Goal: Task Accomplishment & Management: Manage account settings

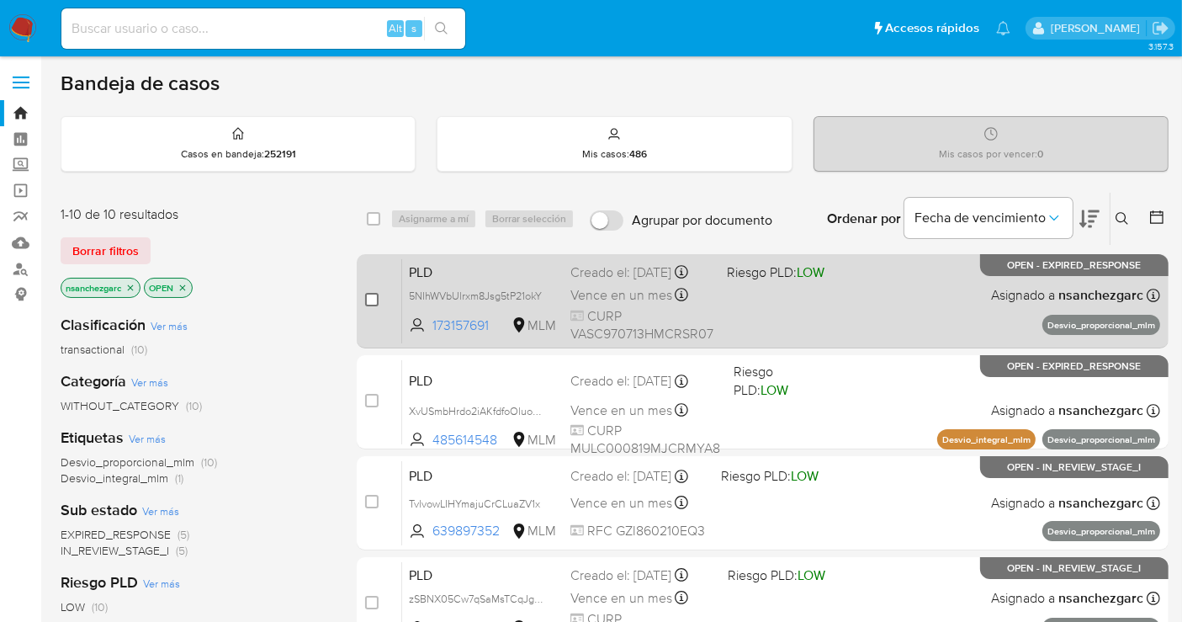
click at [373, 294] on input "checkbox" at bounding box center [371, 299] width 13 height 13
checkbox input "true"
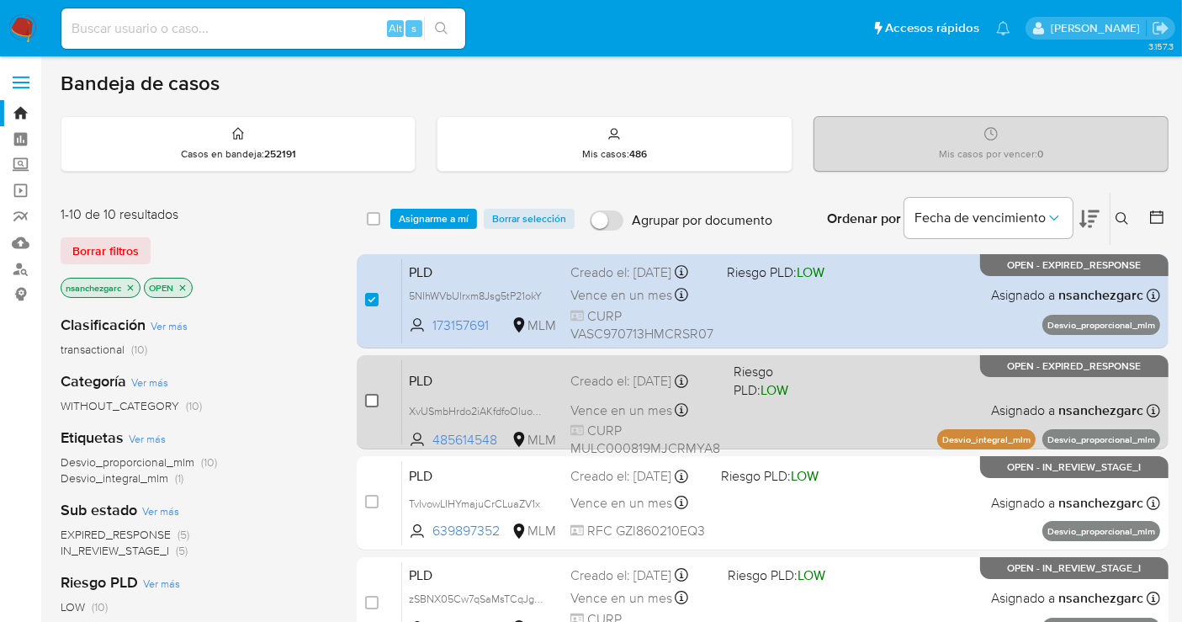
click at [372, 399] on input "checkbox" at bounding box center [371, 400] width 13 height 13
checkbox input "true"
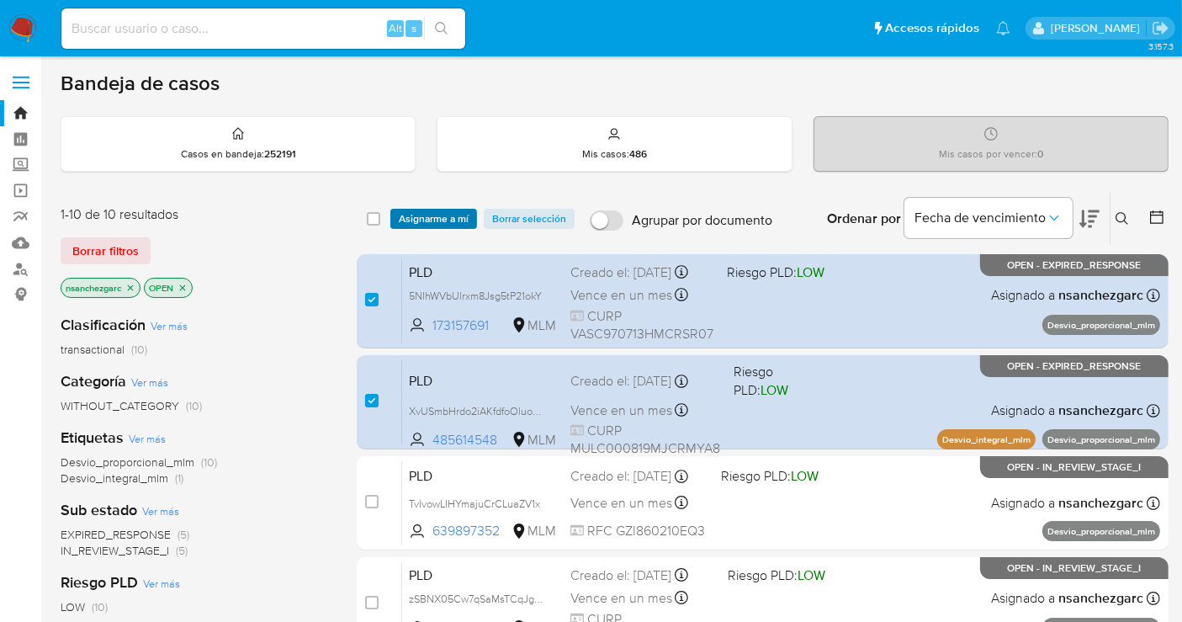
click at [437, 220] on span "Asignarme a mí" at bounding box center [434, 218] width 70 height 17
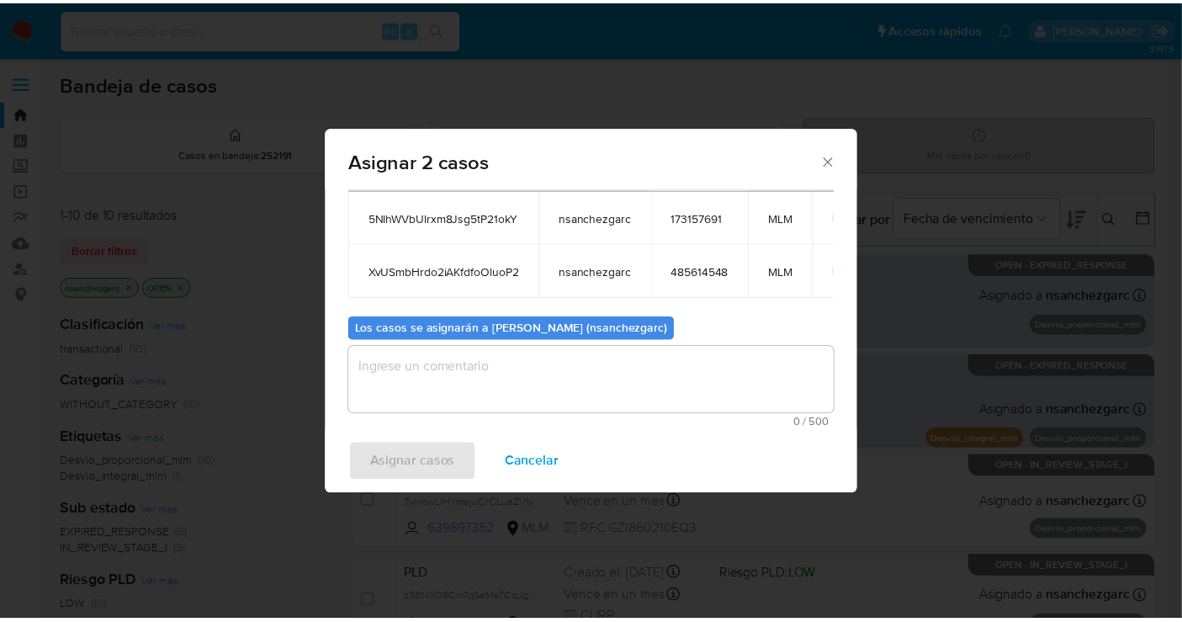
scroll to position [96, 0]
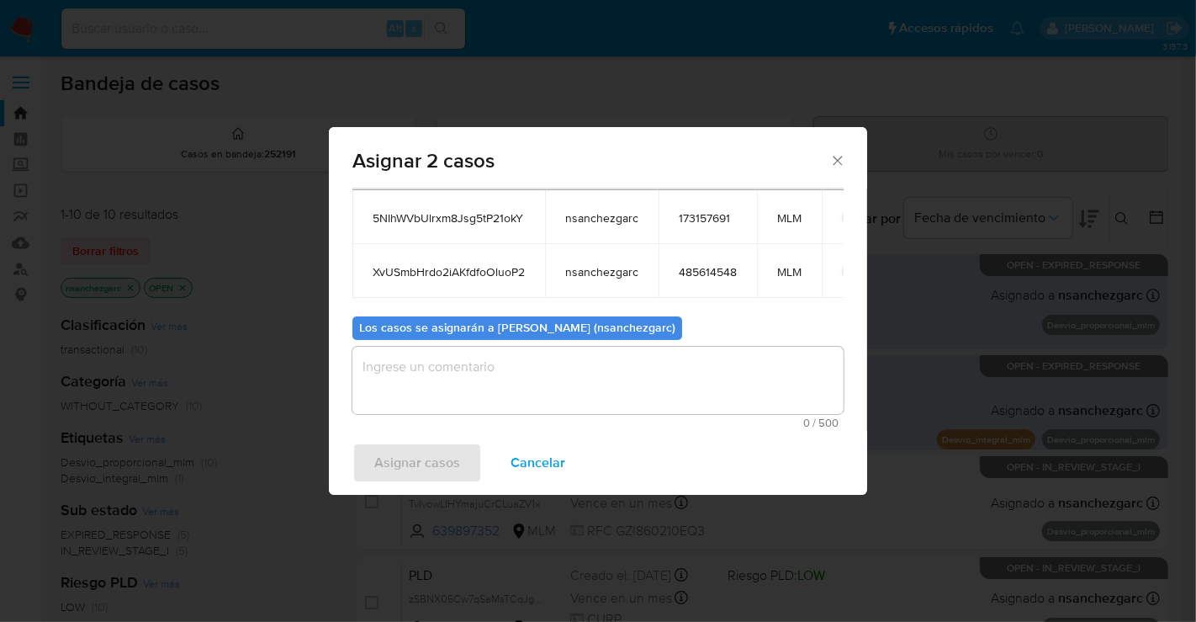
click at [401, 374] on textarea "assign-modal" at bounding box center [597, 380] width 491 height 67
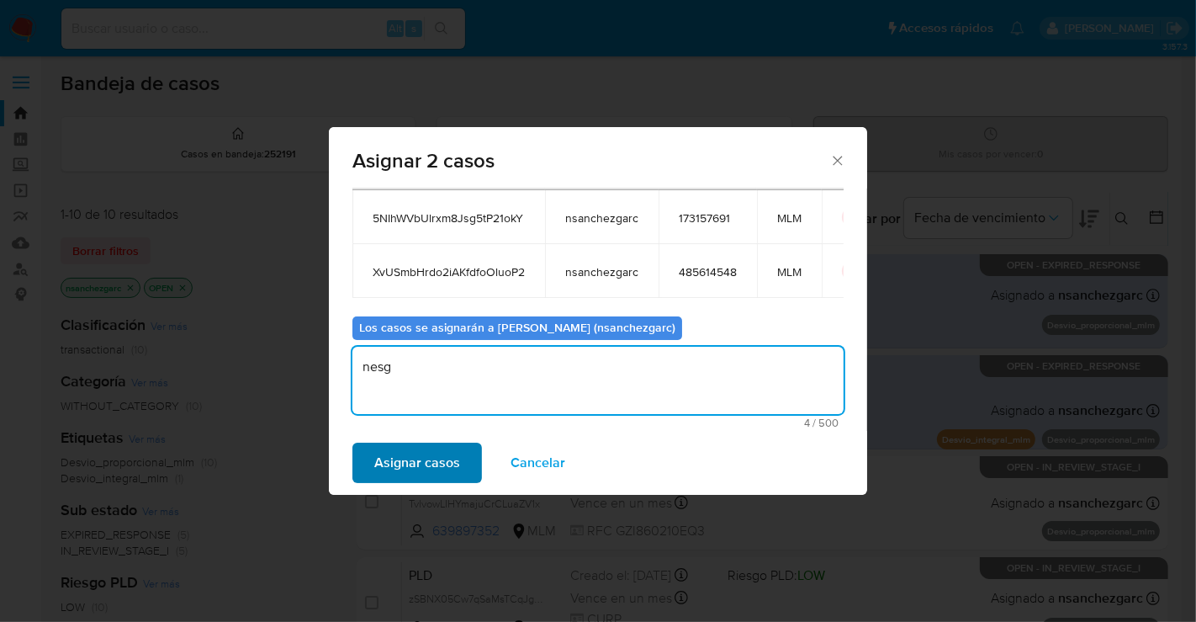
type textarea "nesg"
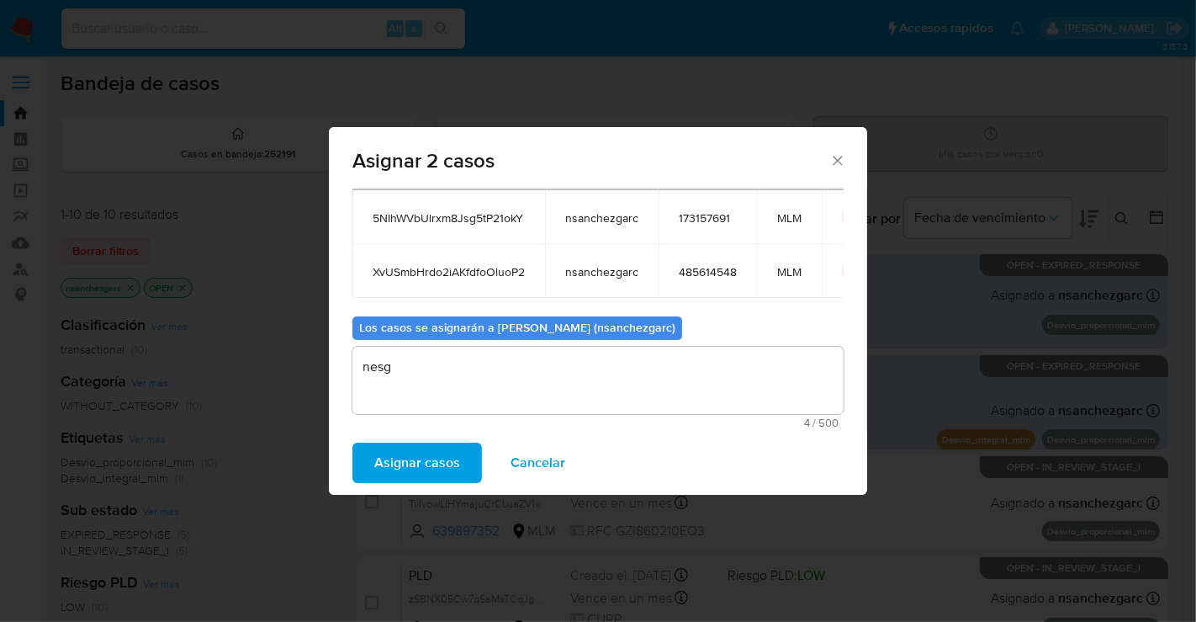
click at [434, 467] on span "Asignar casos" at bounding box center [417, 462] width 86 height 37
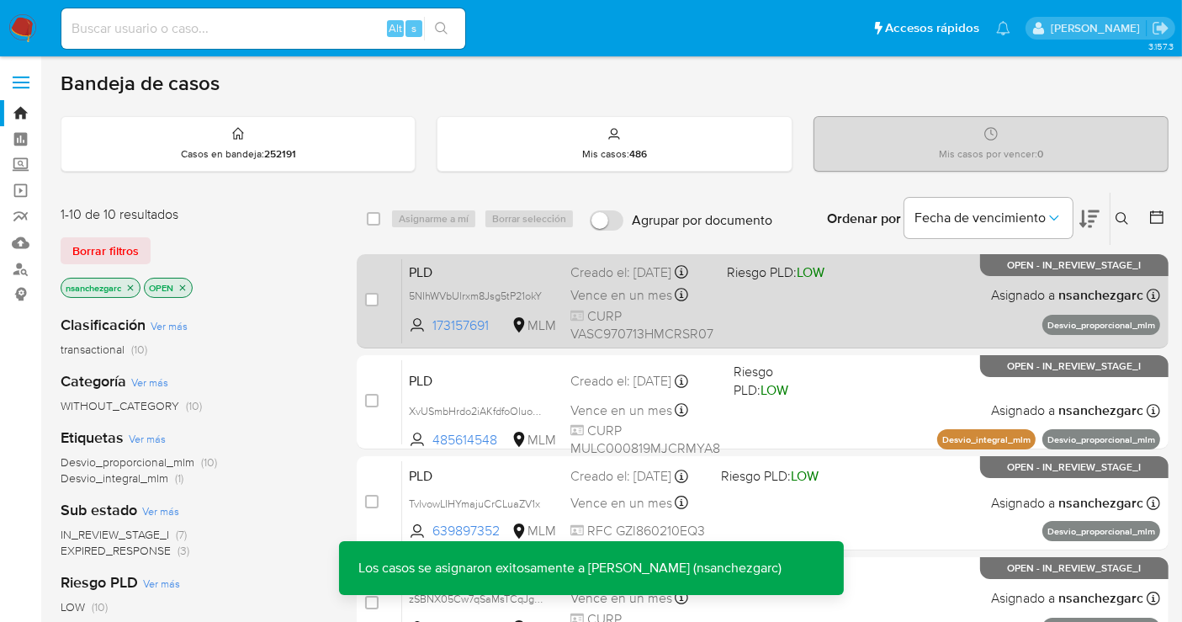
click at [599, 282] on div "Creado el: 12/08/2025 Creado el: 12/08/2025 02:13:48" at bounding box center [641, 272] width 143 height 19
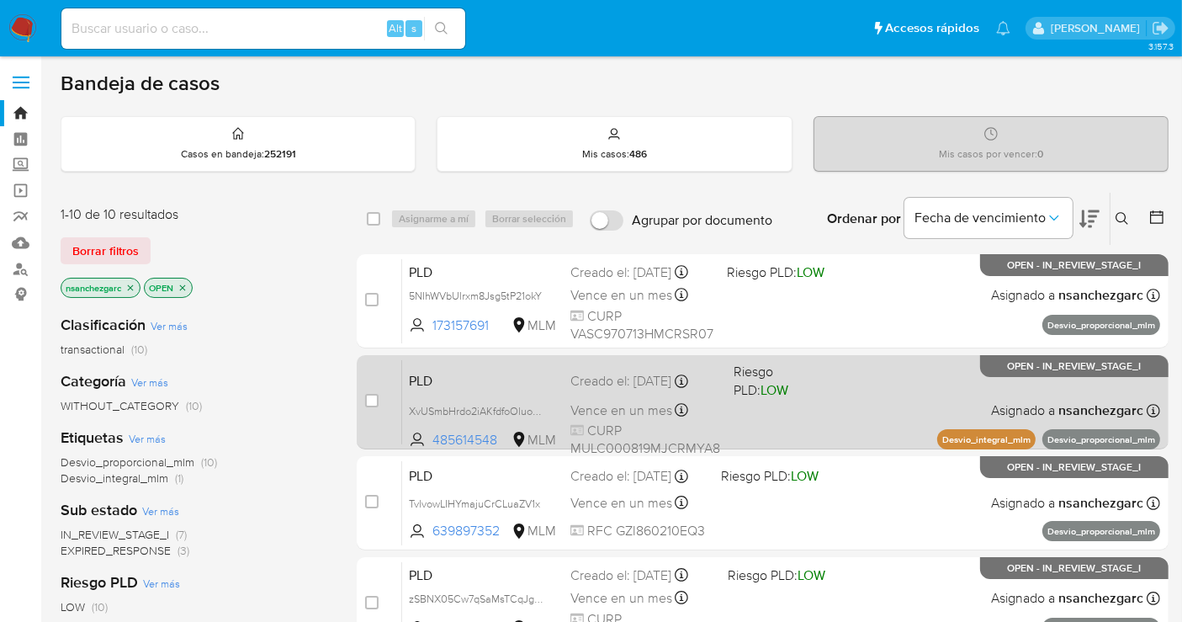
click at [365, 402] on input "checkbox" at bounding box center [371, 400] width 13 height 13
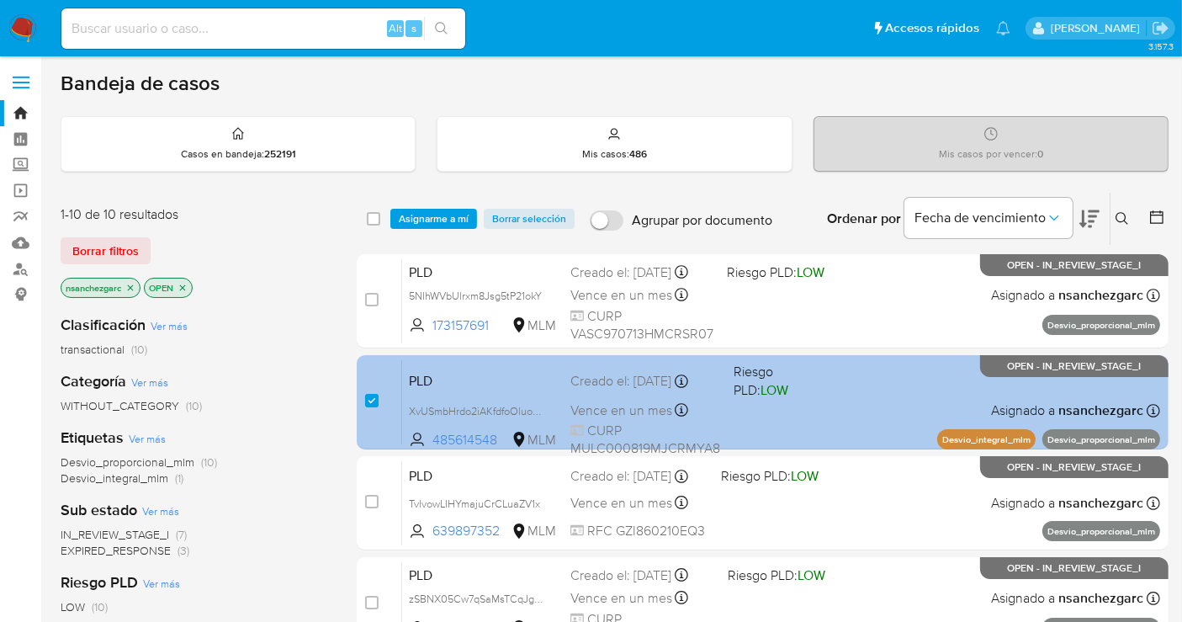
click at [365, 402] on input "checkbox" at bounding box center [371, 400] width 13 height 13
checkbox input "false"
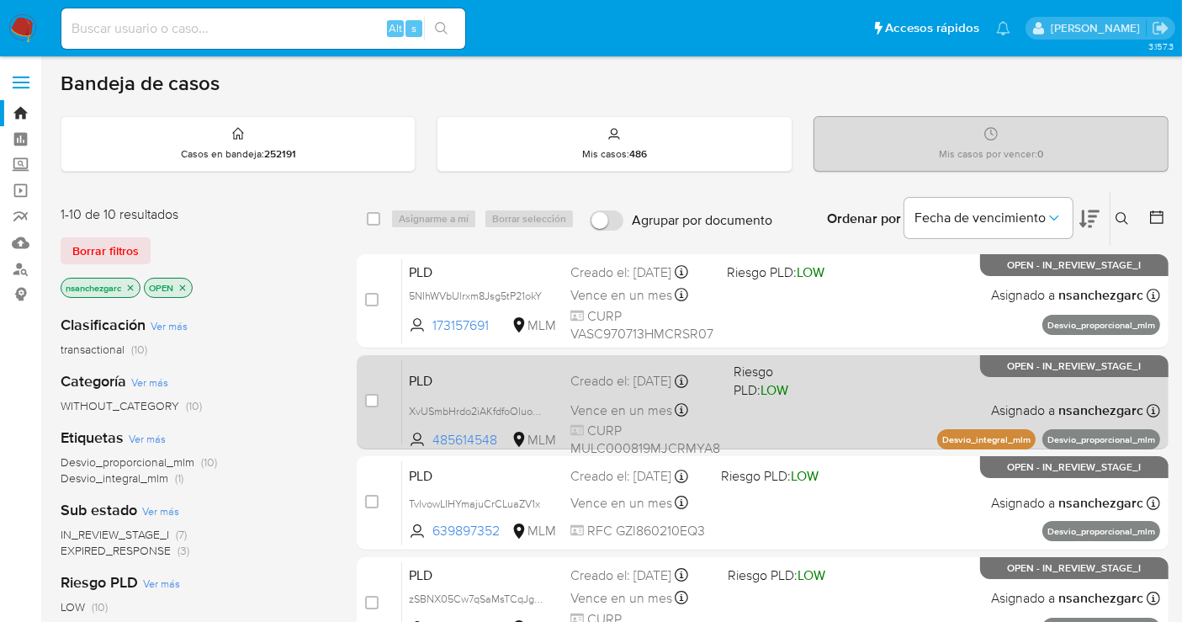
click at [649, 375] on div "Creado el: 12/08/2025 Creado el: 12/08/2025 02:13:44" at bounding box center [645, 381] width 150 height 19
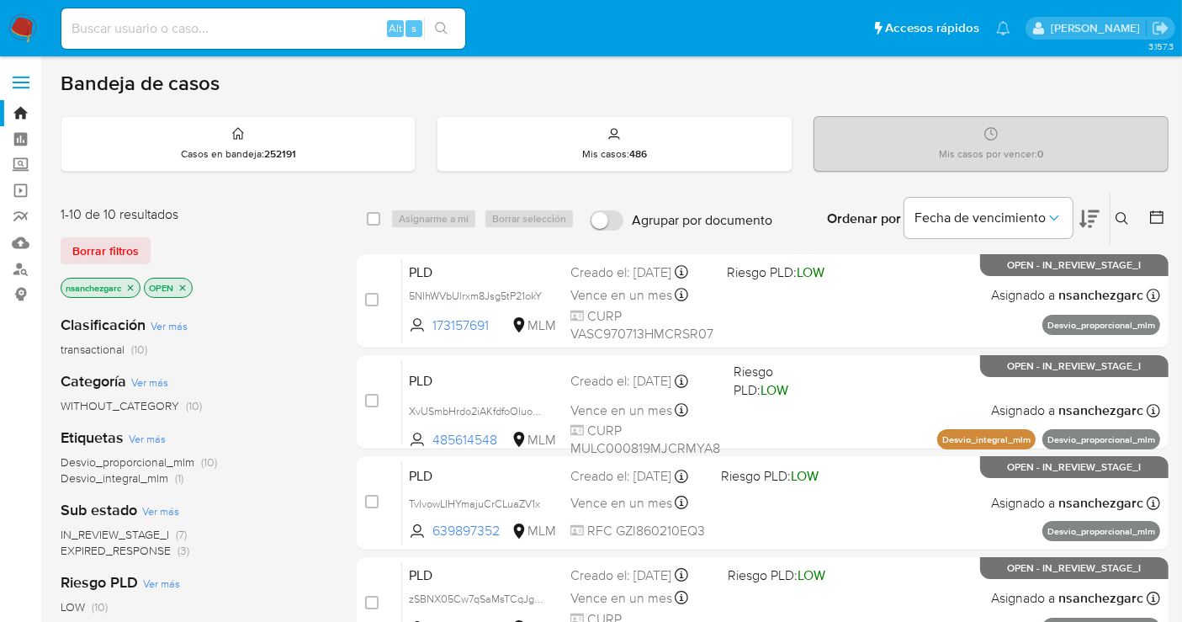
click at [31, 18] on img at bounding box center [22, 28] width 29 height 29
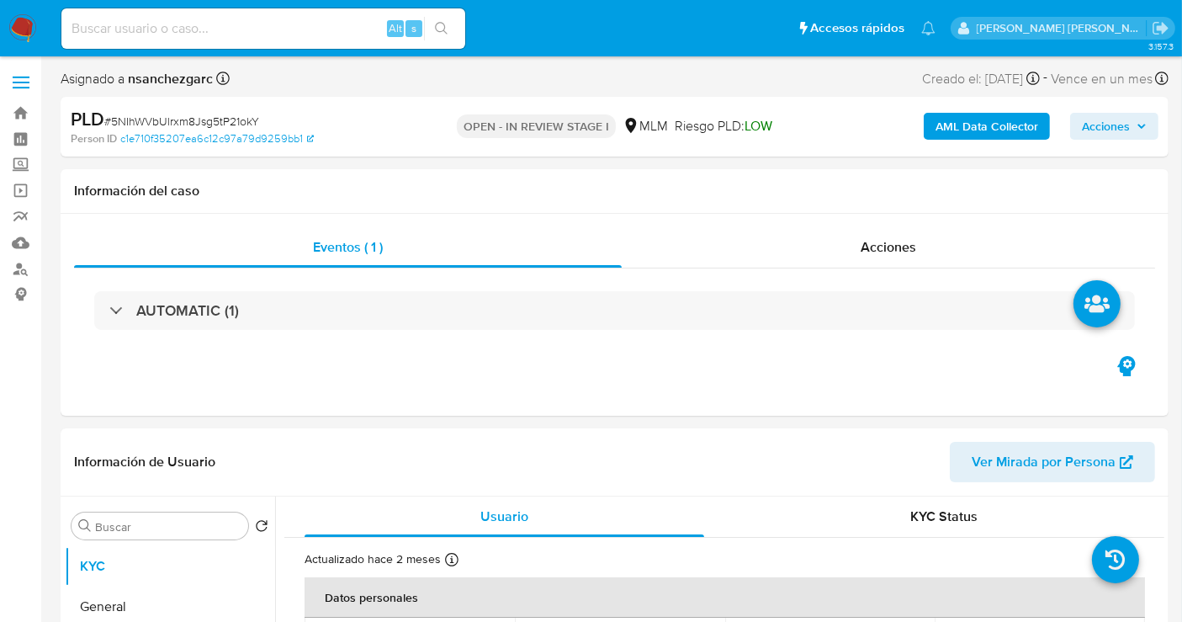
select select "10"
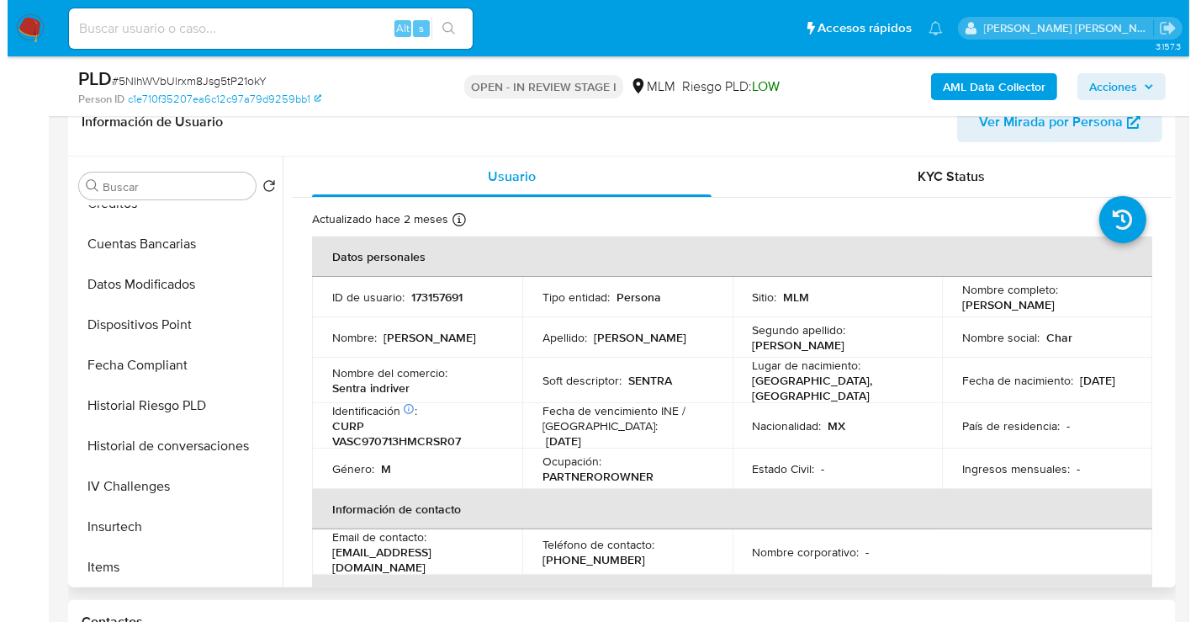
scroll to position [280, 0]
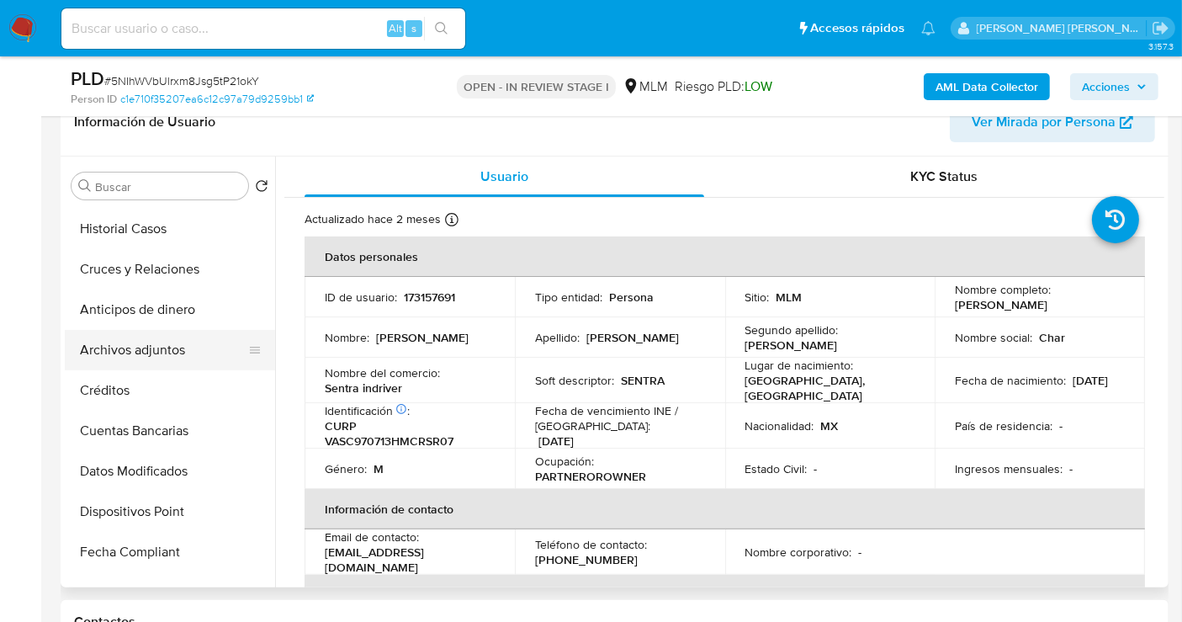
click at [134, 353] on button "Archivos adjuntos" at bounding box center [163, 350] width 197 height 40
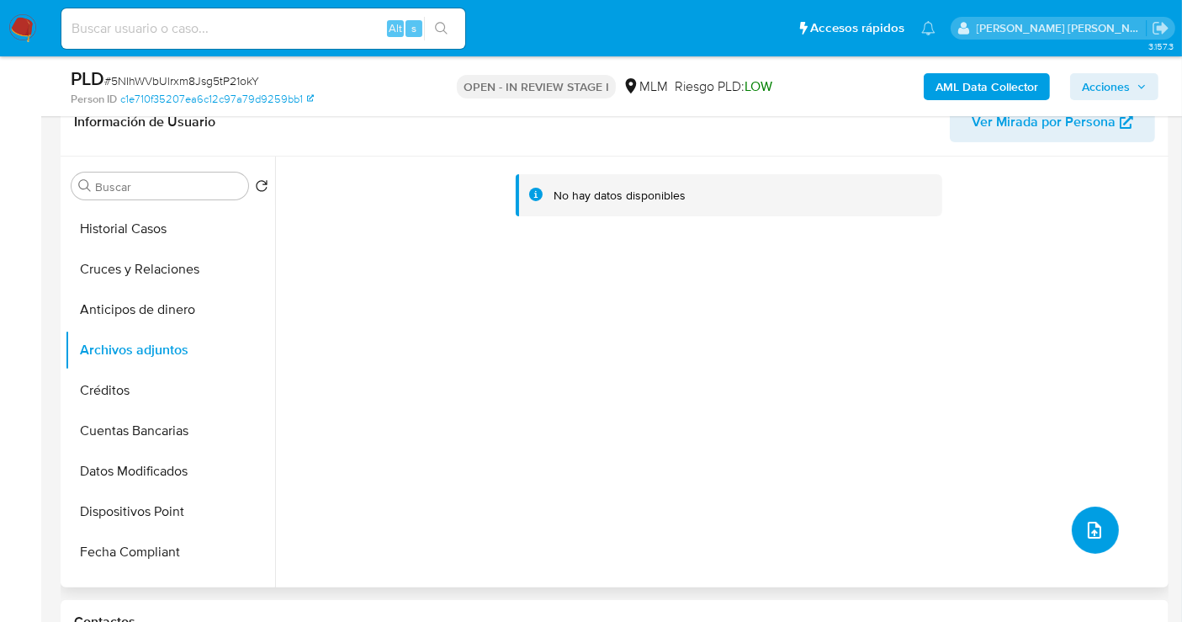
click at [1089, 538] on icon "upload-file" at bounding box center [1094, 530] width 20 height 20
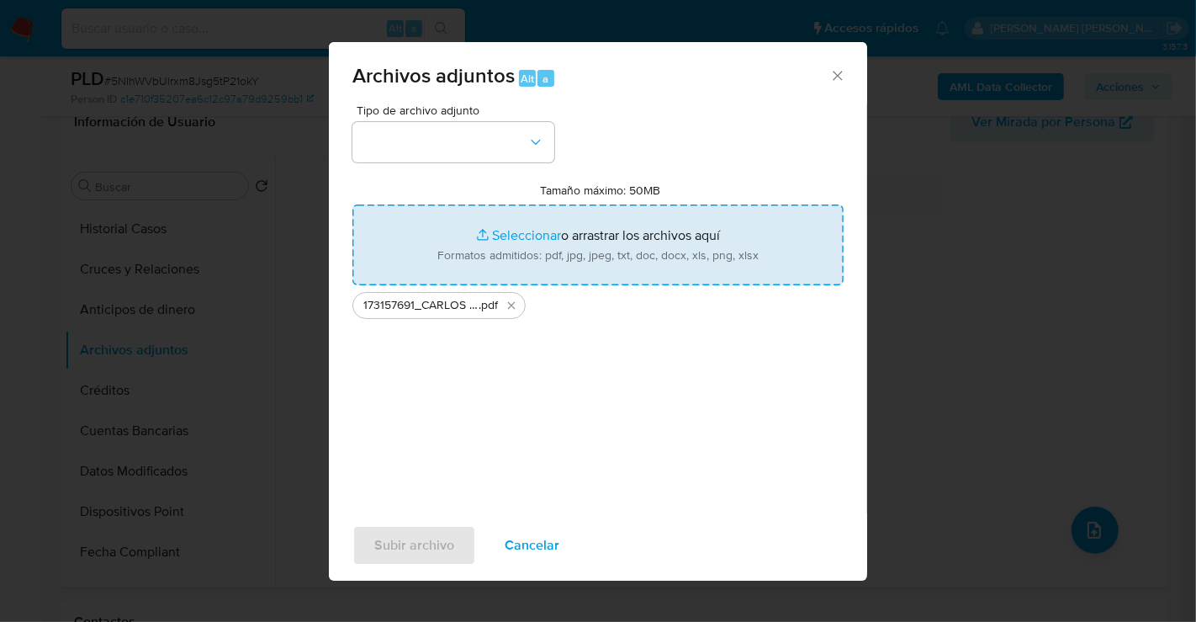
type input "C:\fakepath\173157691_CARLOS VARGAS SOSA_AGO25.xlsx"
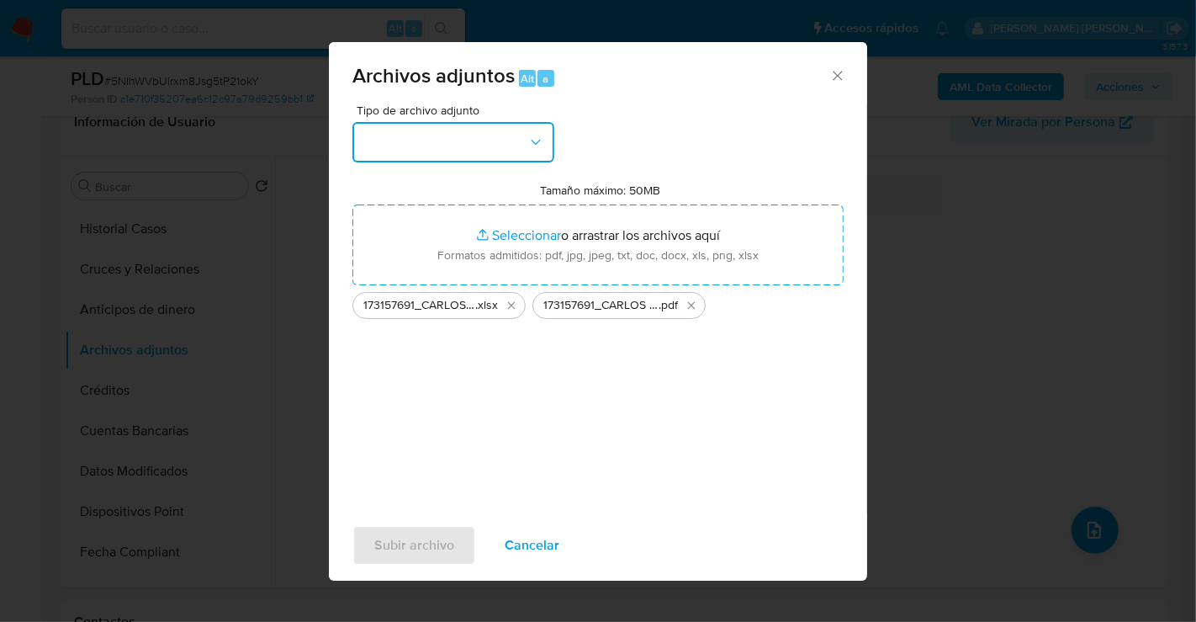
click at [489, 160] on button "button" at bounding box center [453, 142] width 202 height 40
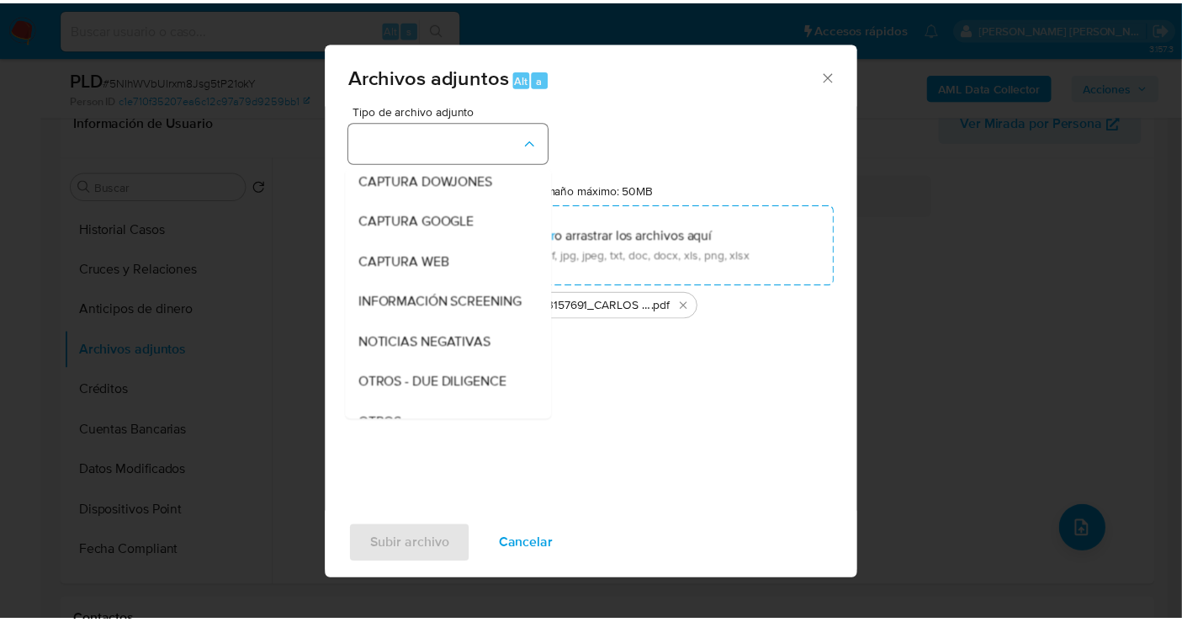
scroll to position [87, 0]
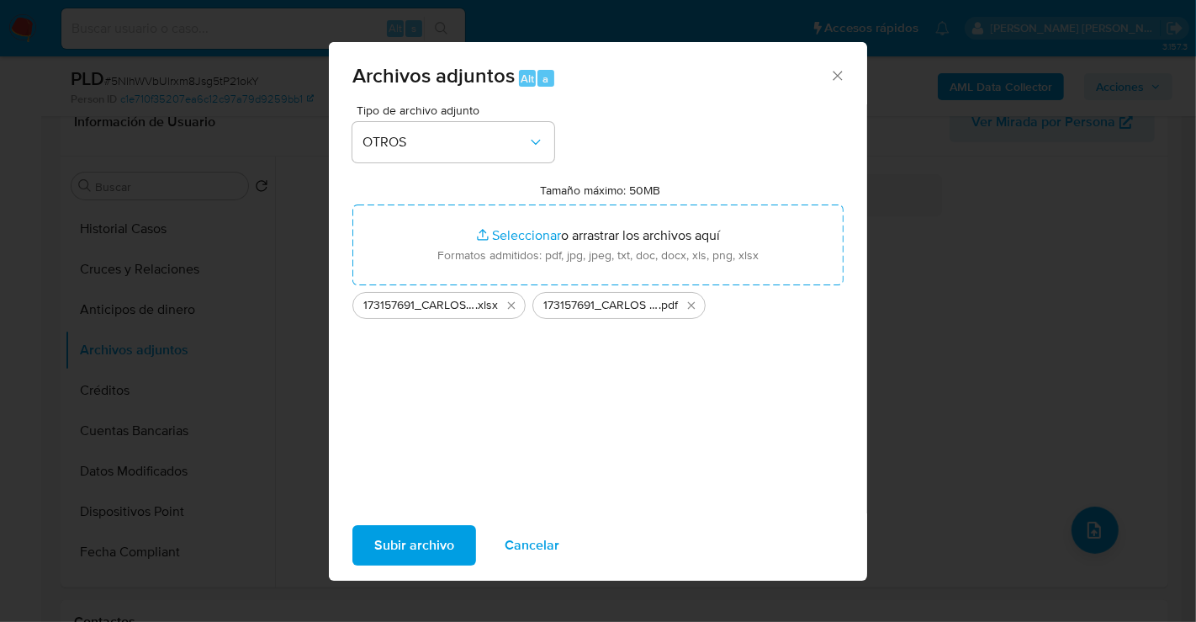
click at [397, 552] on span "Subir archivo" at bounding box center [414, 545] width 80 height 37
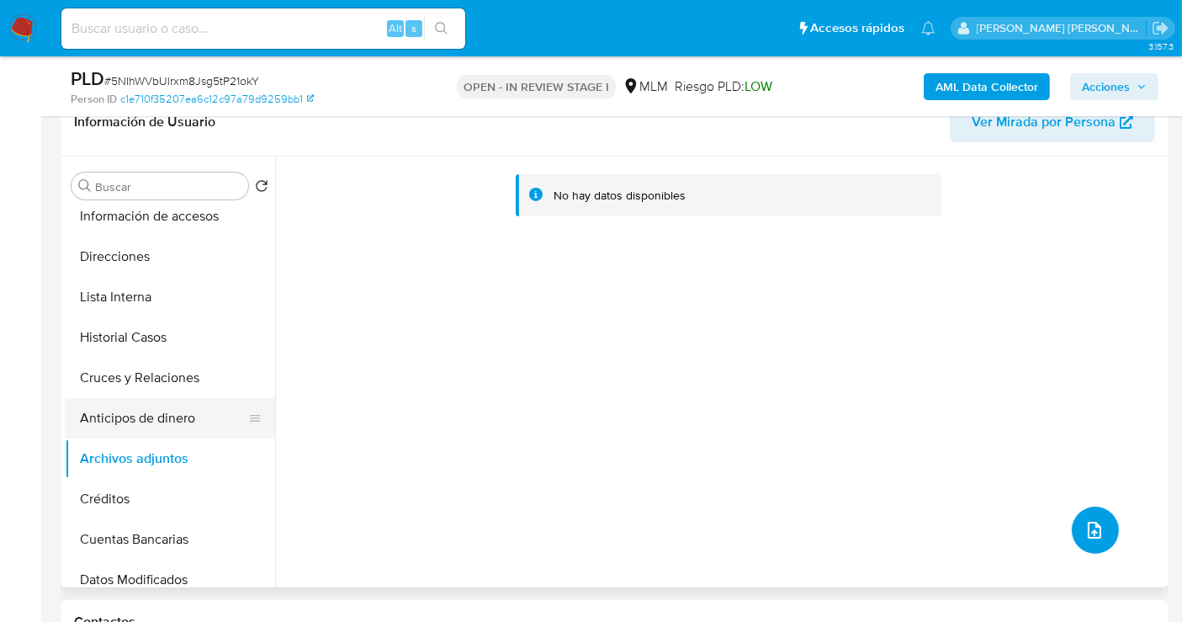
scroll to position [0, 0]
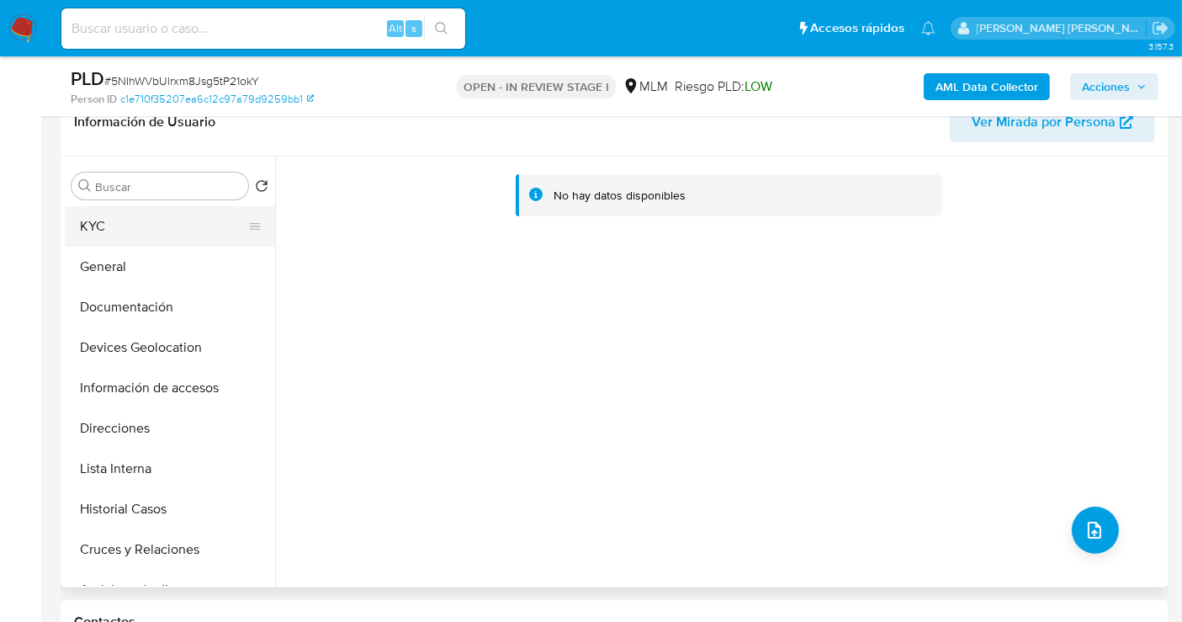
click at [127, 234] on button "KYC" at bounding box center [163, 226] width 197 height 40
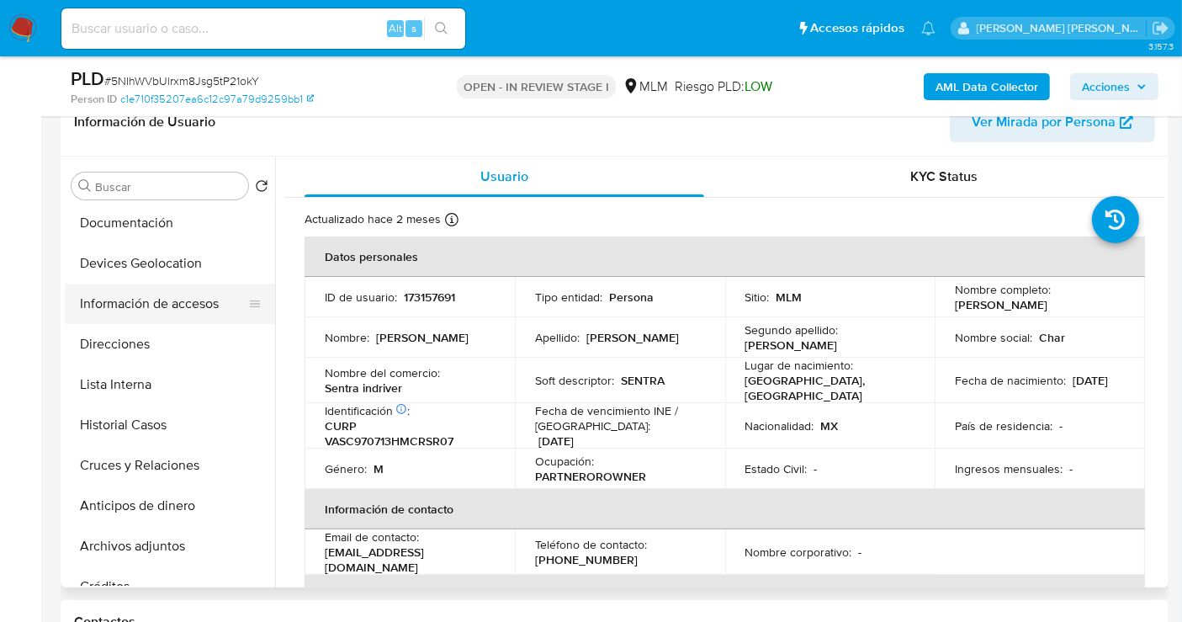
scroll to position [187, 0]
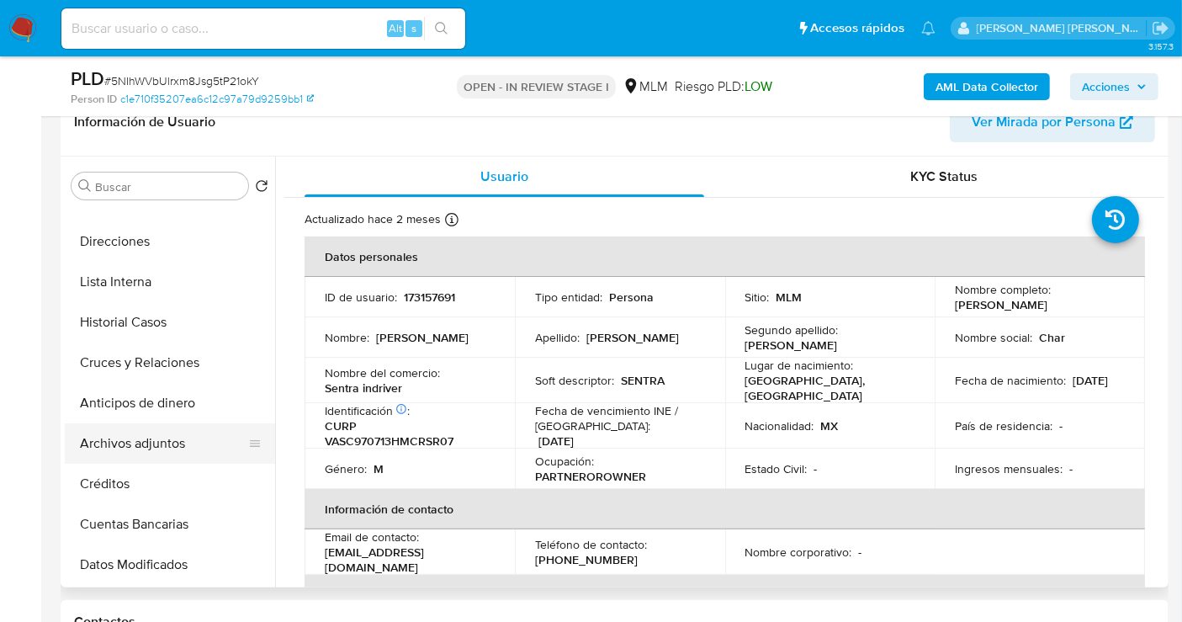
click at [151, 453] on button "Archivos adjuntos" at bounding box center [163, 443] width 197 height 40
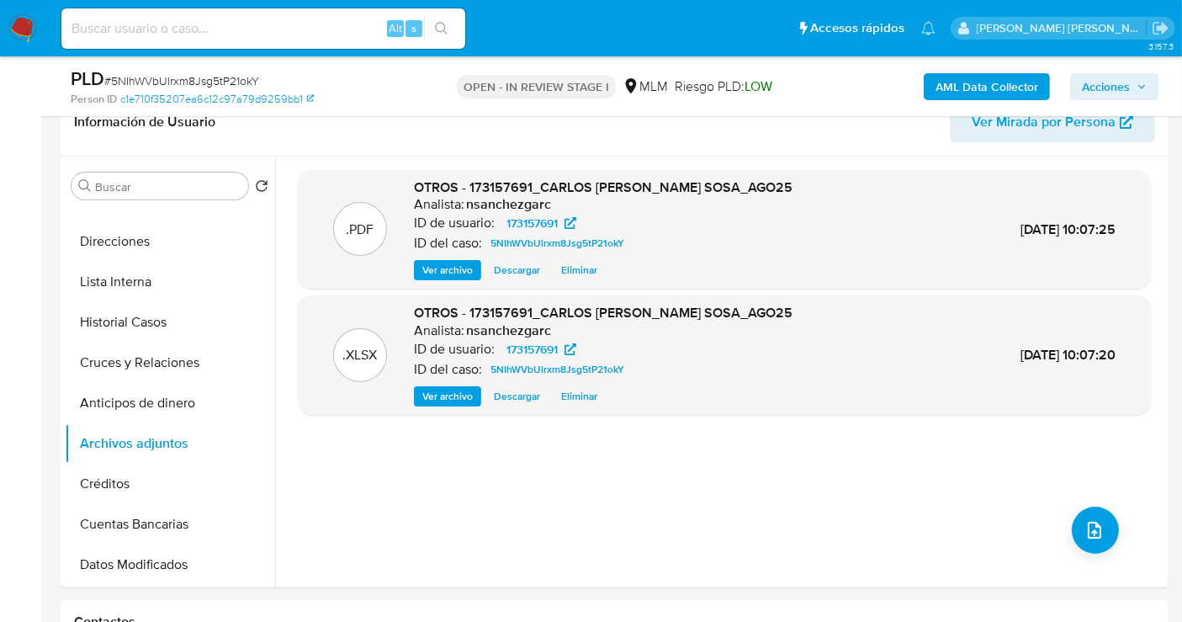
click at [1116, 81] on span "Acciones" at bounding box center [1106, 86] width 48 height 27
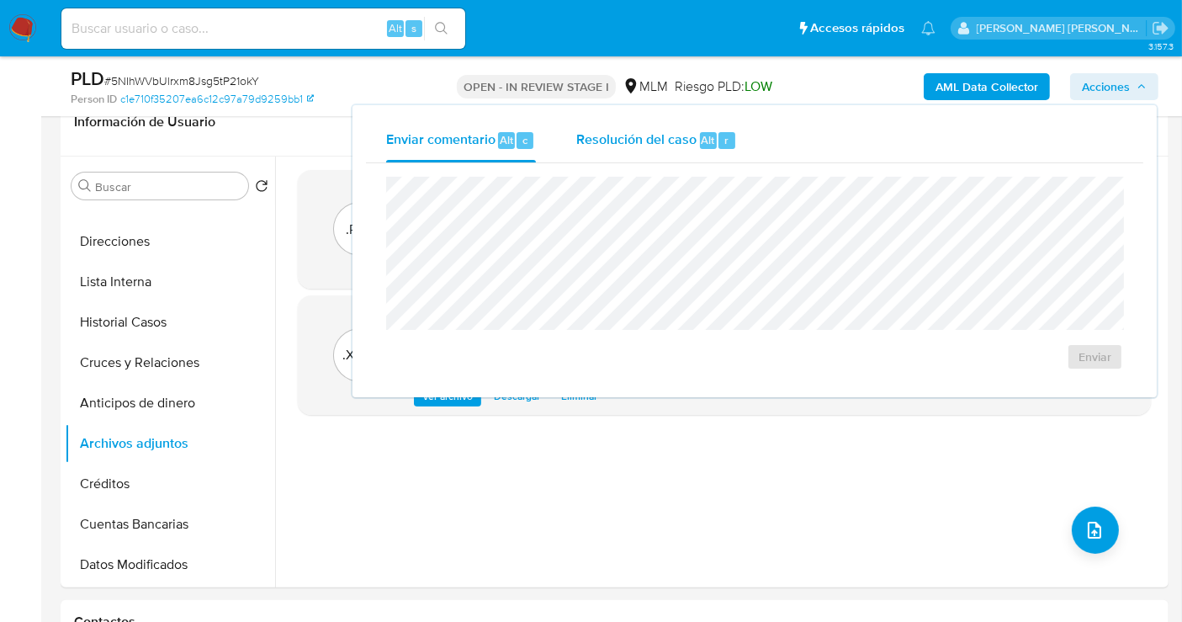
click at [645, 140] on span "Resolución del caso" at bounding box center [636, 139] width 120 height 19
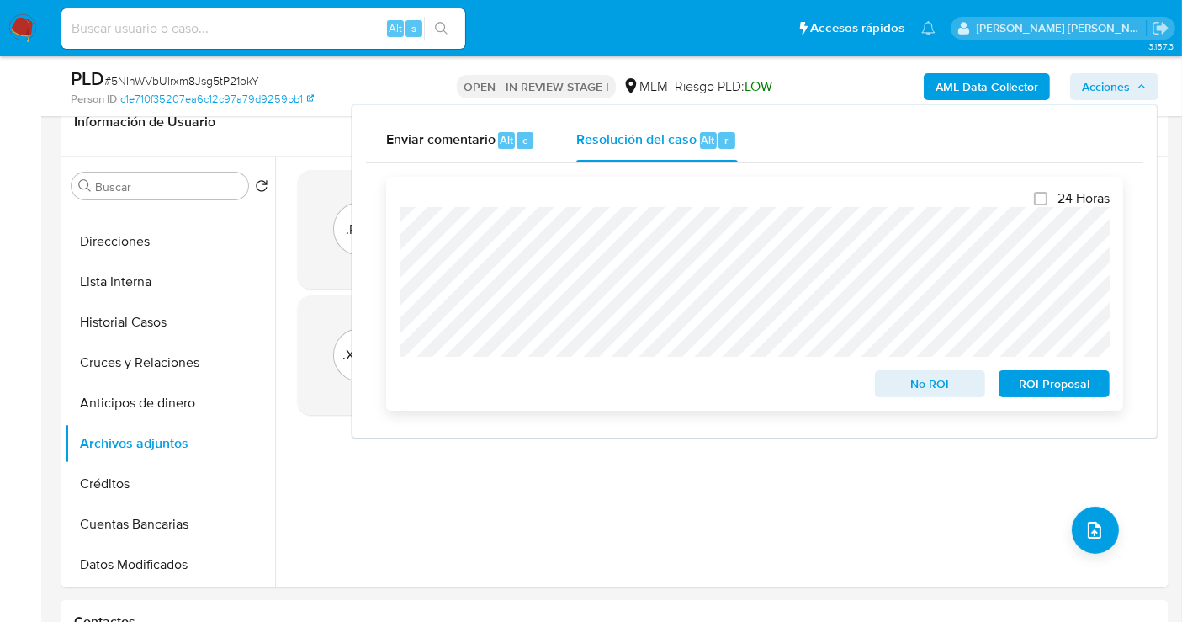
click at [1079, 380] on span "ROI Proposal" at bounding box center [1053, 384] width 87 height 24
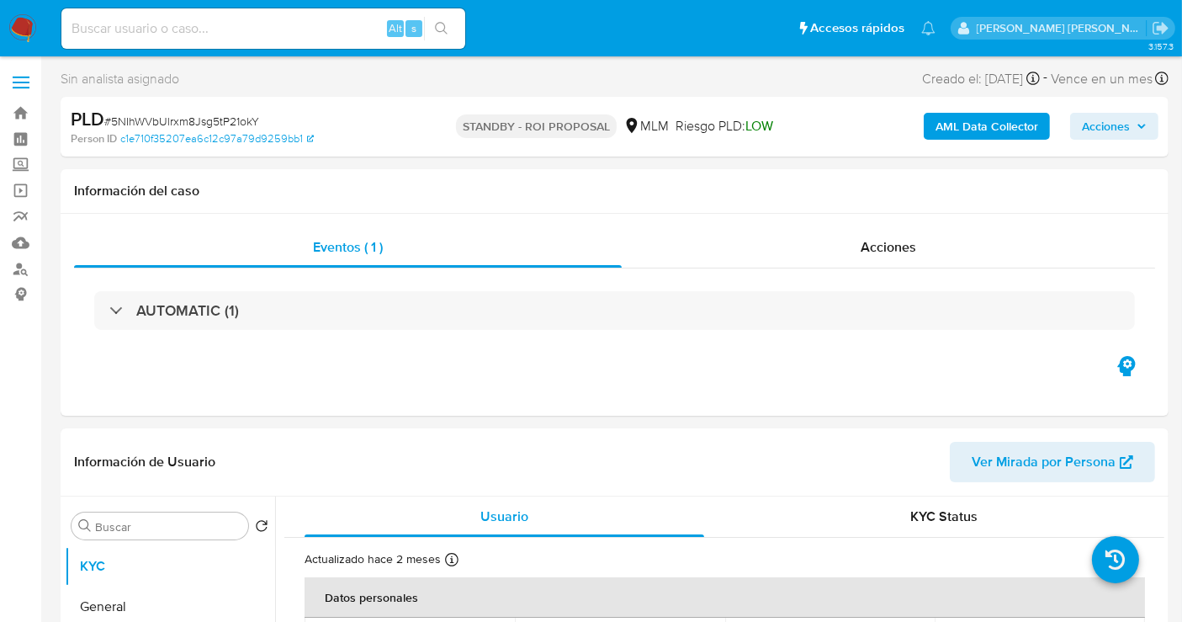
select select "10"
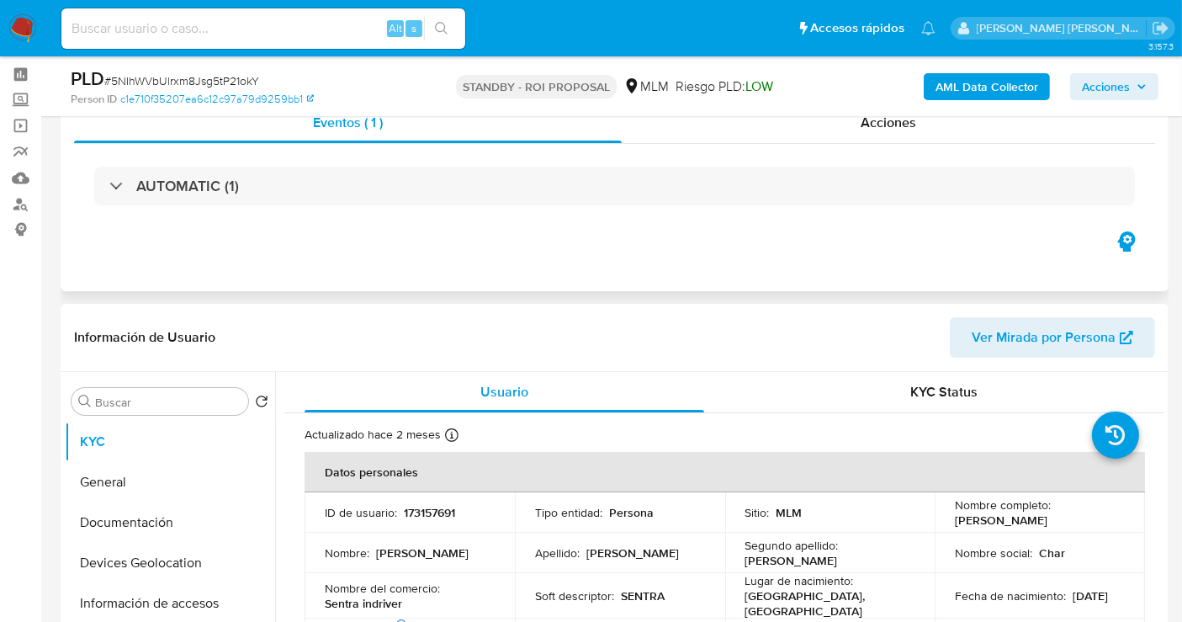
scroll to position [187, 0]
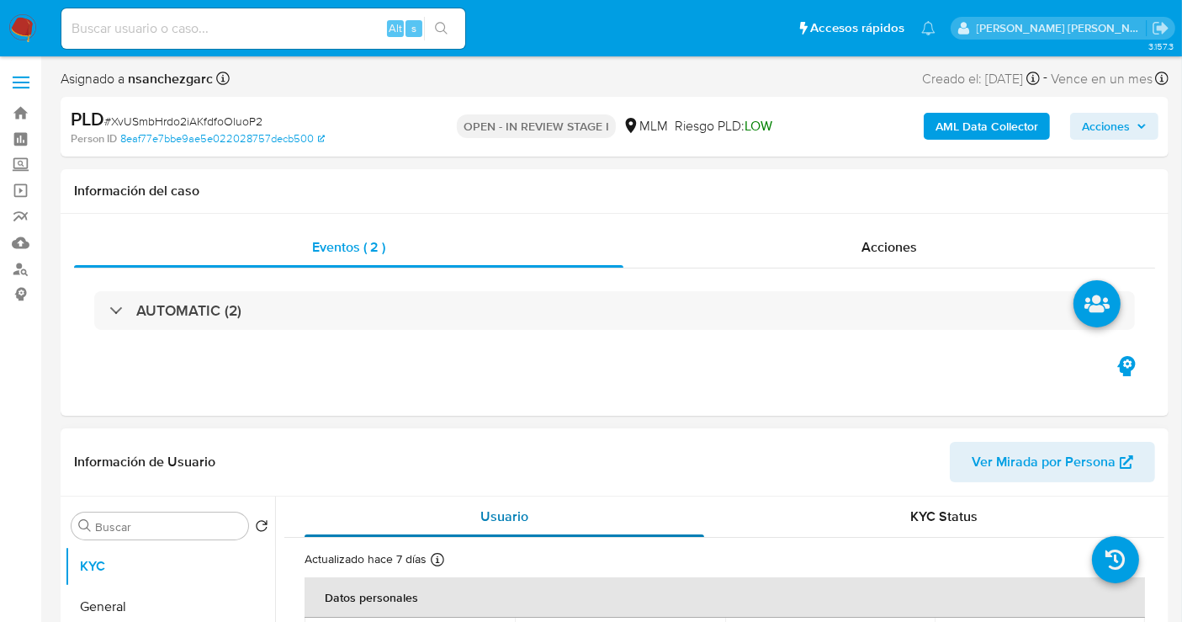
select select "10"
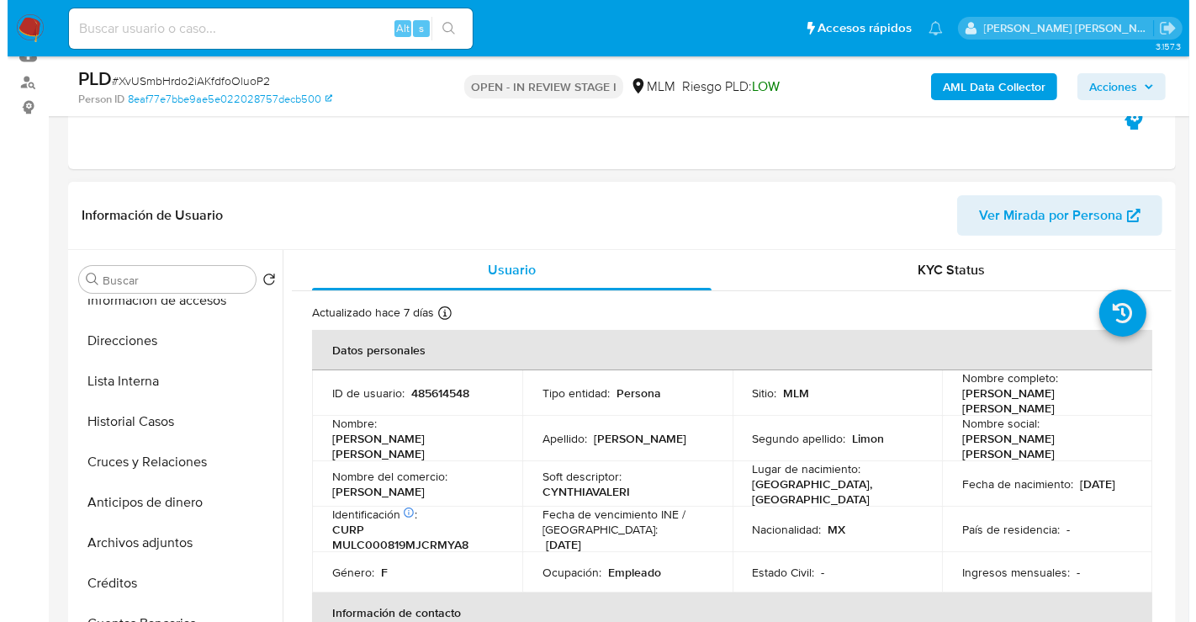
scroll to position [187, 0]
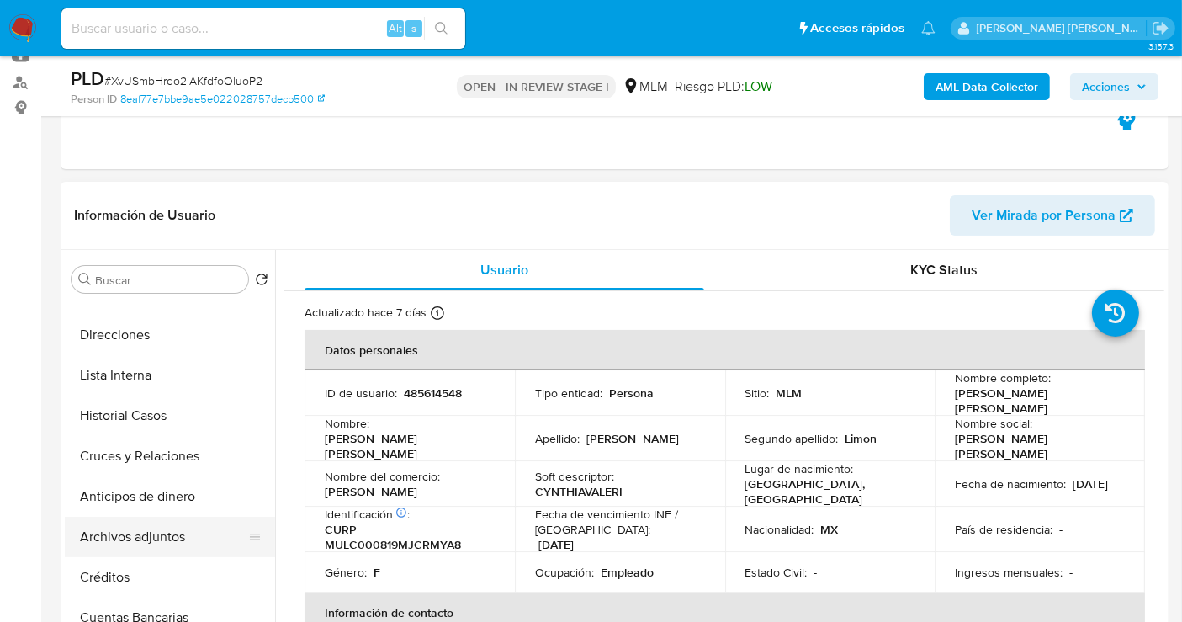
click at [128, 533] on button "Archivos adjuntos" at bounding box center [163, 537] width 197 height 40
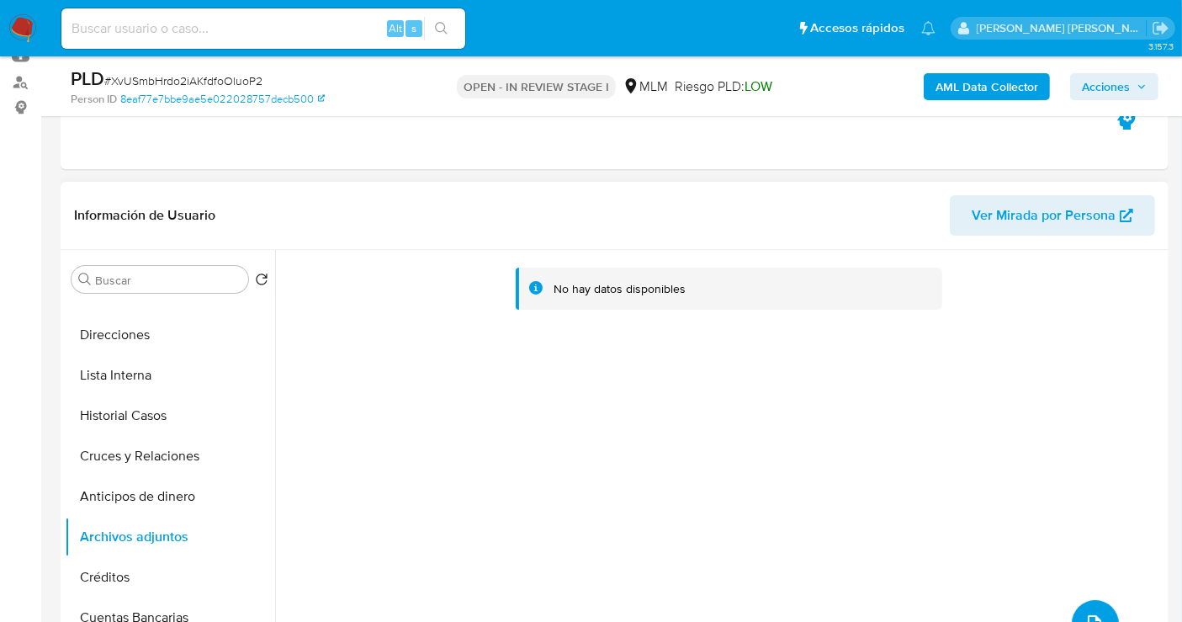
click at [1084, 613] on icon "upload-file" at bounding box center [1094, 623] width 20 height 20
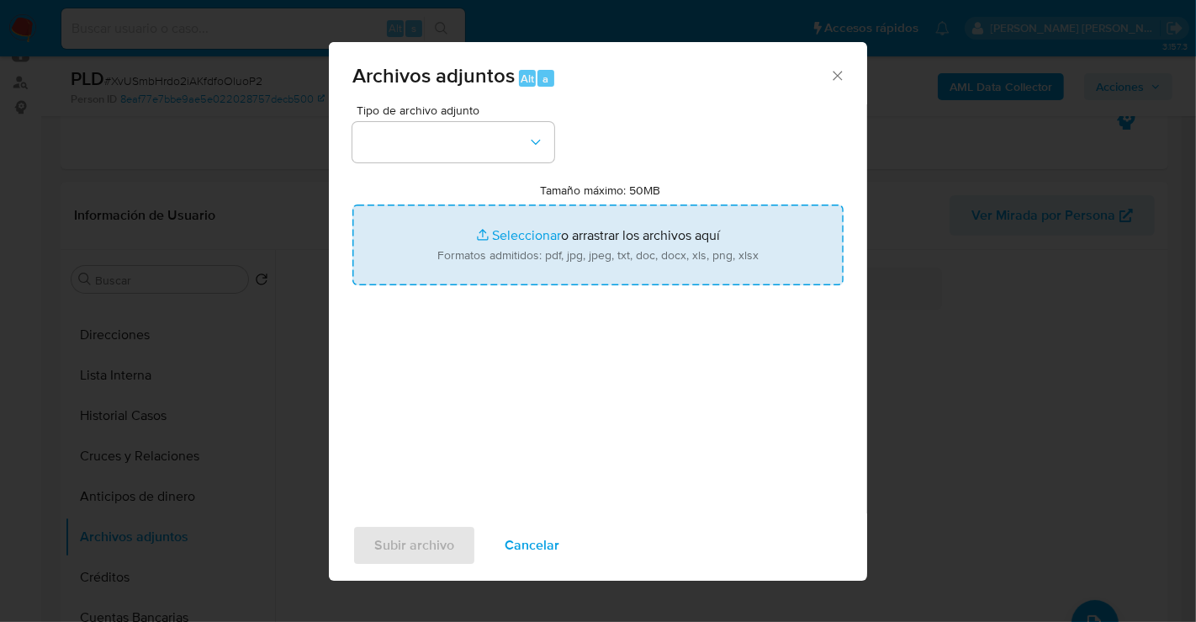
type input "C:\fakepath\485614548_CYNTHIA VALERIA MURGUIA LIMON_AGO25.pdf"
type input "C:\fakepath\485614548_CYNTHIA VALERIA MURGUIA LIMON_AGO25.xlsx"
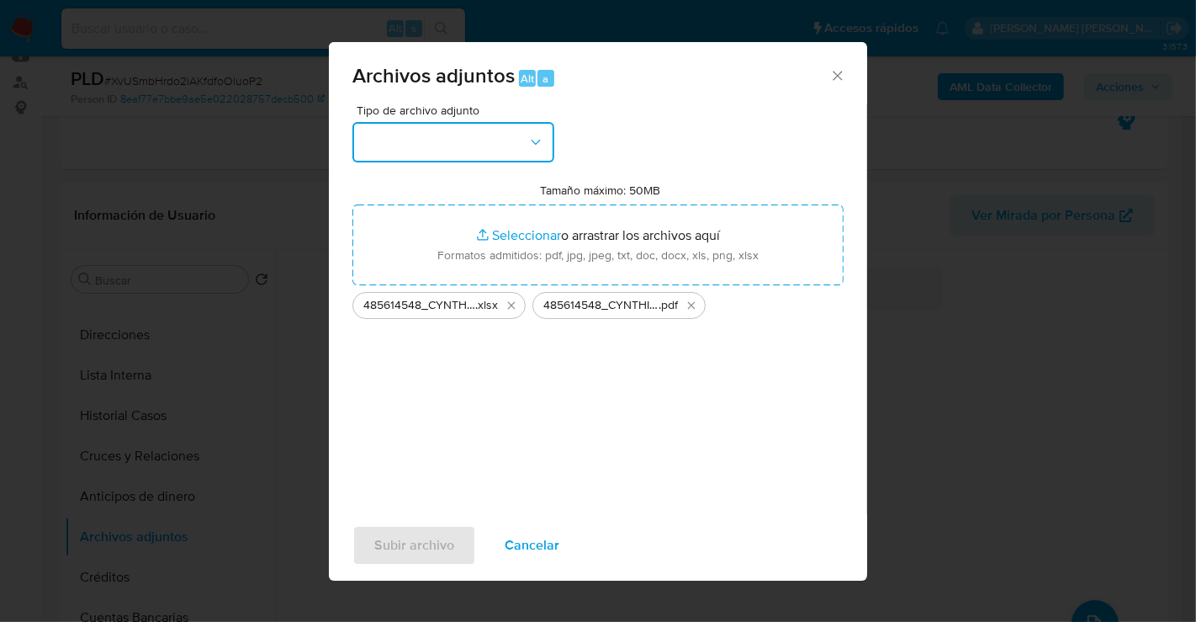
click at [490, 146] on button "button" at bounding box center [453, 142] width 202 height 40
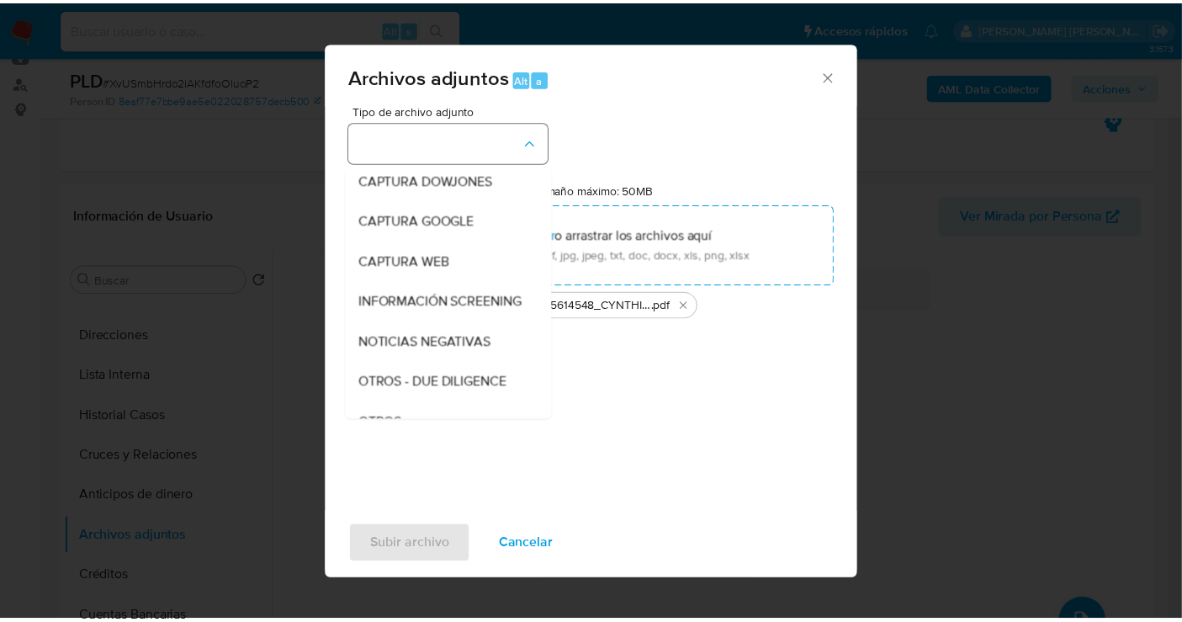
scroll to position [87, 0]
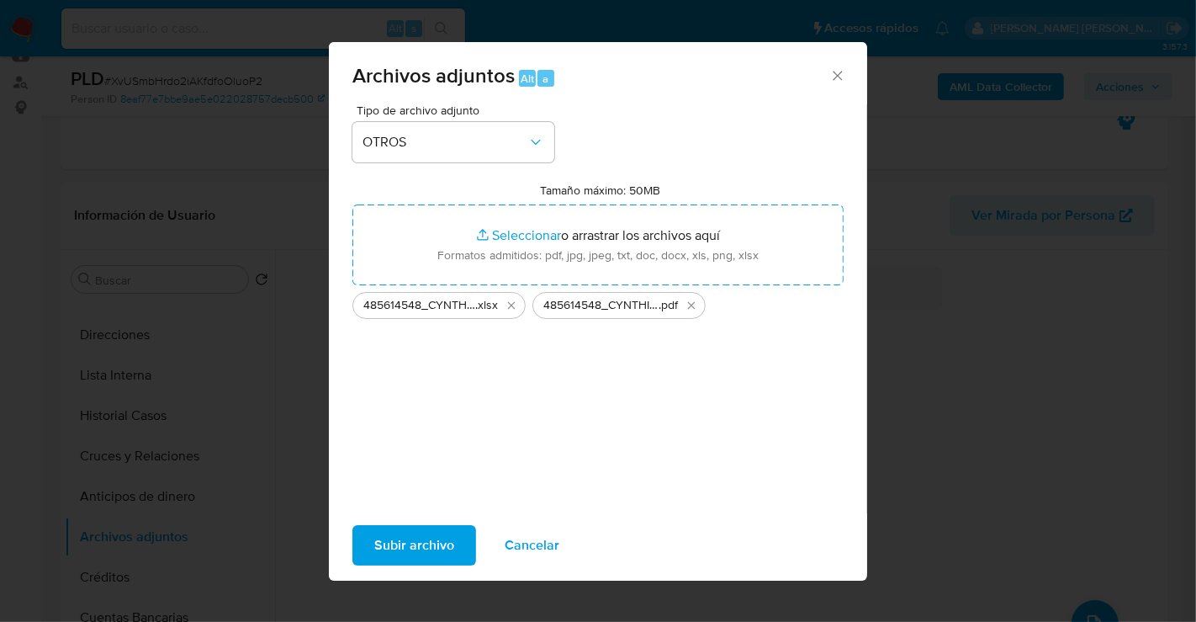
click at [413, 543] on span "Subir archivo" at bounding box center [414, 545] width 80 height 37
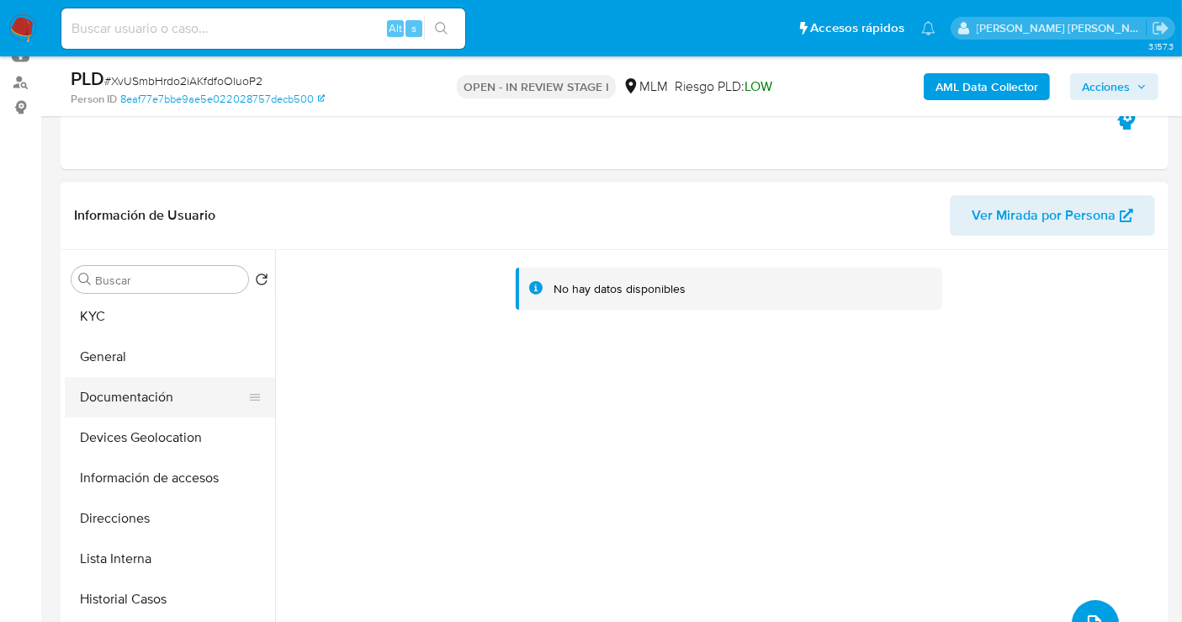
scroll to position [0, 0]
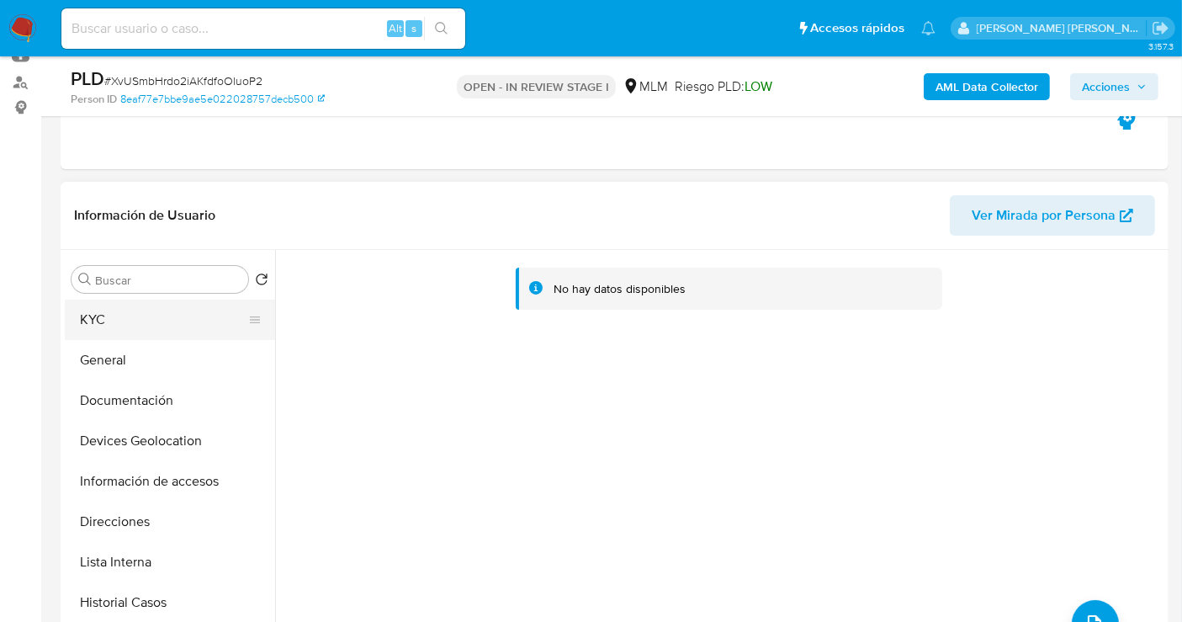
click at [108, 326] on button "KYC" at bounding box center [163, 319] width 197 height 40
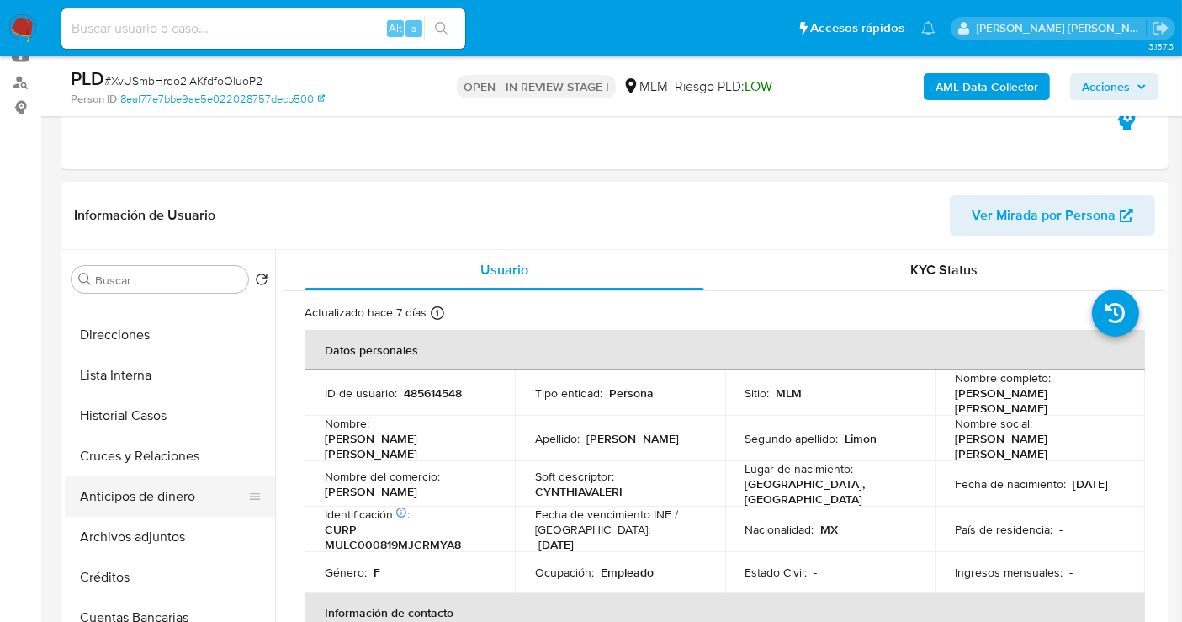
scroll to position [280, 0]
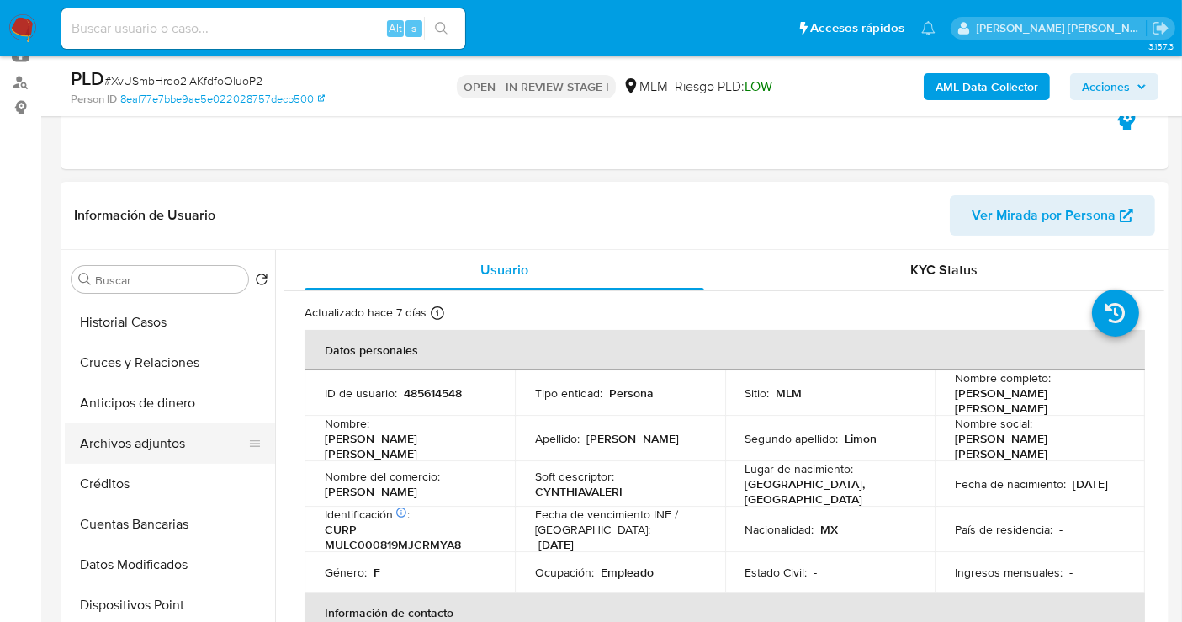
click at [127, 423] on button "Archivos adjuntos" at bounding box center [163, 443] width 197 height 40
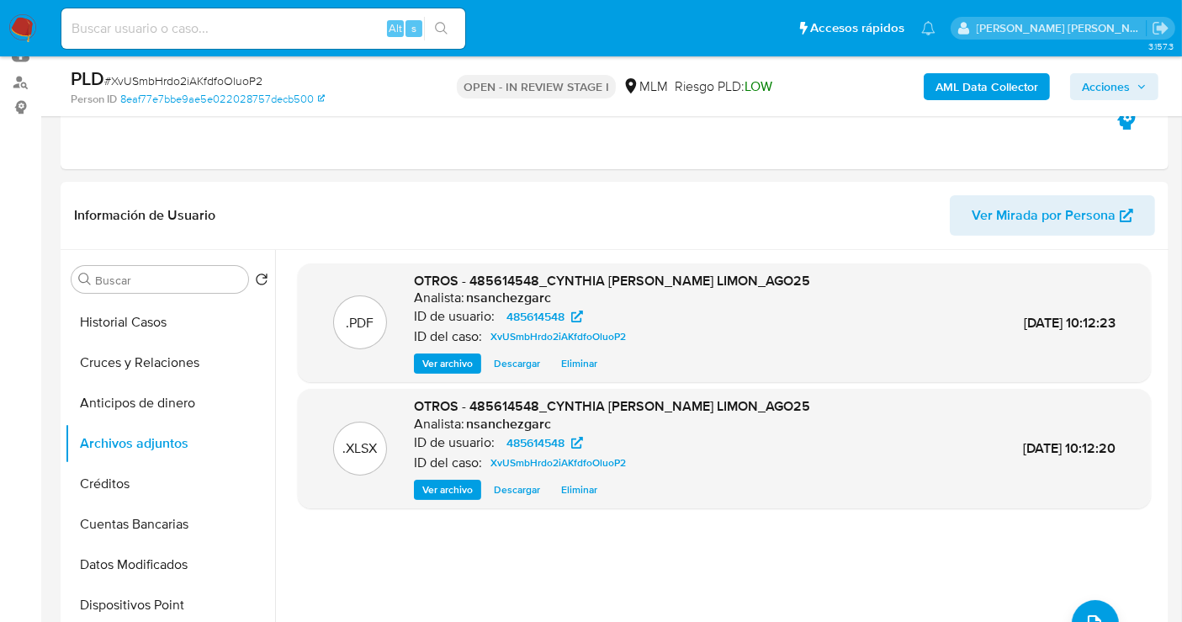
click at [1117, 92] on span "Acciones" at bounding box center [1106, 86] width 48 height 27
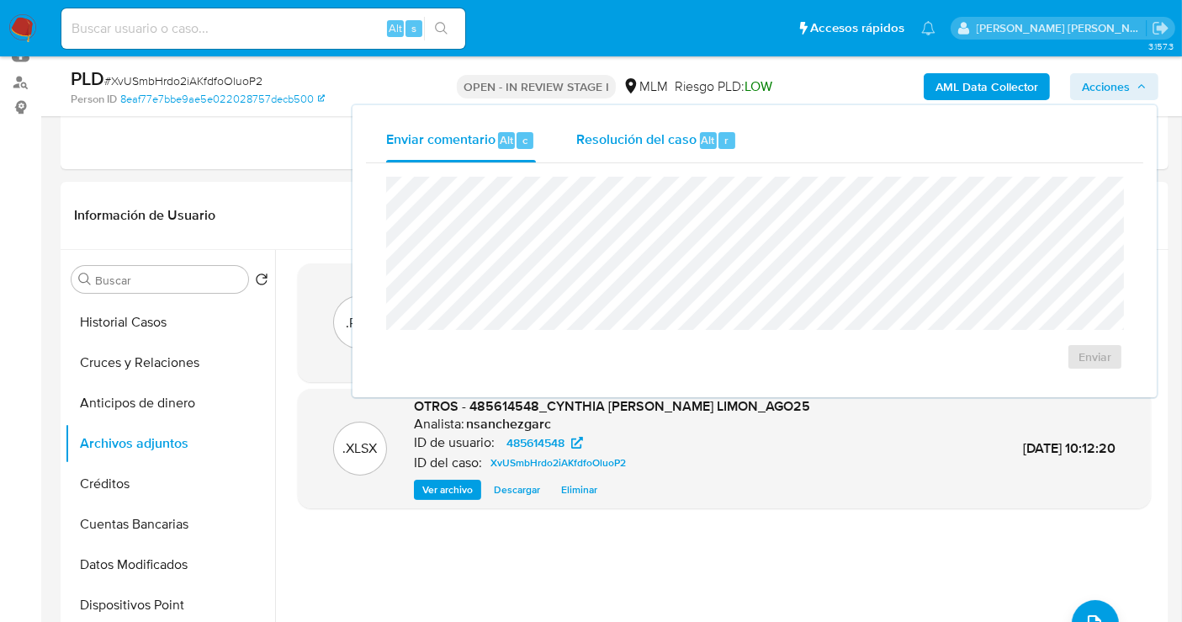
click at [669, 142] on span "Resolución del caso" at bounding box center [636, 139] width 120 height 19
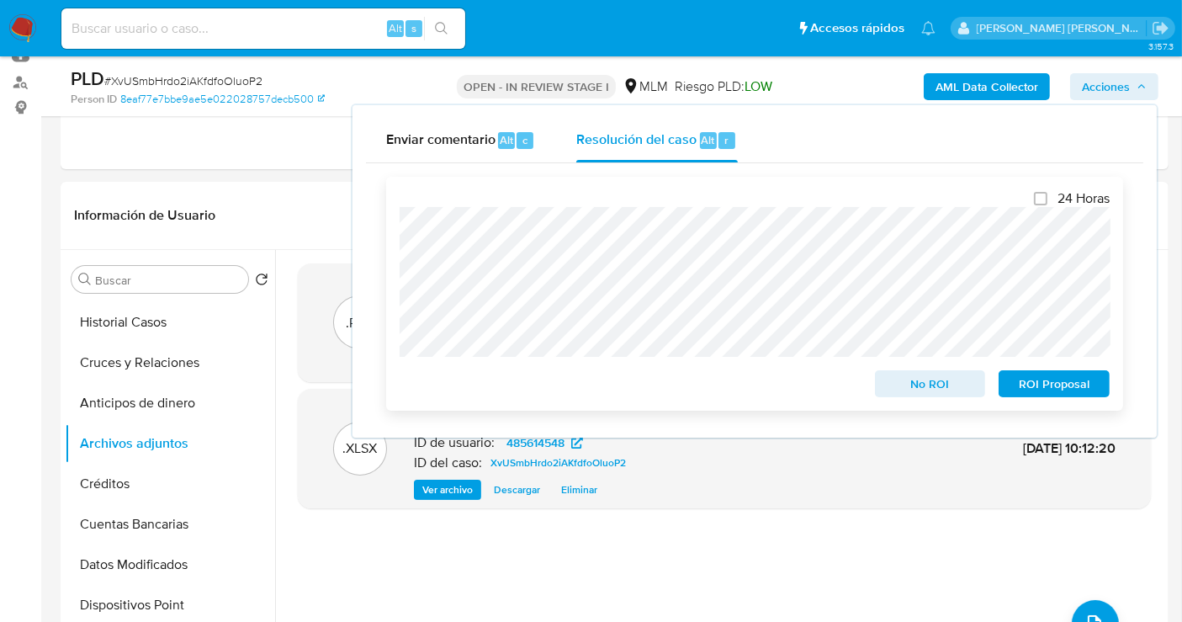
click at [1036, 389] on span "ROI Proposal" at bounding box center [1053, 384] width 87 height 24
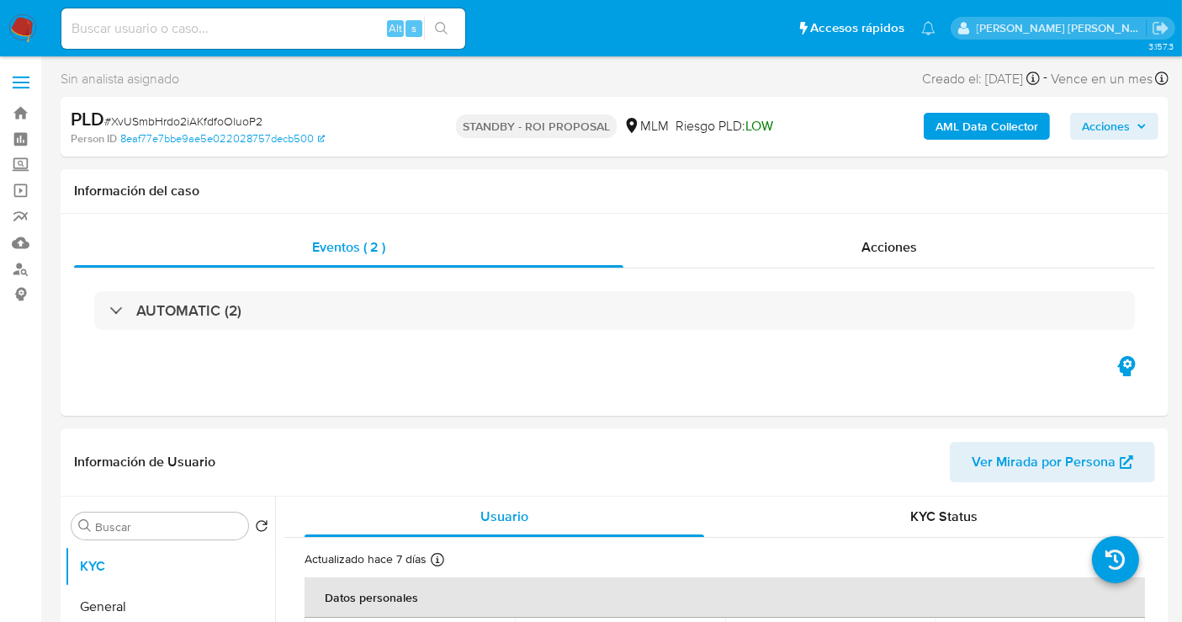
select select "10"
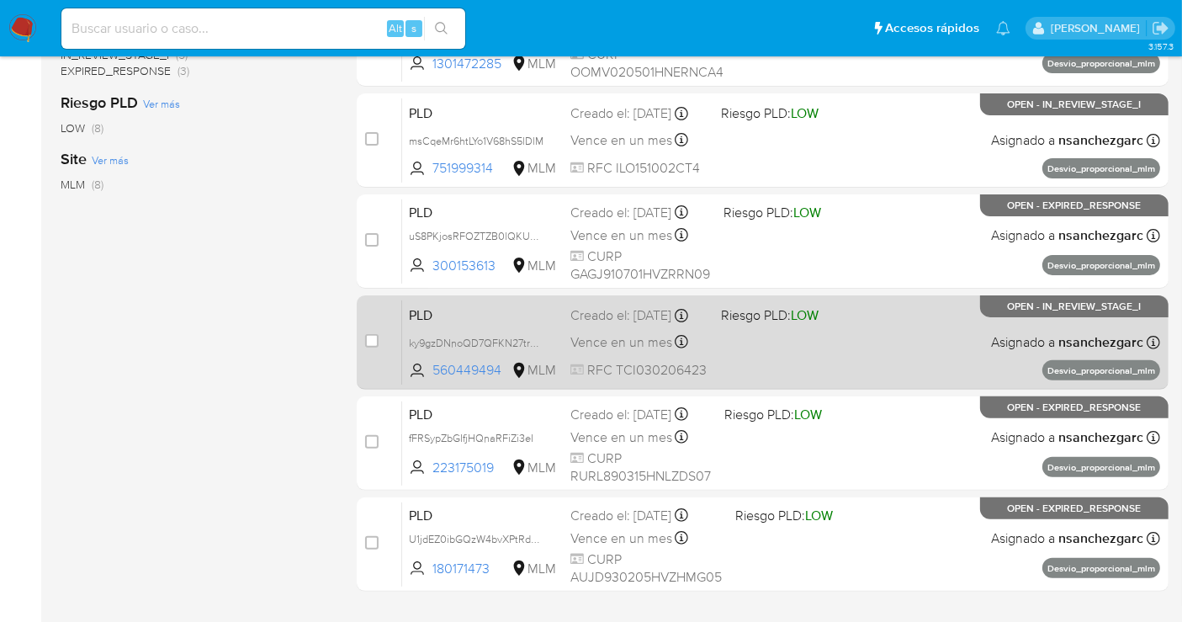
scroll to position [467, 0]
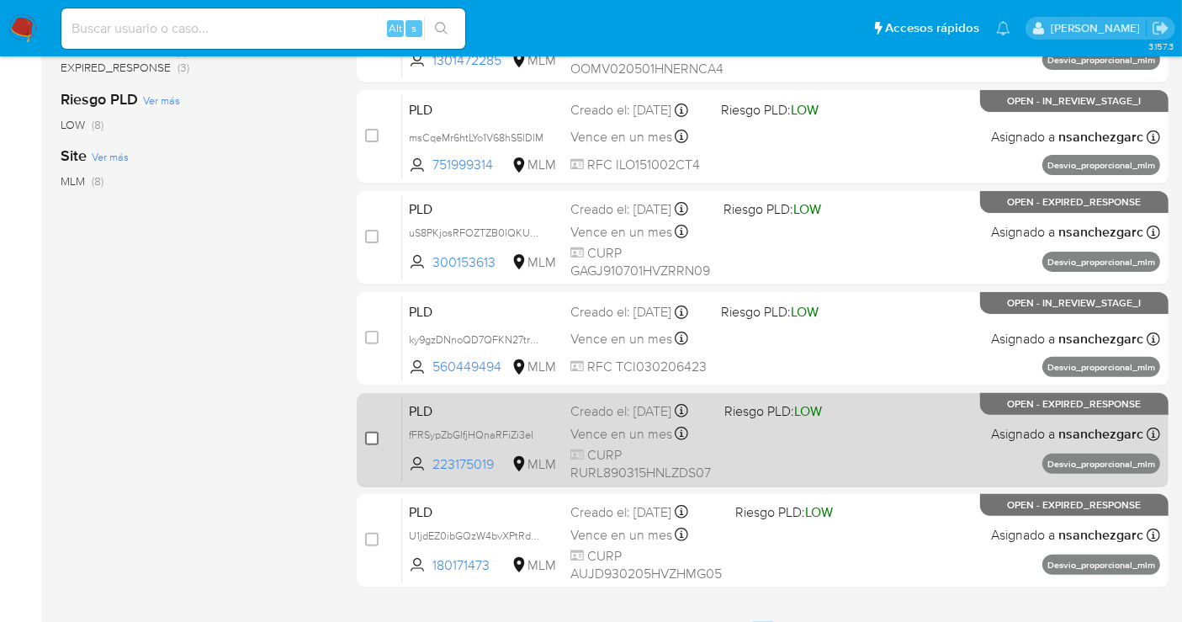
click at [372, 436] on input "checkbox" at bounding box center [371, 438] width 13 height 13
checkbox input "true"
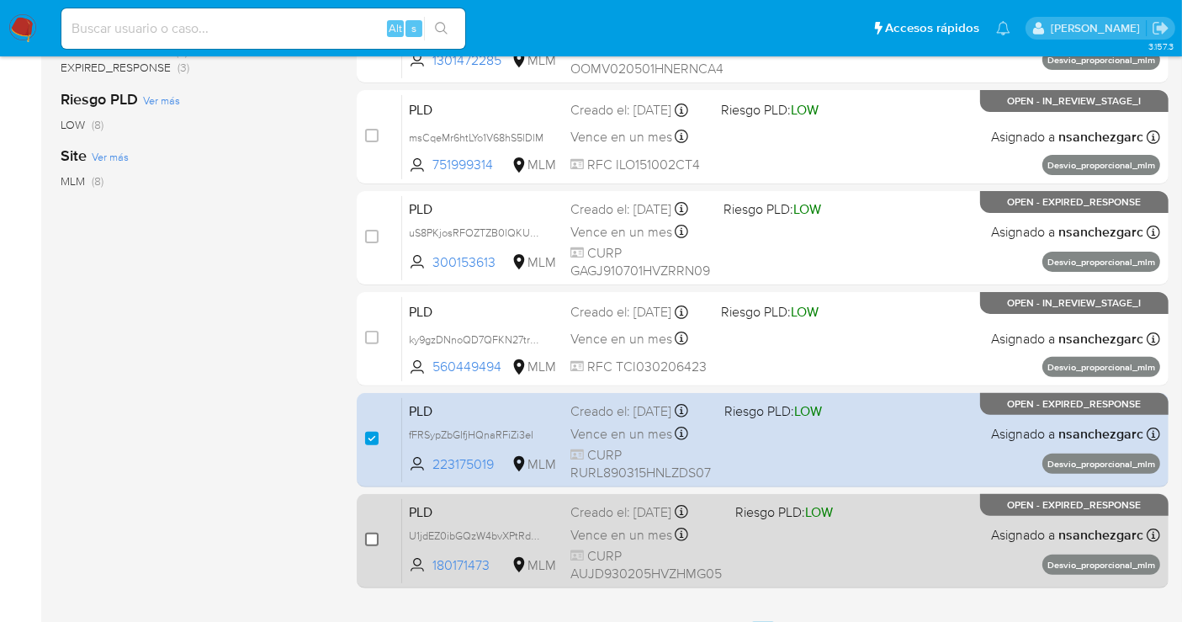
click at [373, 535] on input "checkbox" at bounding box center [371, 538] width 13 height 13
checkbox input "true"
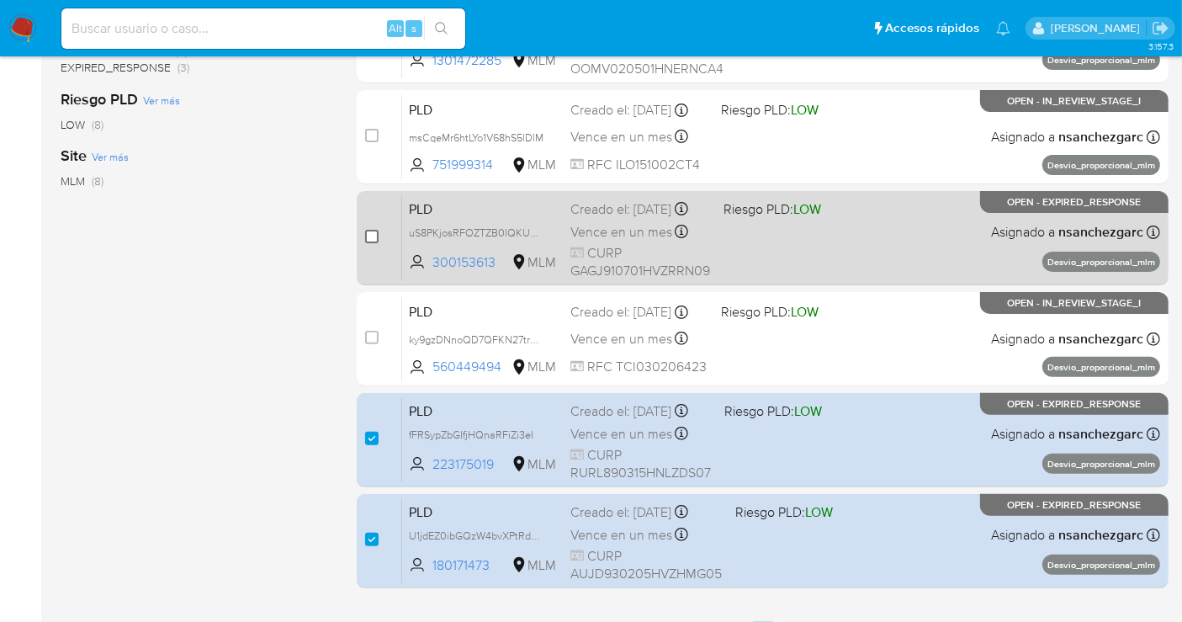
click at [370, 230] on input "checkbox" at bounding box center [371, 236] width 13 height 13
checkbox input "true"
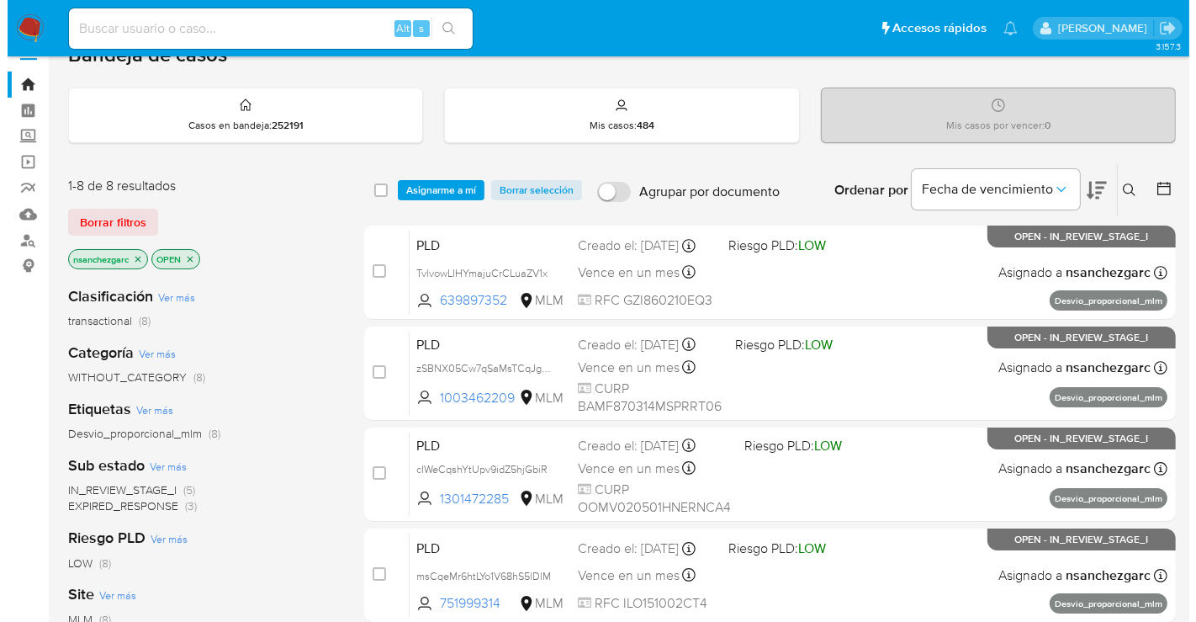
scroll to position [0, 0]
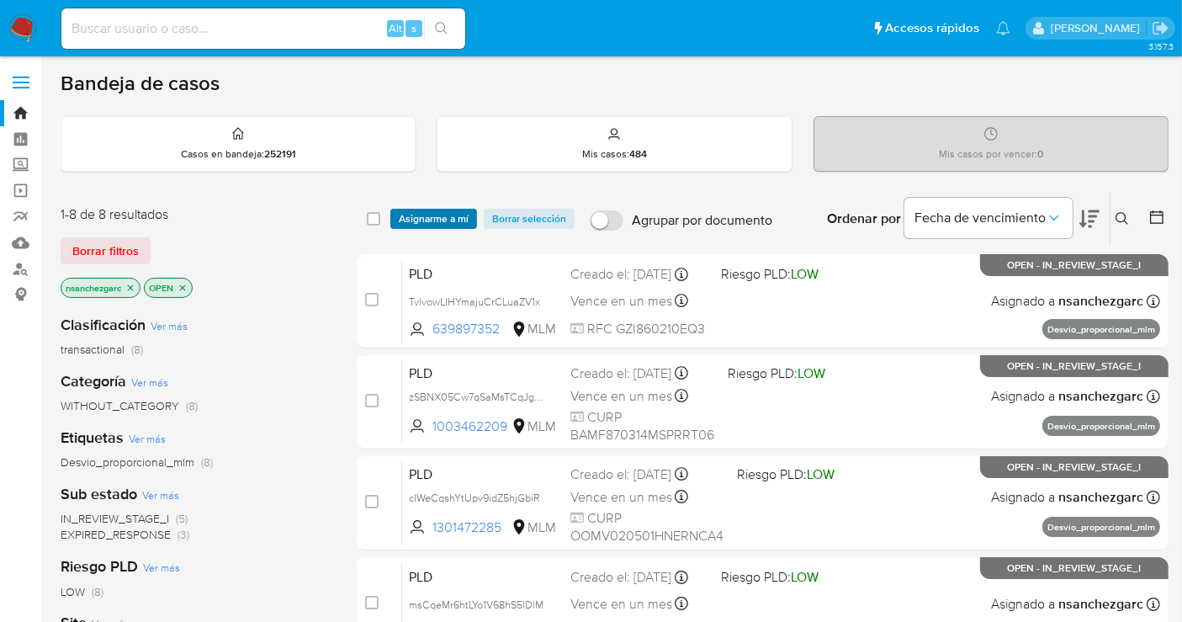
click at [422, 217] on span "Asignarme a mí" at bounding box center [434, 218] width 70 height 17
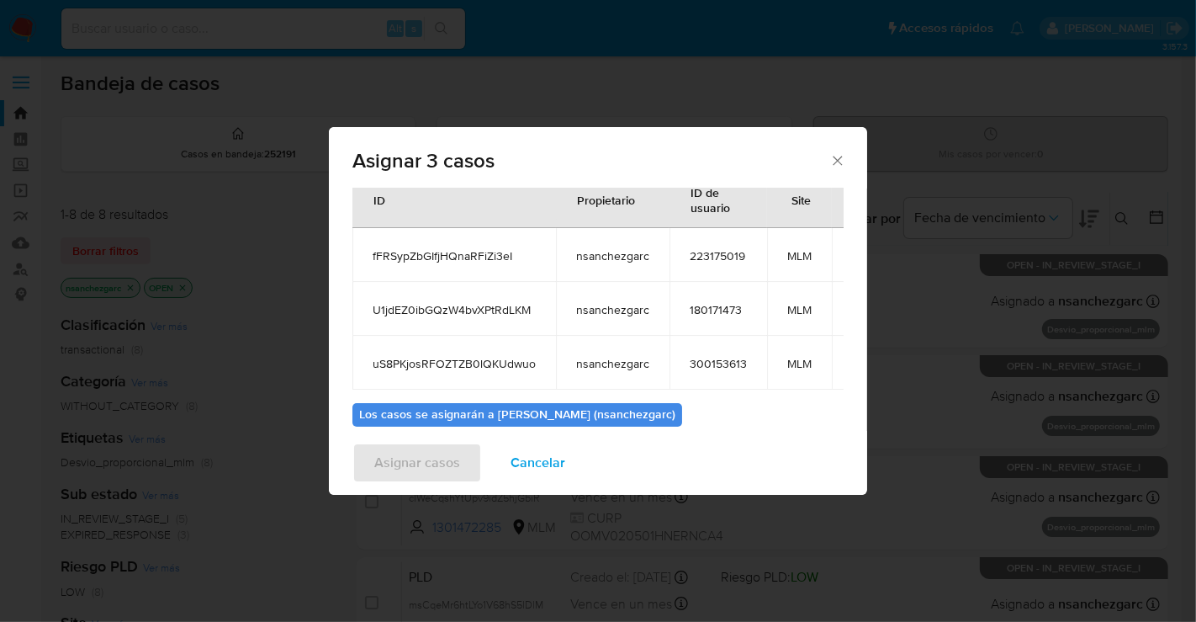
scroll to position [93, 0]
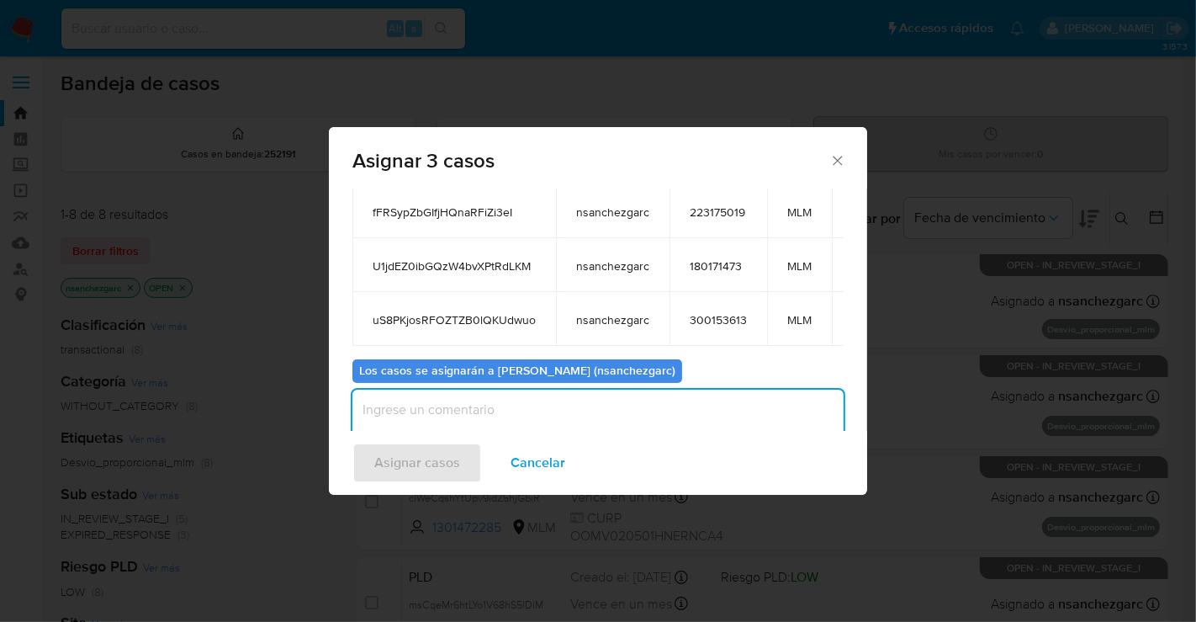
click at [389, 416] on textarea "assign-modal" at bounding box center [597, 422] width 491 height 67
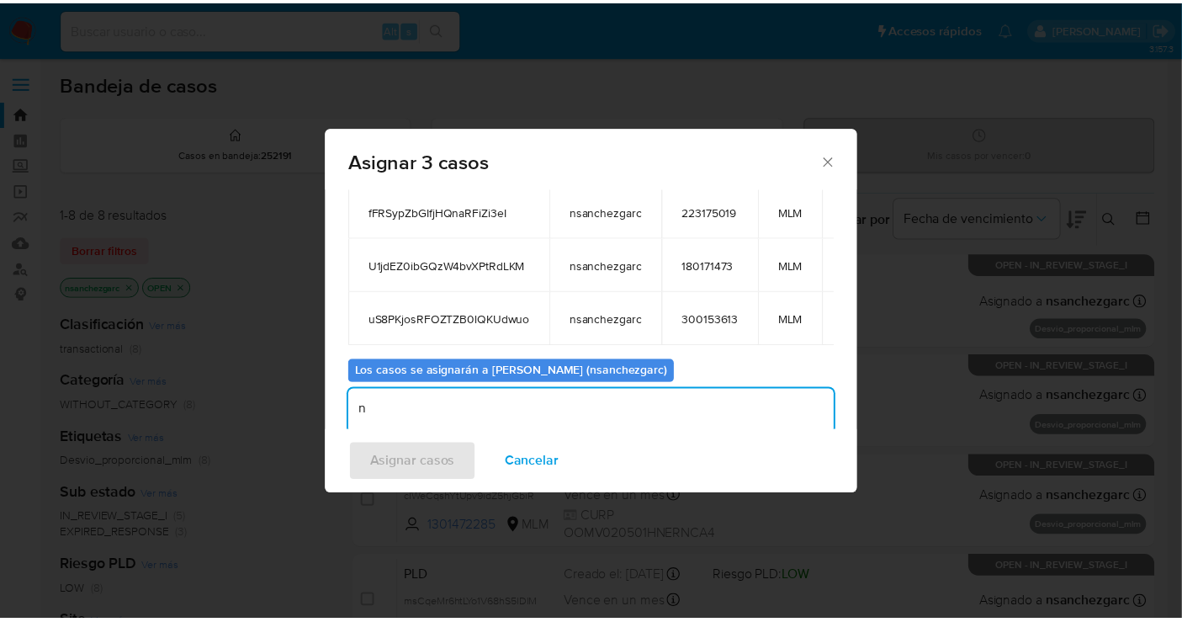
scroll to position [96, 0]
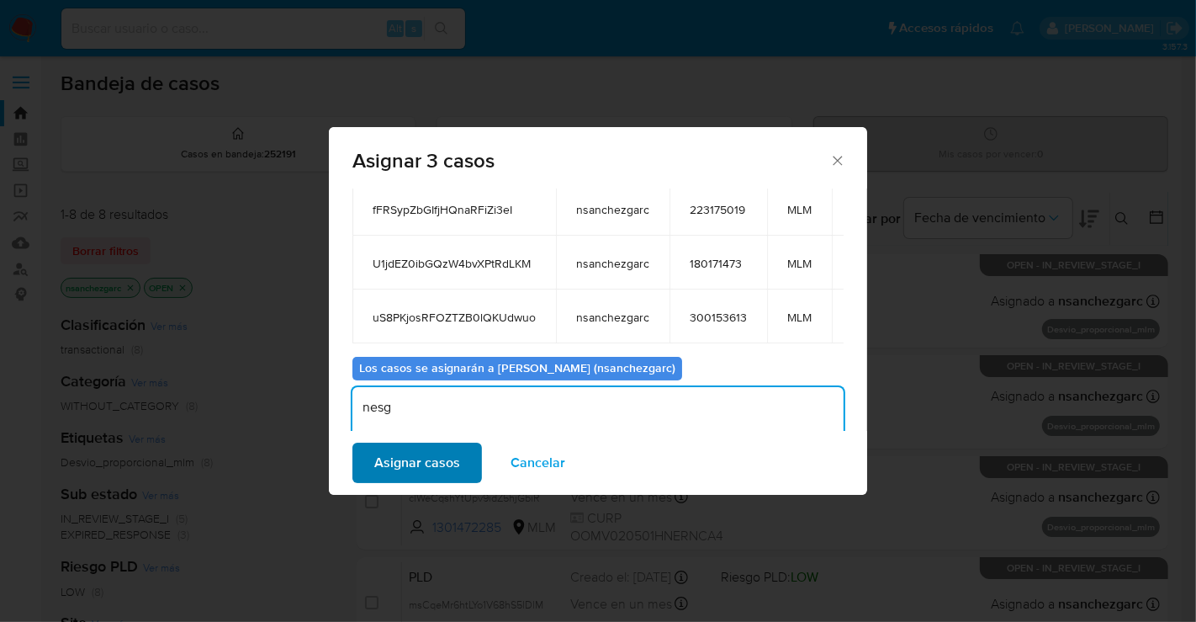
type textarea "nesg"
click at [391, 463] on span "Asignar casos" at bounding box center [417, 462] width 86 height 37
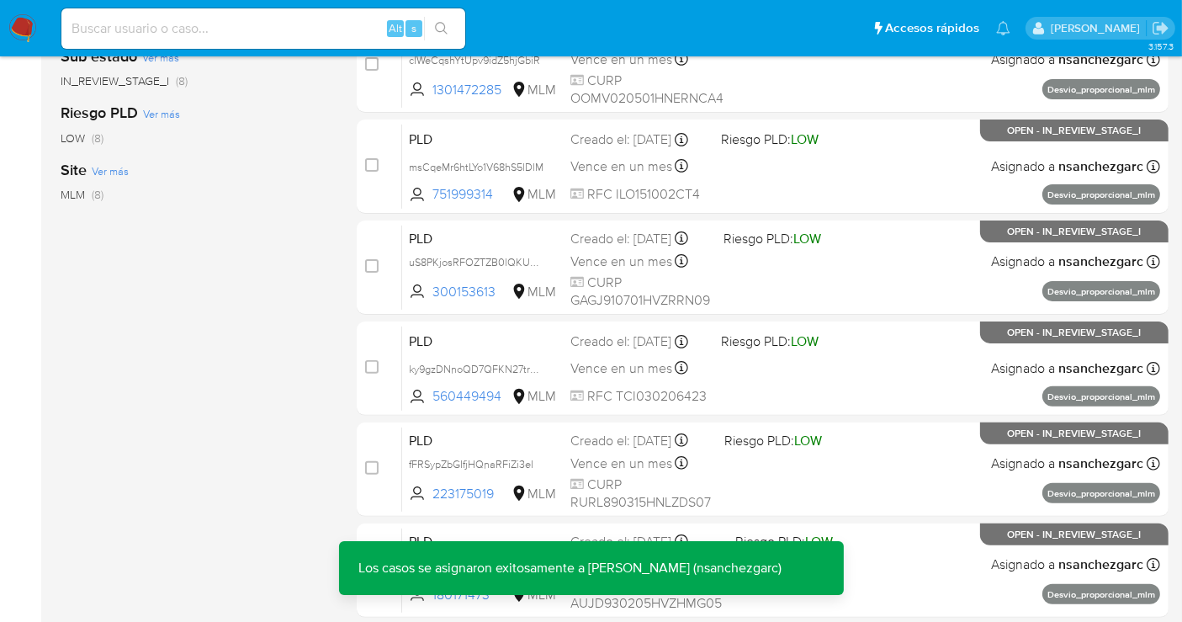
scroll to position [467, 0]
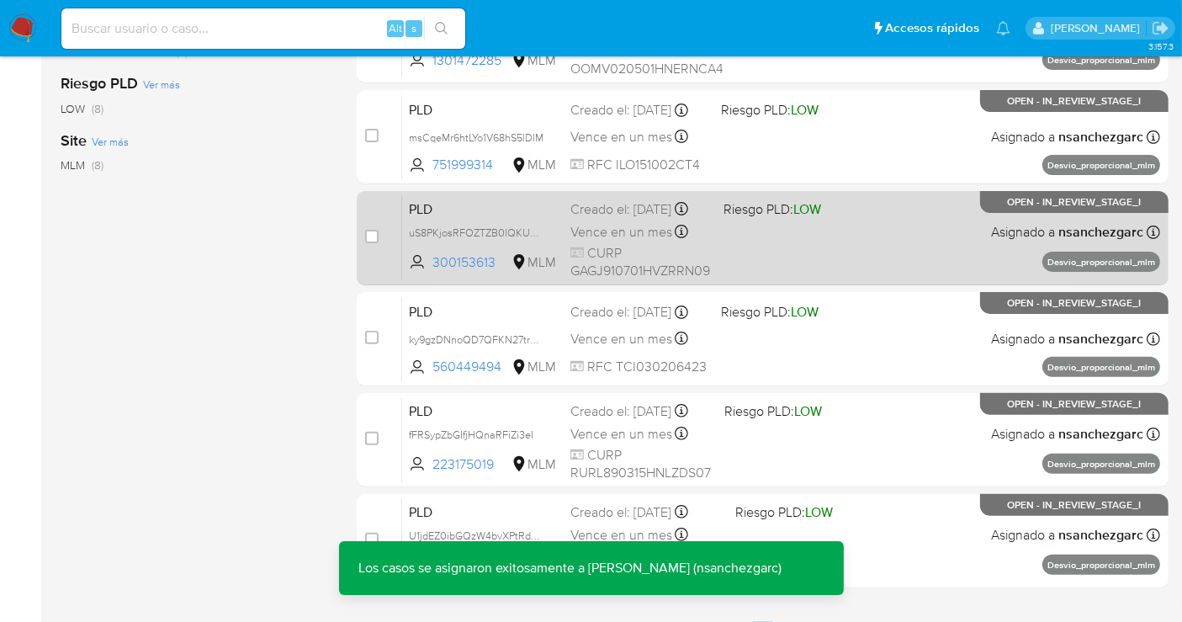
click at [617, 236] on span "Vence en un mes" at bounding box center [621, 232] width 102 height 19
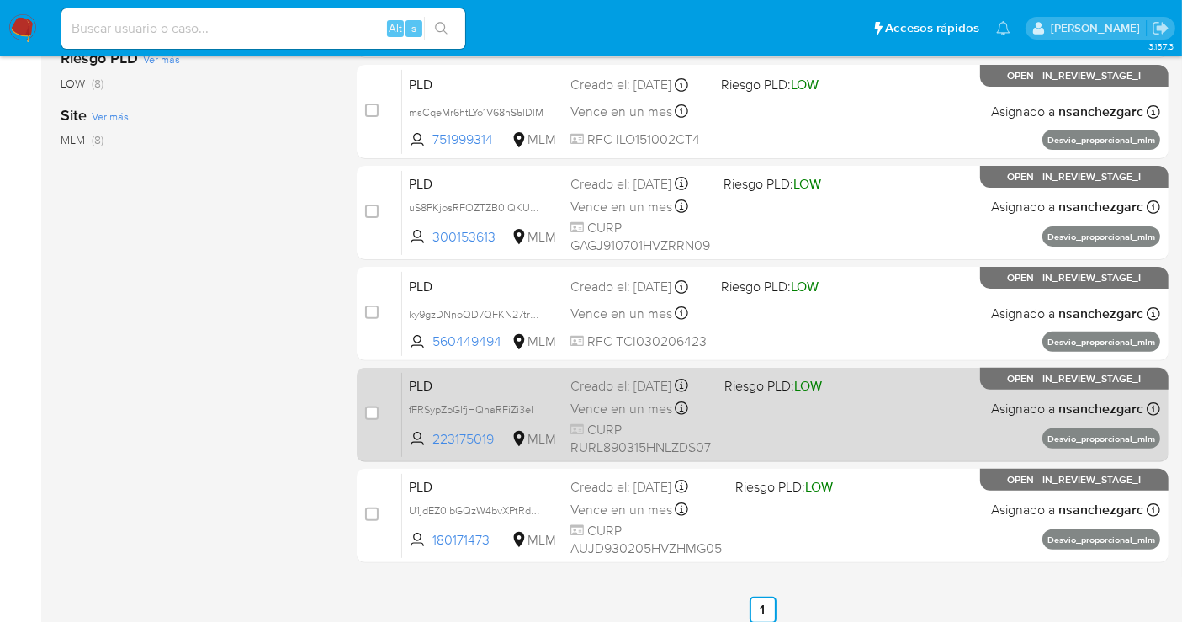
scroll to position [502, 0]
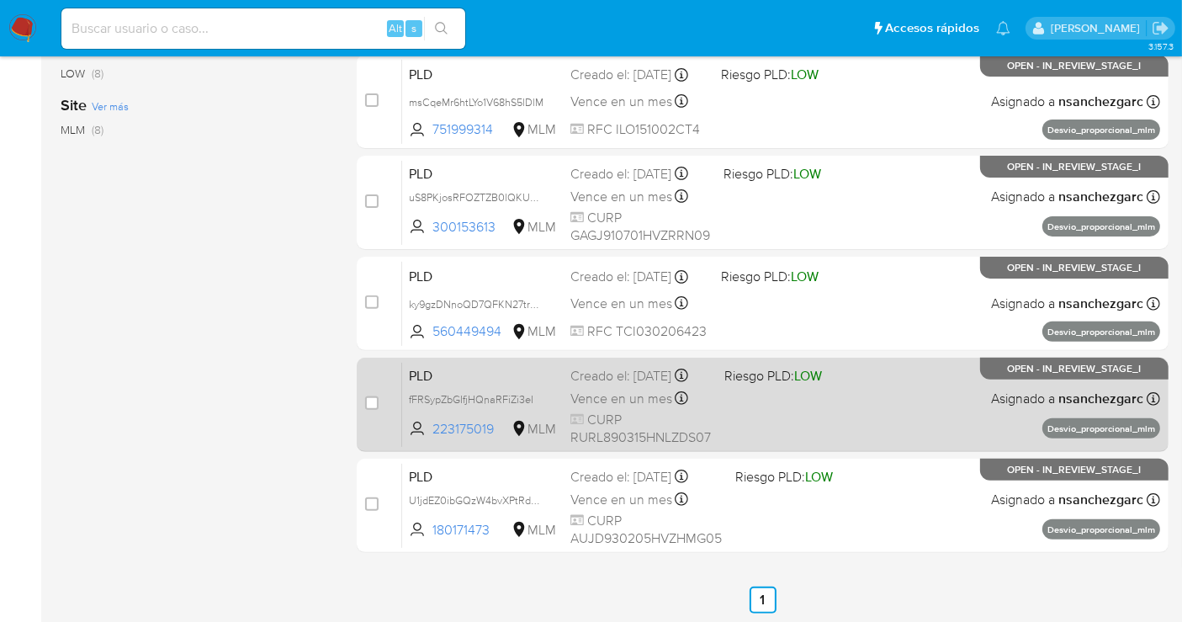
click at [603, 385] on div "Creado el: 12/08/2025 Creado el: 12/08/2025 02:02:50" at bounding box center [640, 376] width 140 height 19
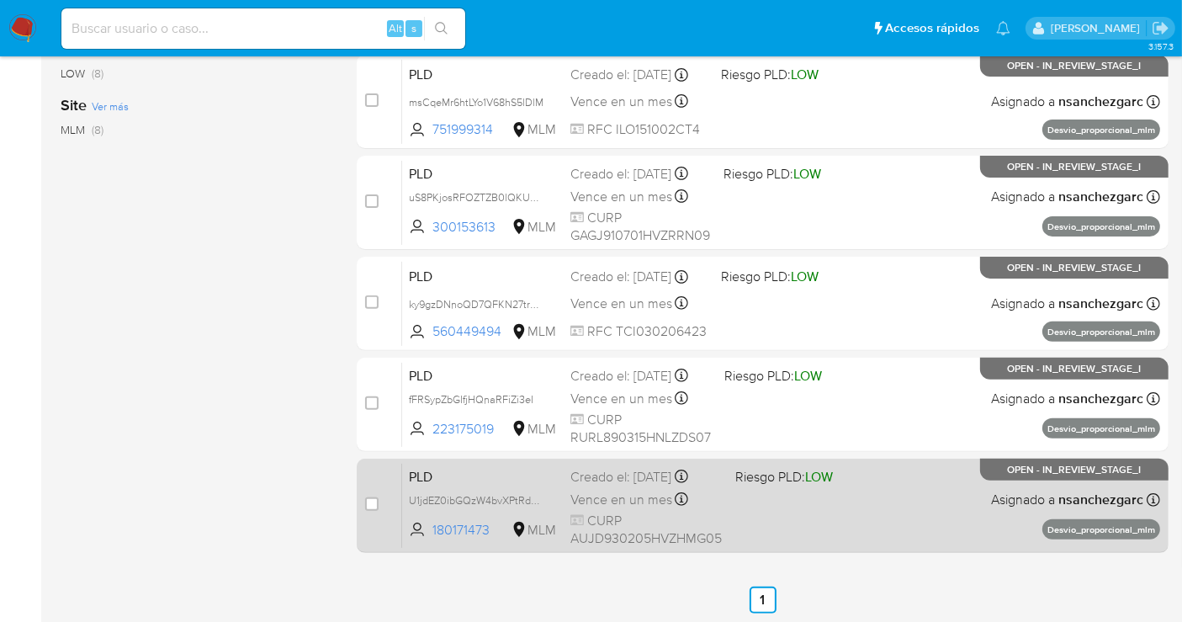
click at [694, 488] on div "Vence en un mes Vence el 11/10/2025 02:02:48" at bounding box center [645, 499] width 151 height 23
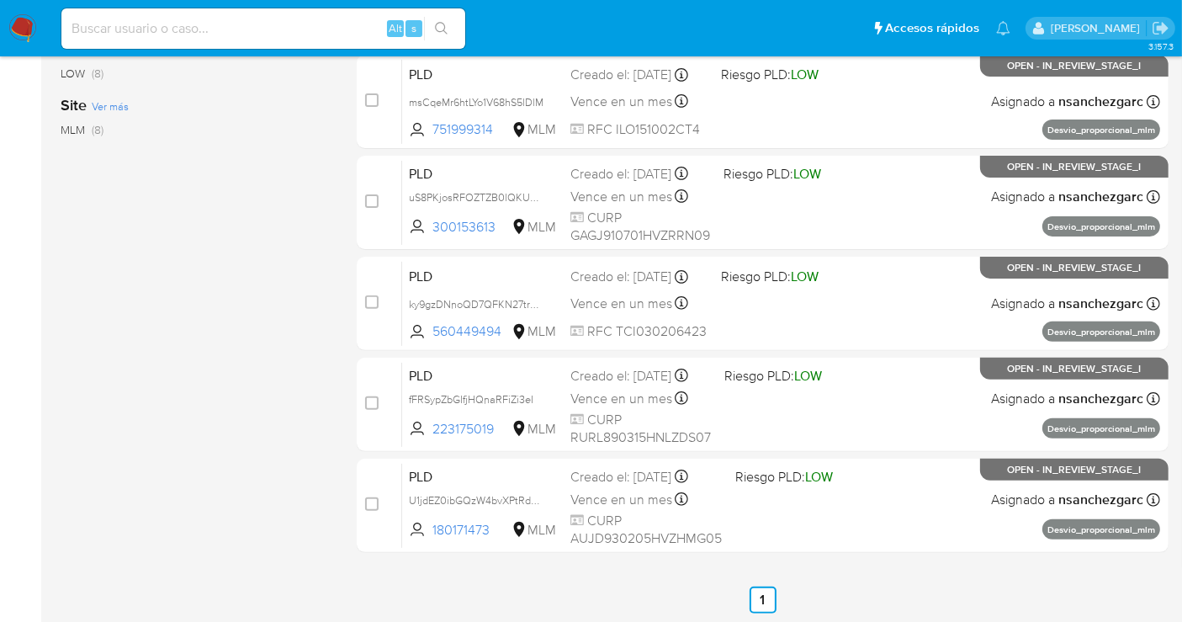
click at [17, 27] on img at bounding box center [22, 28] width 29 height 29
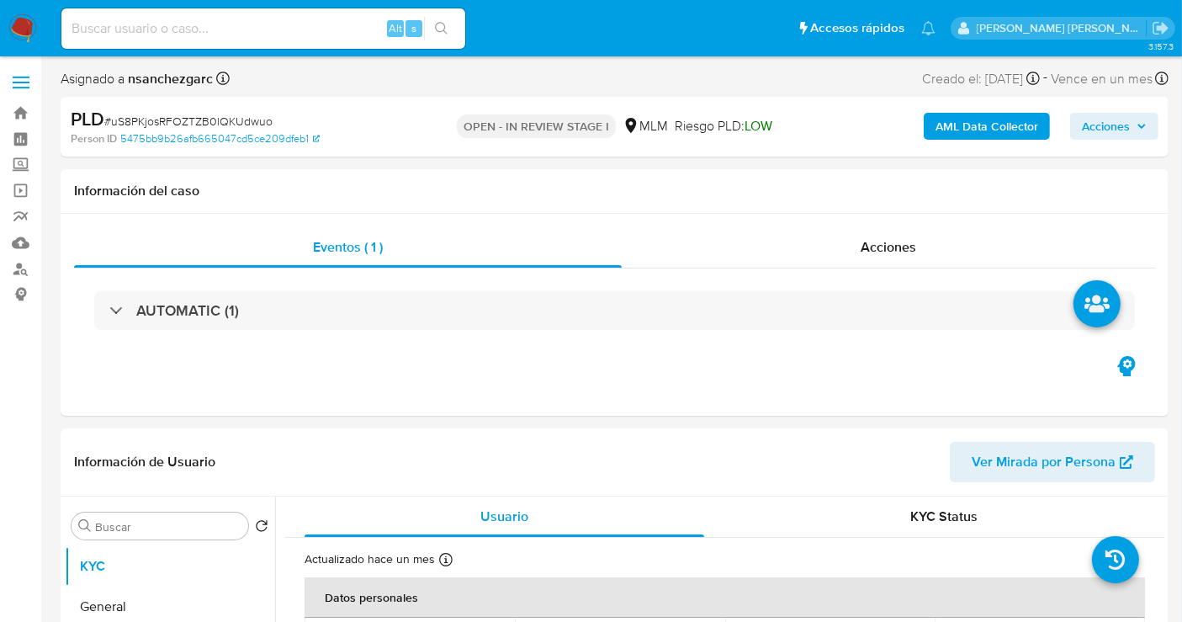
select select "10"
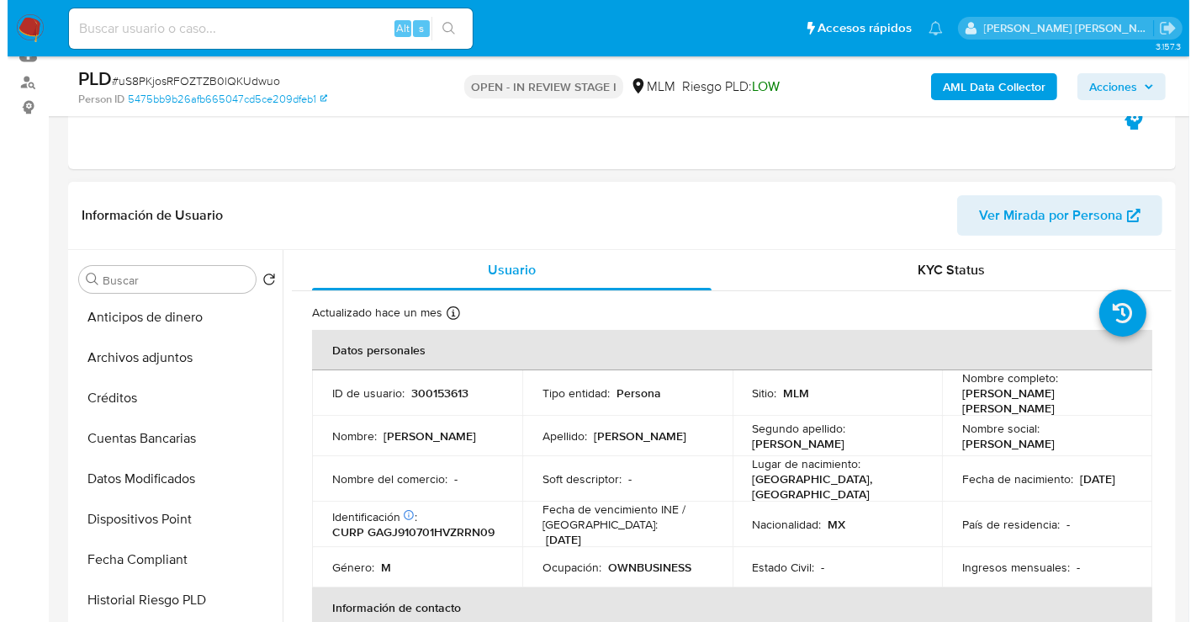
scroll to position [373, 0]
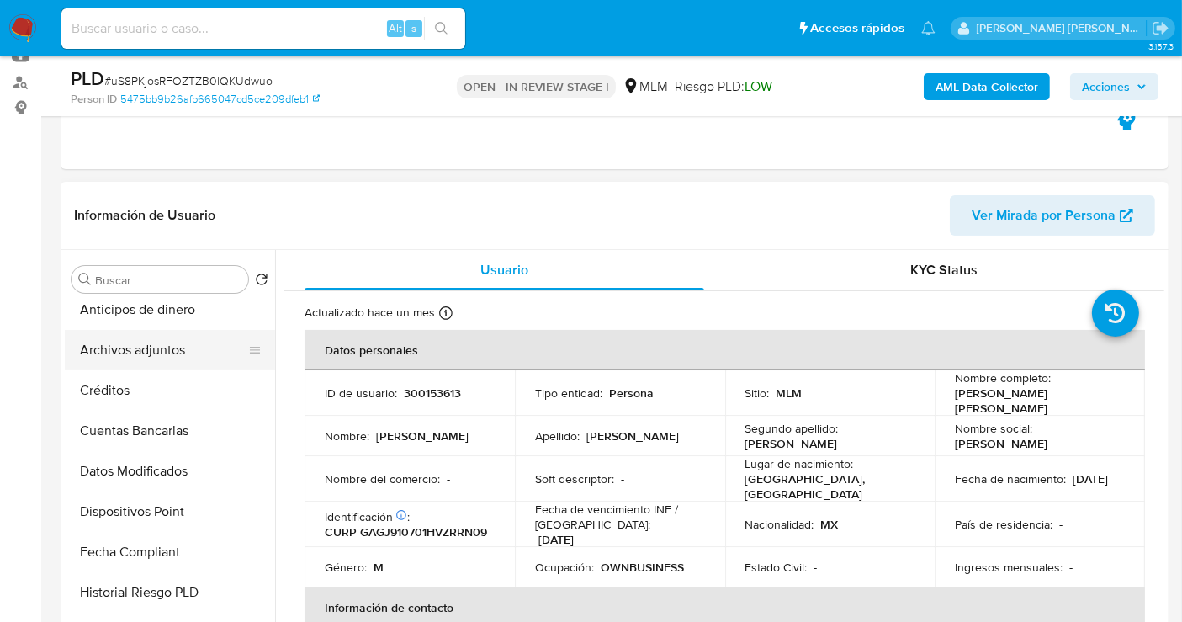
click at [135, 342] on button "Archivos adjuntos" at bounding box center [163, 350] width 197 height 40
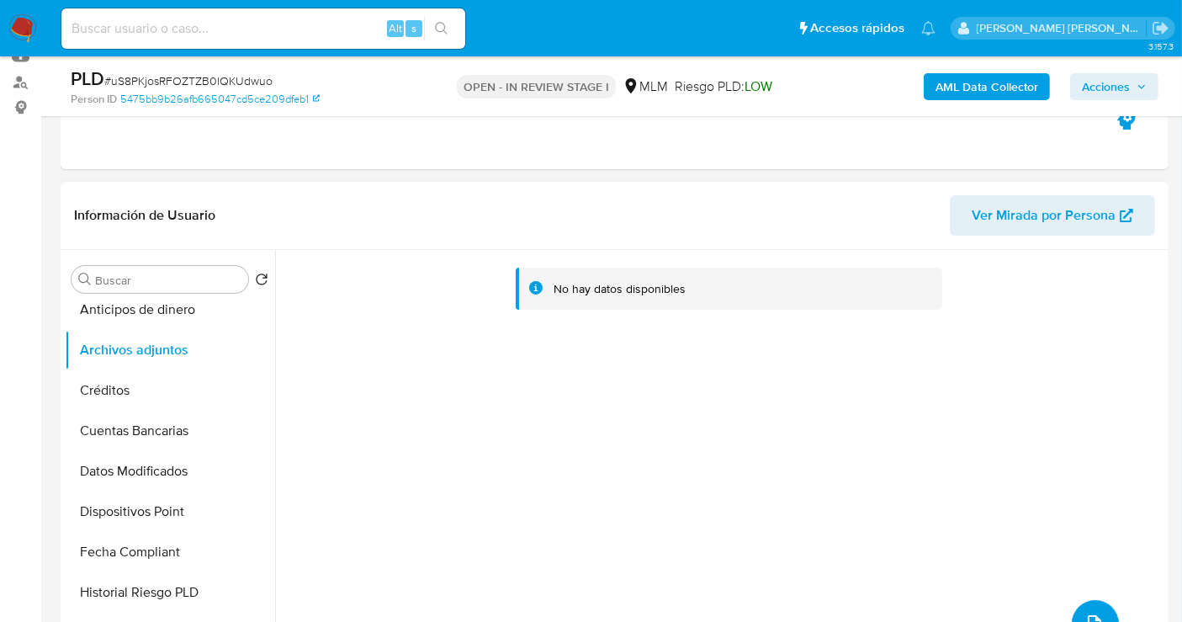
click at [1084, 616] on icon "upload-file" at bounding box center [1094, 623] width 20 height 20
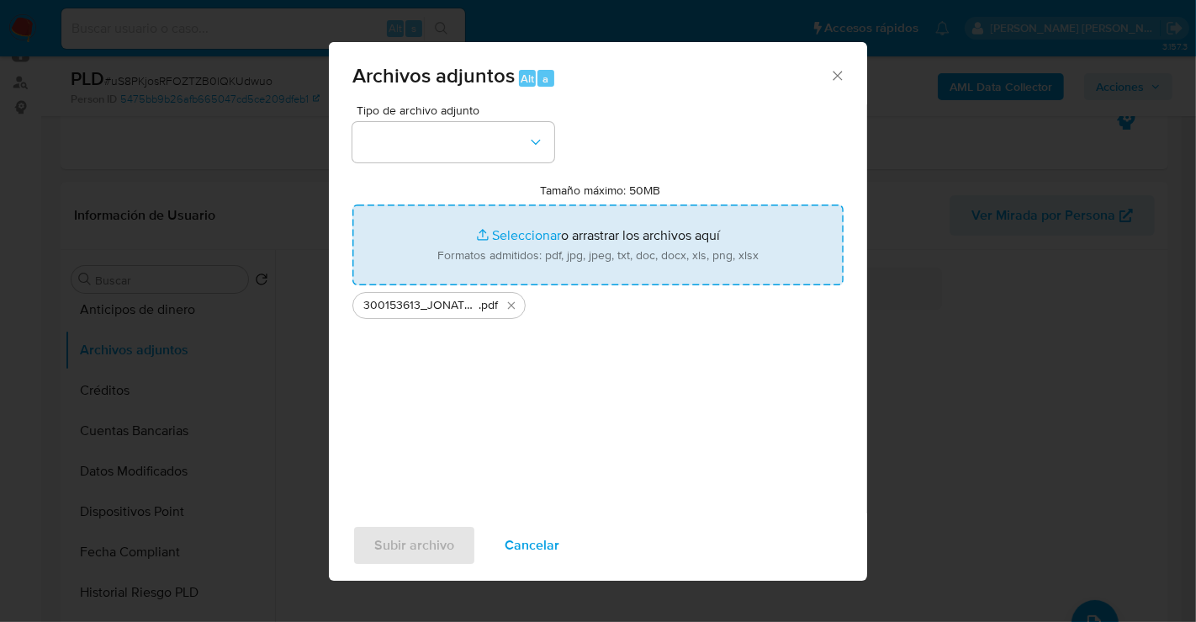
type input "C:\fakepath\300153613_JONATHAN [PERSON_NAME] GARCIA_AGO25.xlsx"
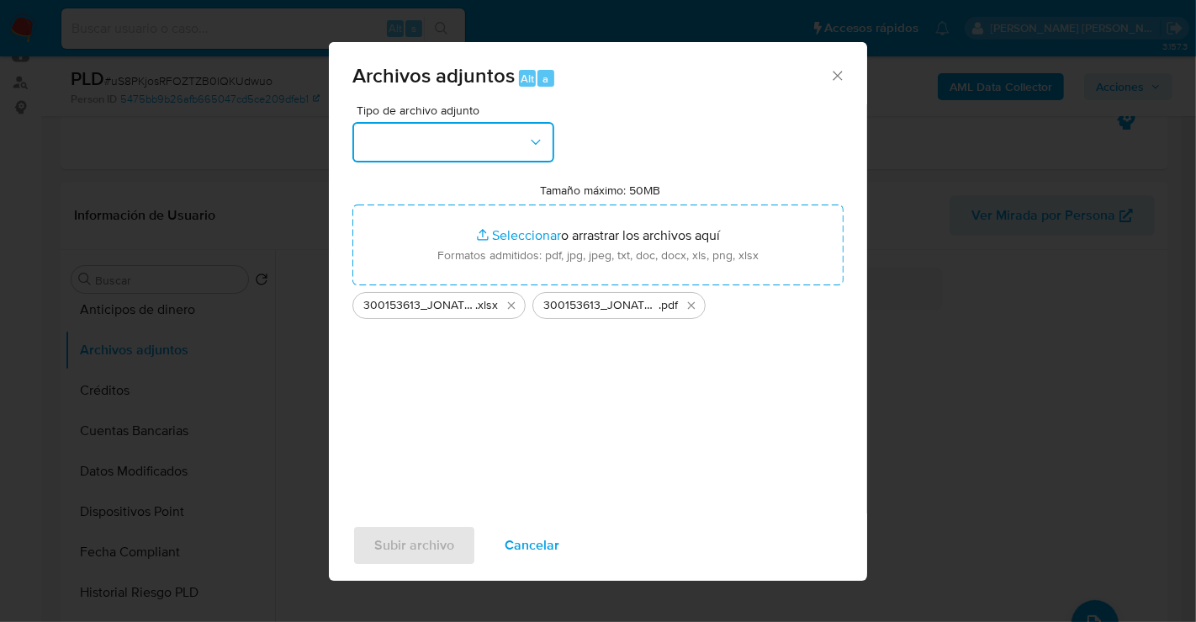
click at [417, 147] on button "button" at bounding box center [453, 142] width 202 height 40
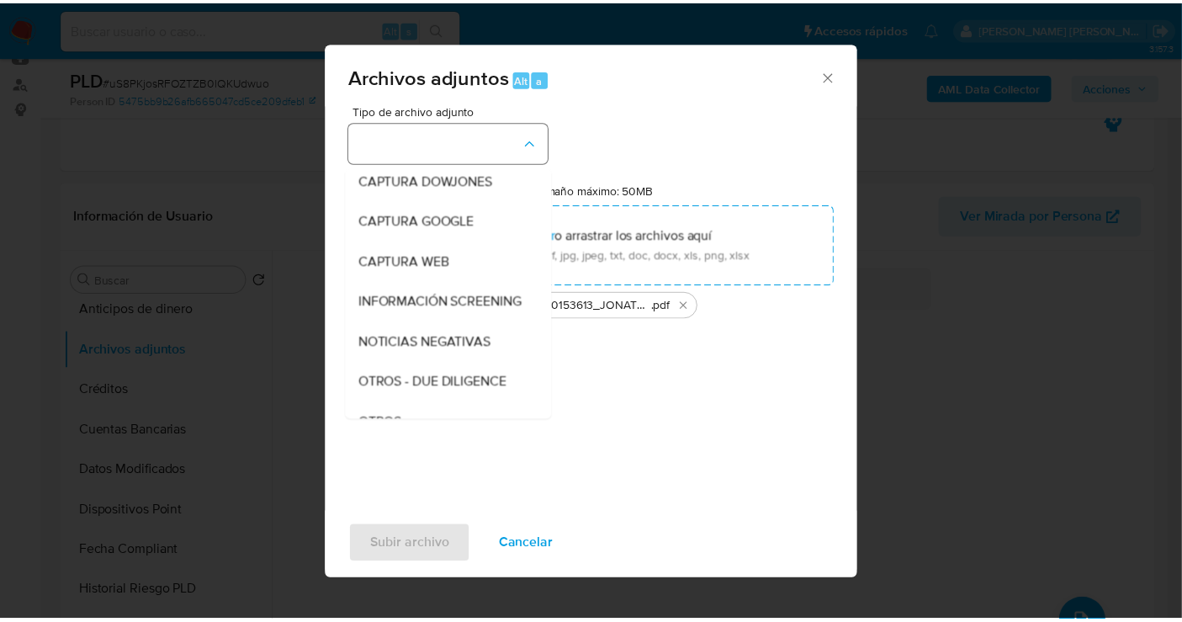
scroll to position [87, 0]
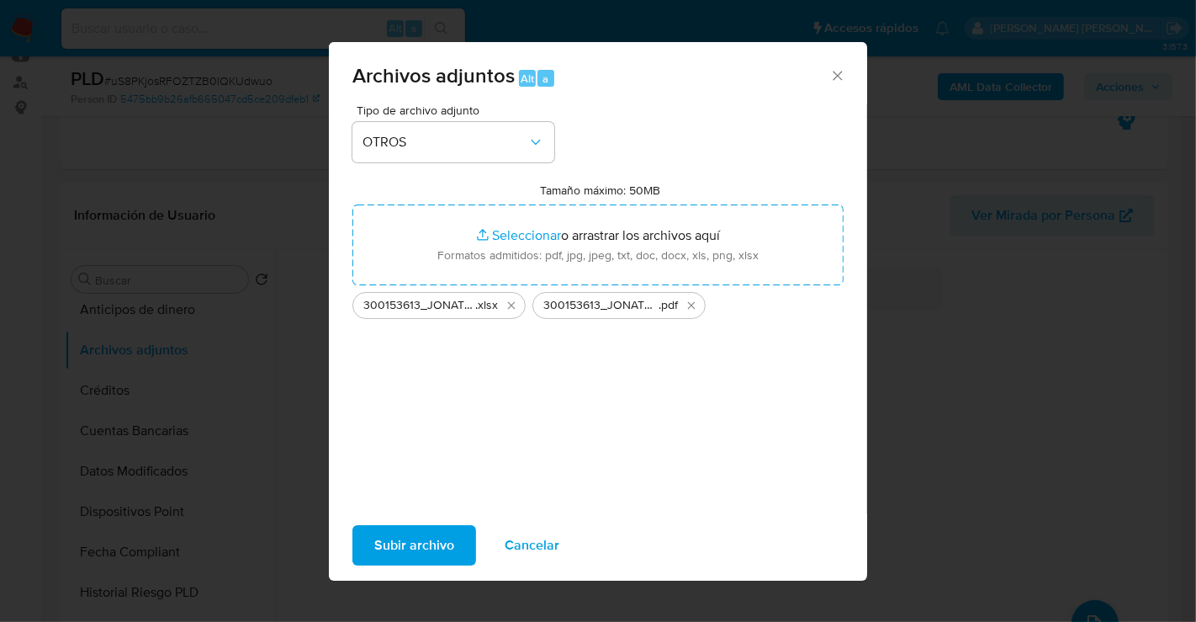
click at [394, 557] on span "Subir archivo" at bounding box center [414, 545] width 80 height 37
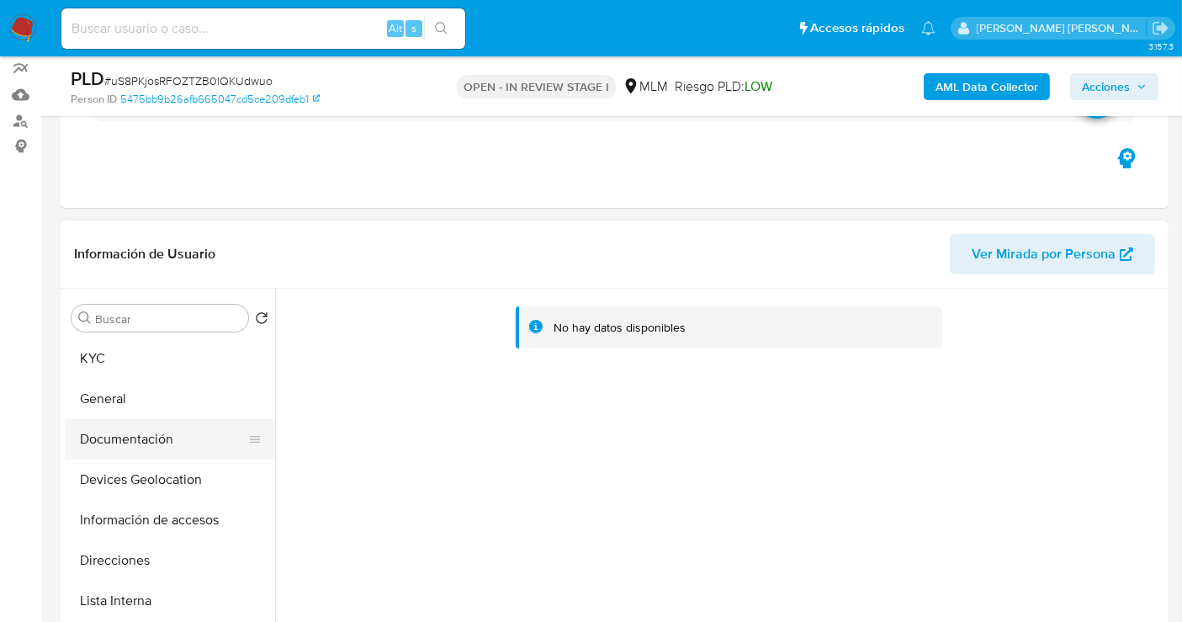
scroll to position [187, 0]
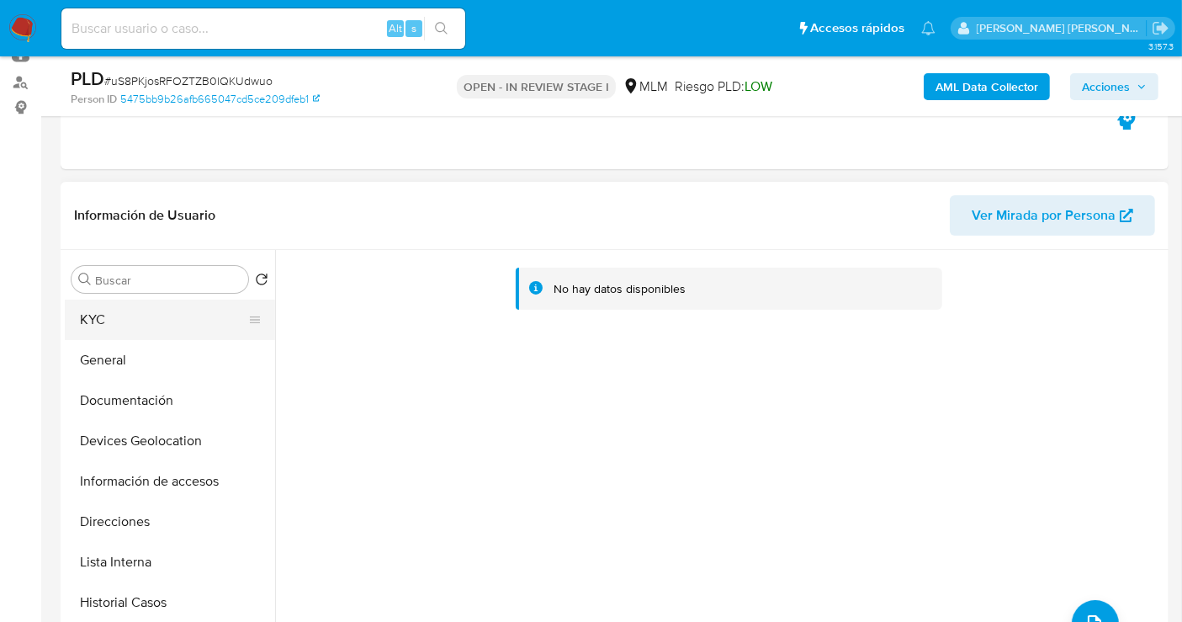
click at [113, 324] on button "KYC" at bounding box center [163, 319] width 197 height 40
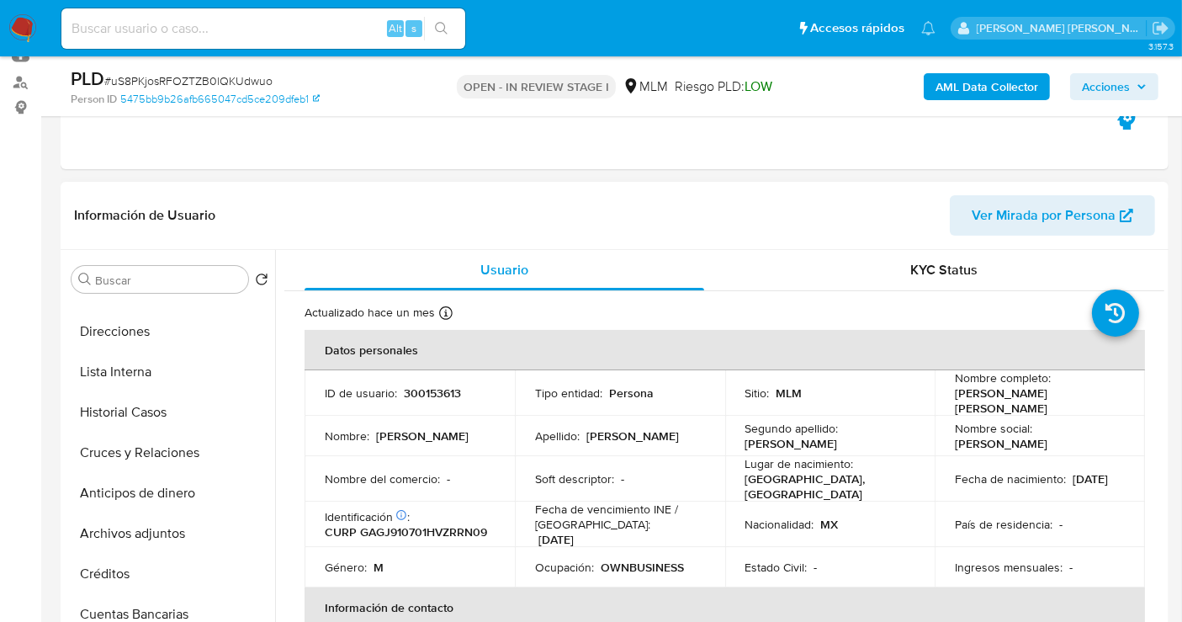
scroll to position [280, 0]
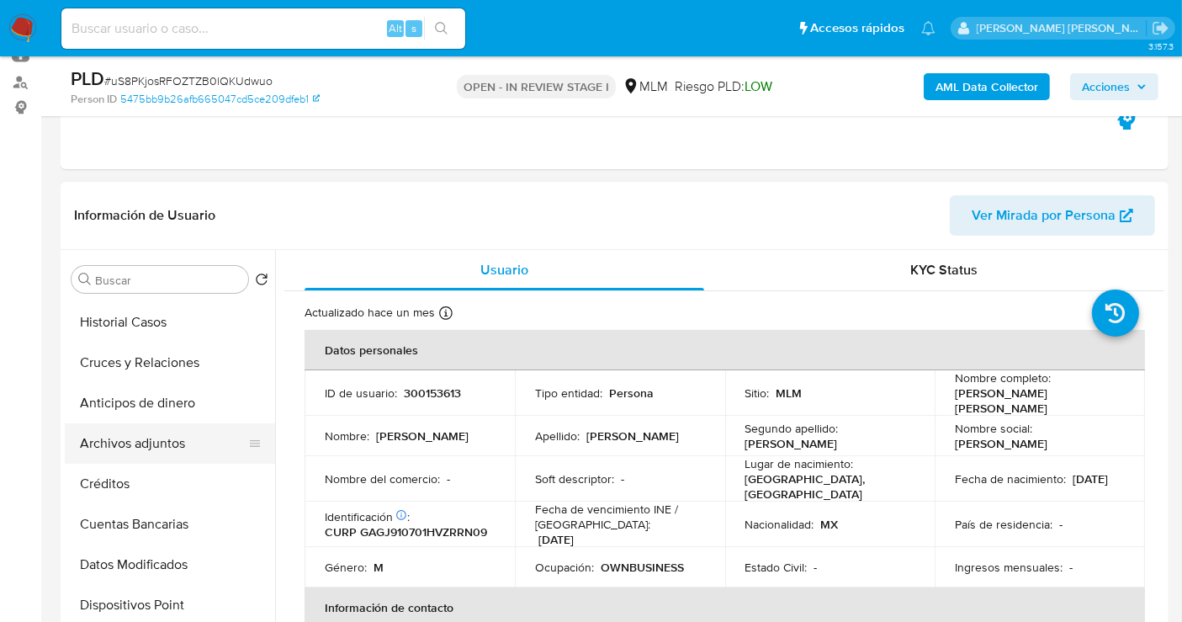
click at [143, 429] on button "Archivos adjuntos" at bounding box center [163, 443] width 197 height 40
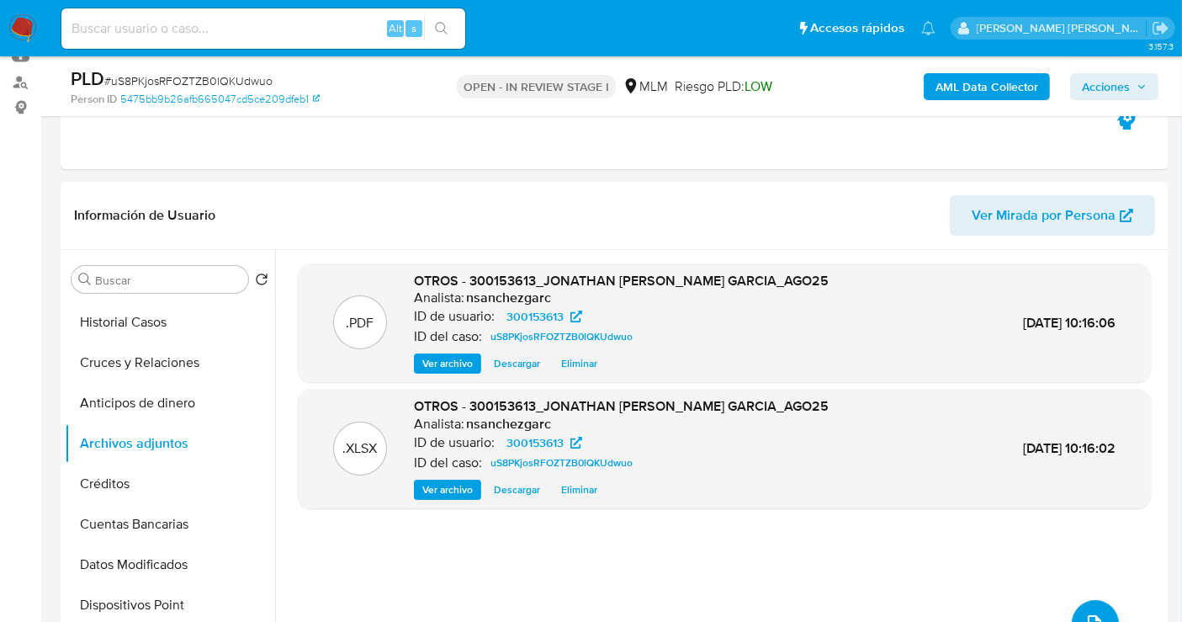
click at [1117, 89] on span "Acciones" at bounding box center [1106, 86] width 48 height 27
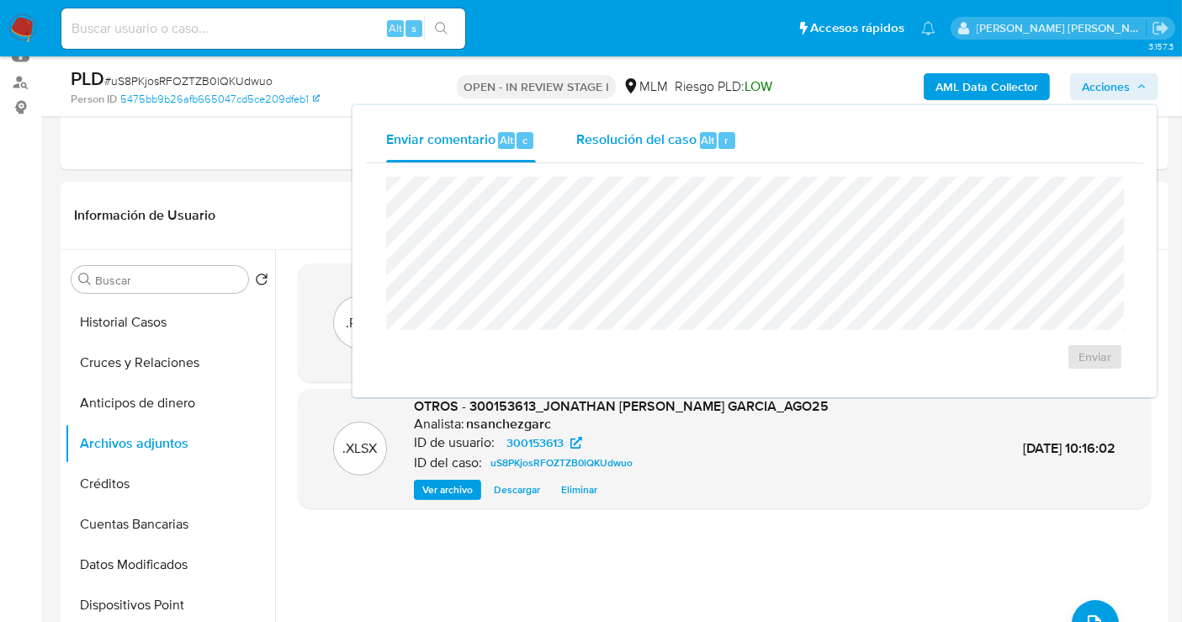
click at [586, 144] on span "Resolución del caso" at bounding box center [636, 139] width 120 height 19
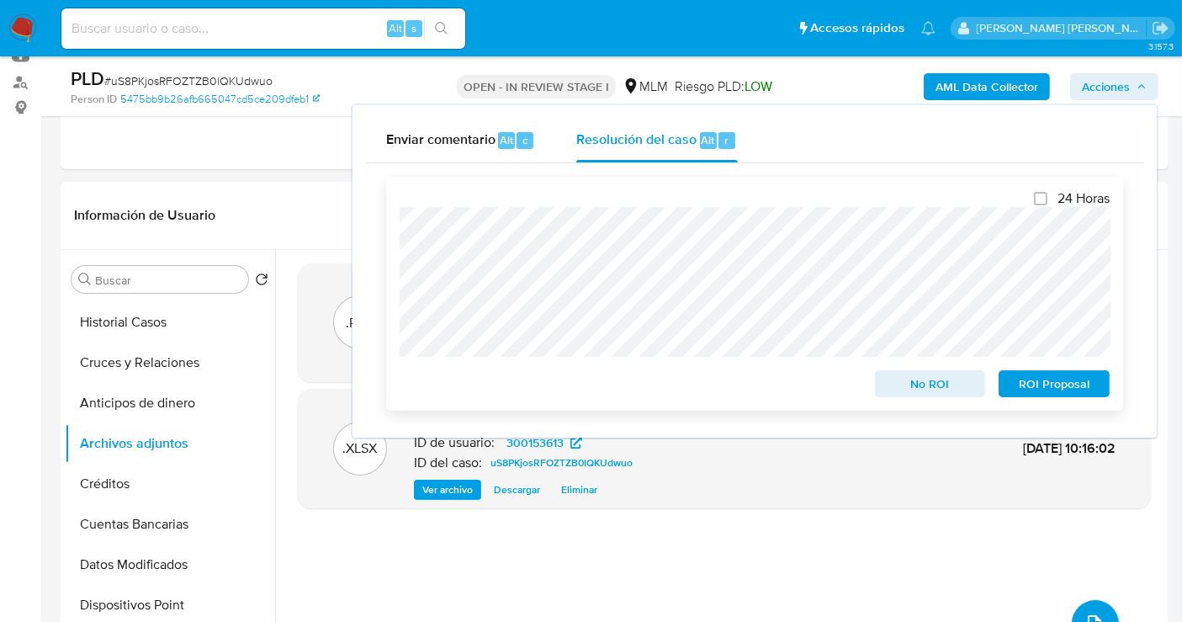
click at [921, 384] on span "No ROI" at bounding box center [930, 384] width 87 height 24
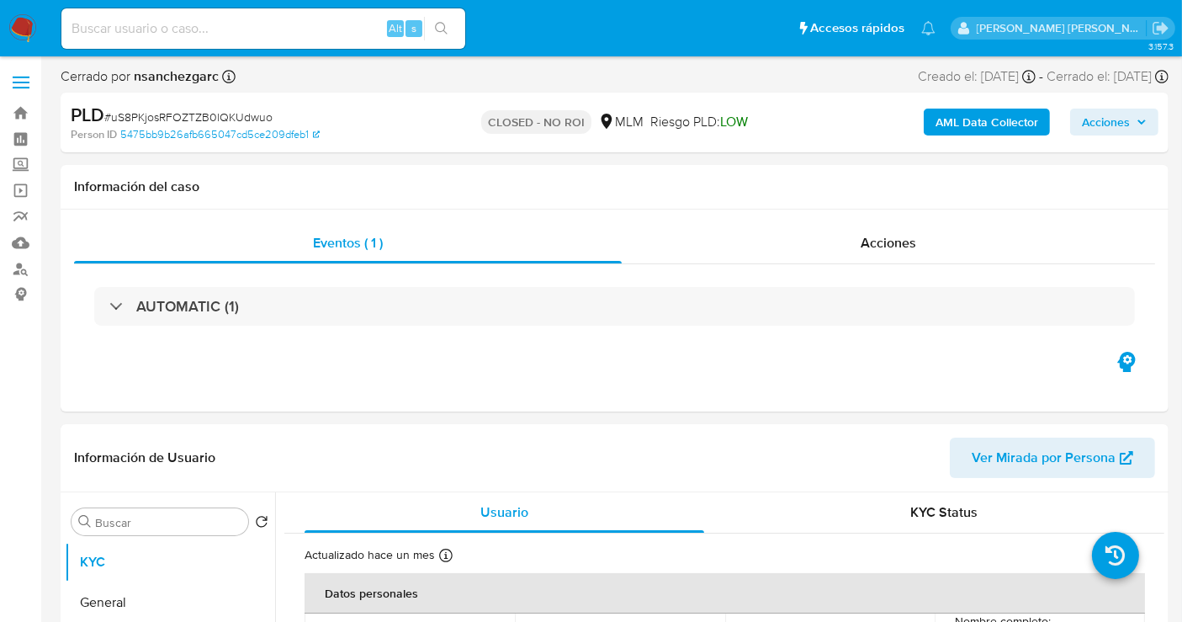
select select "10"
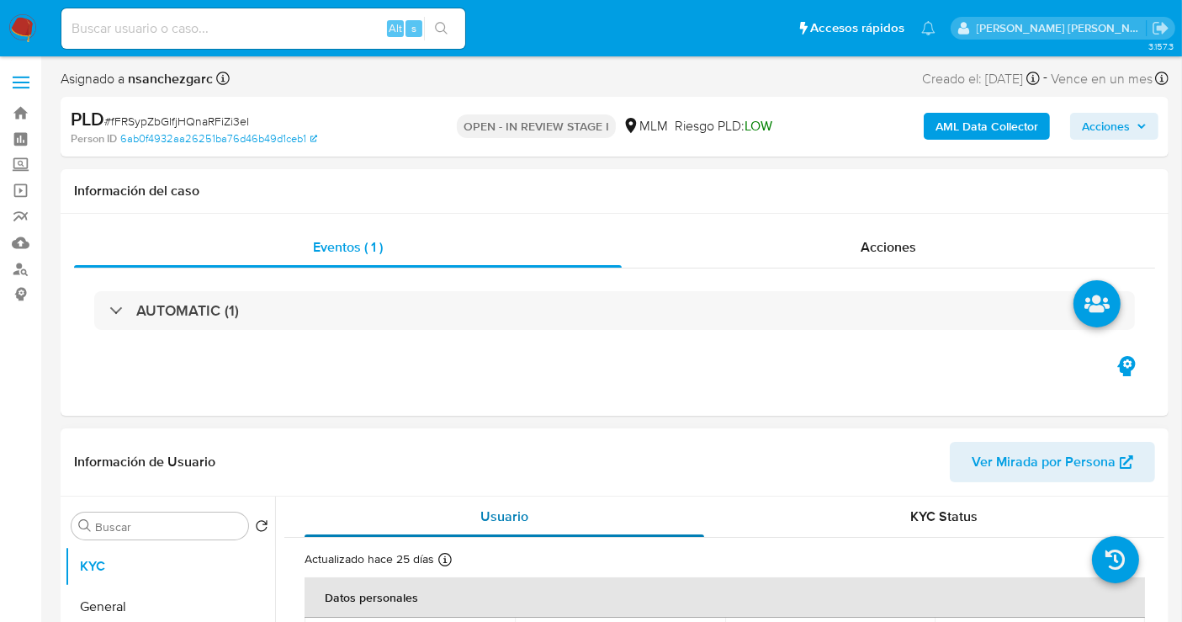
select select "10"
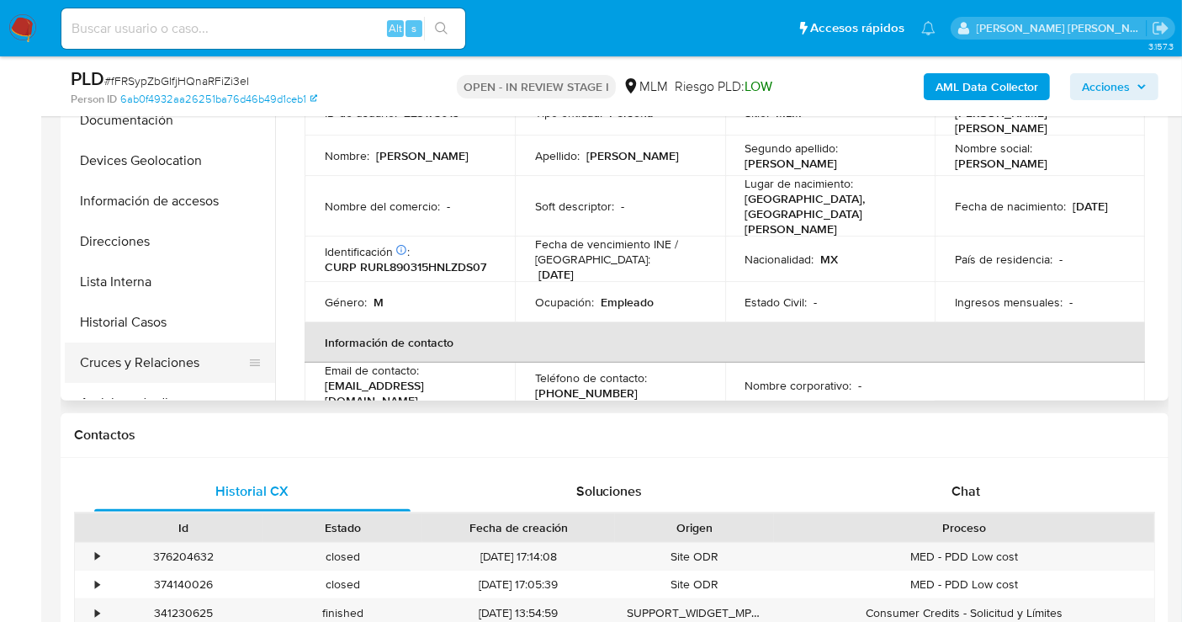
scroll to position [93, 0]
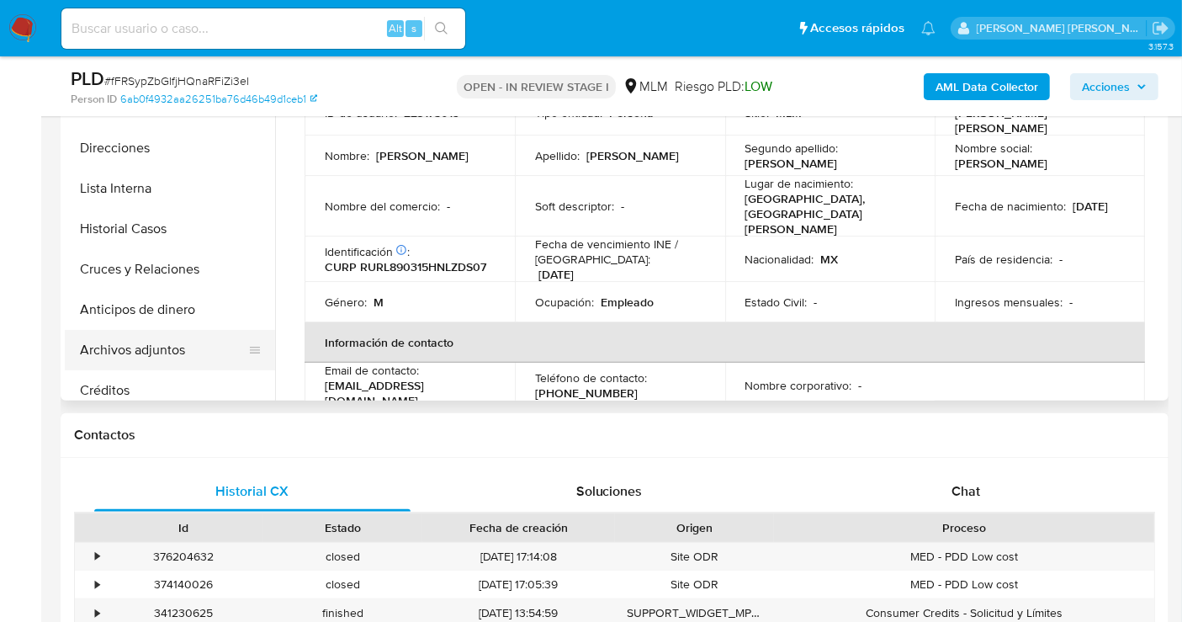
click at [158, 340] on button "Archivos adjuntos" at bounding box center [163, 350] width 197 height 40
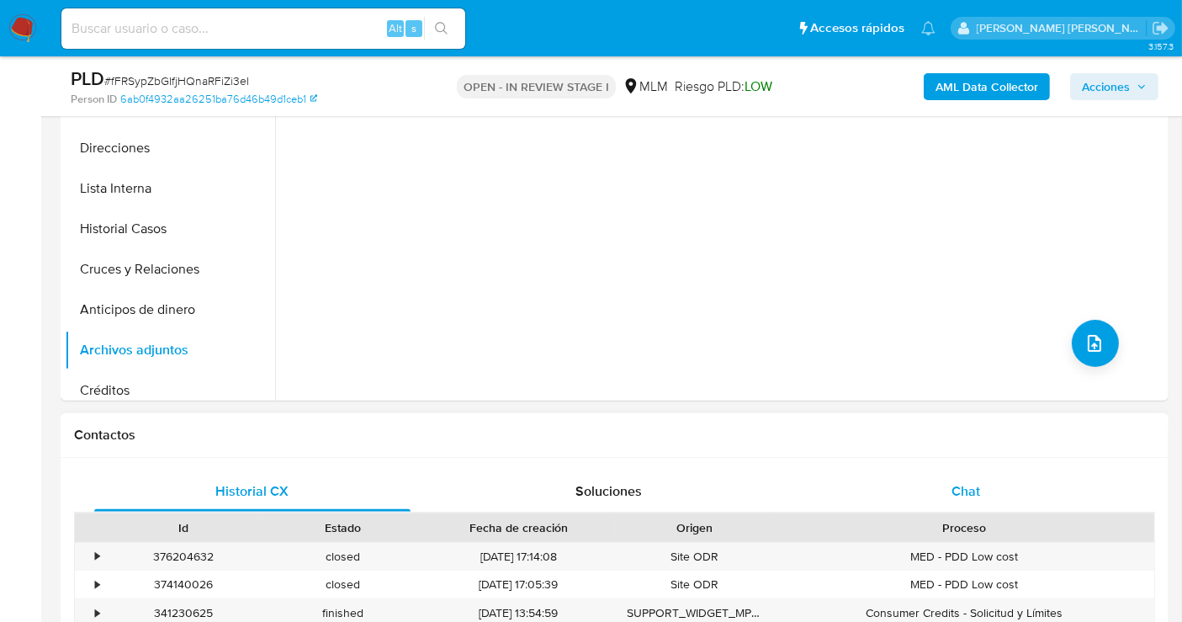
click at [962, 486] on span "Chat" at bounding box center [965, 490] width 29 height 19
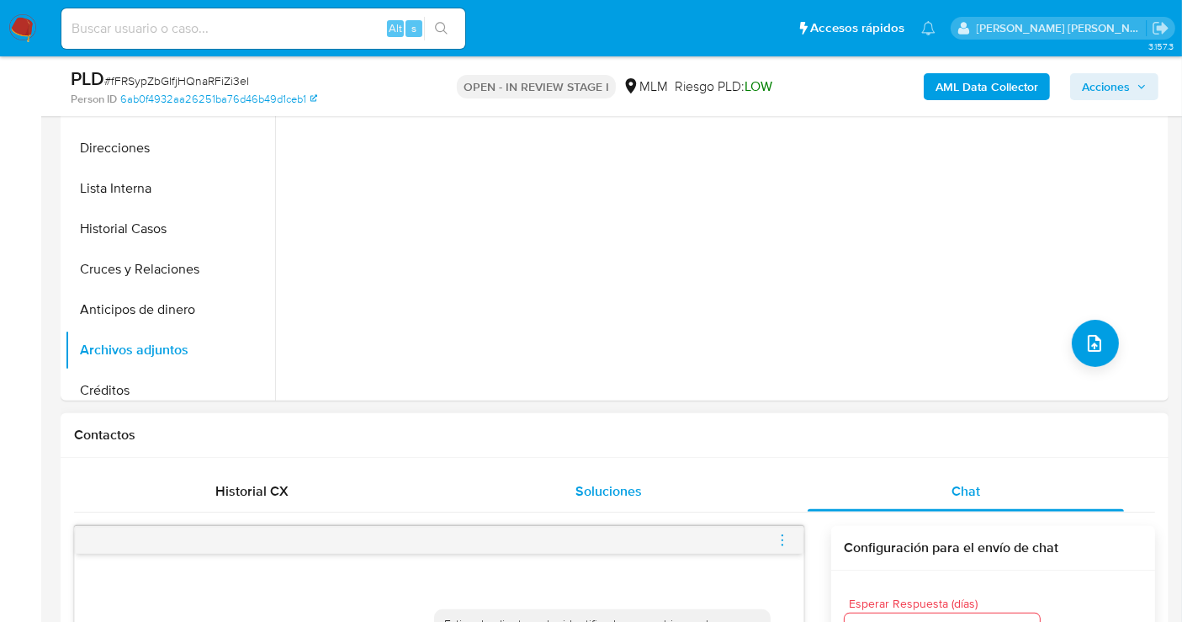
scroll to position [560, 0]
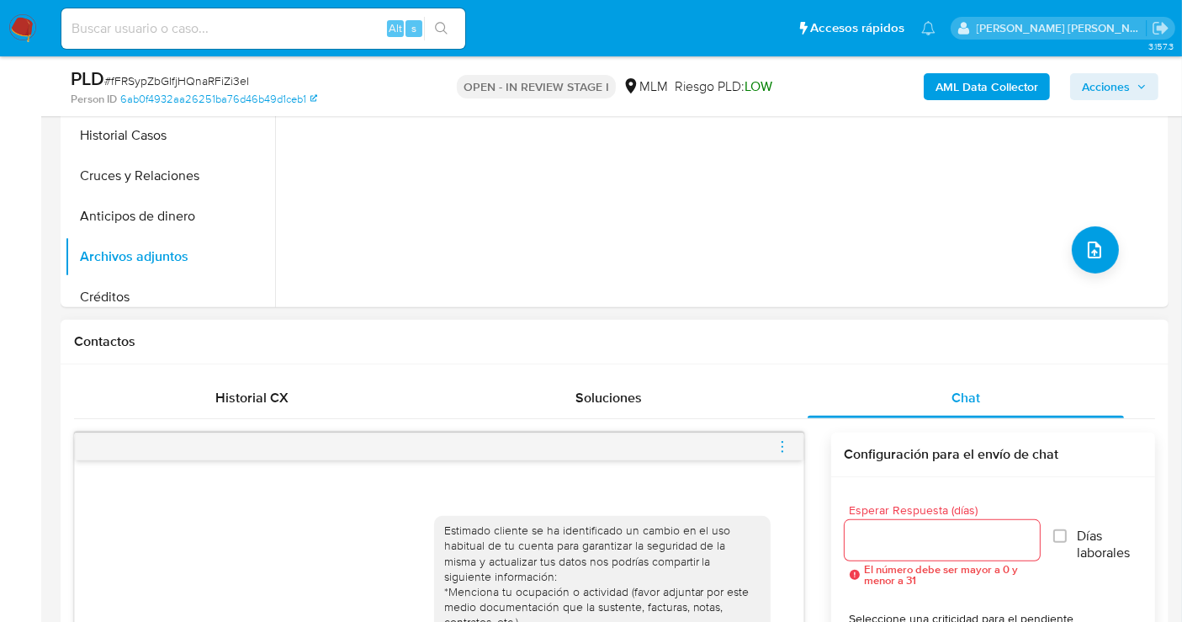
click at [778, 449] on icon "menu-action" at bounding box center [782, 446] width 15 height 15
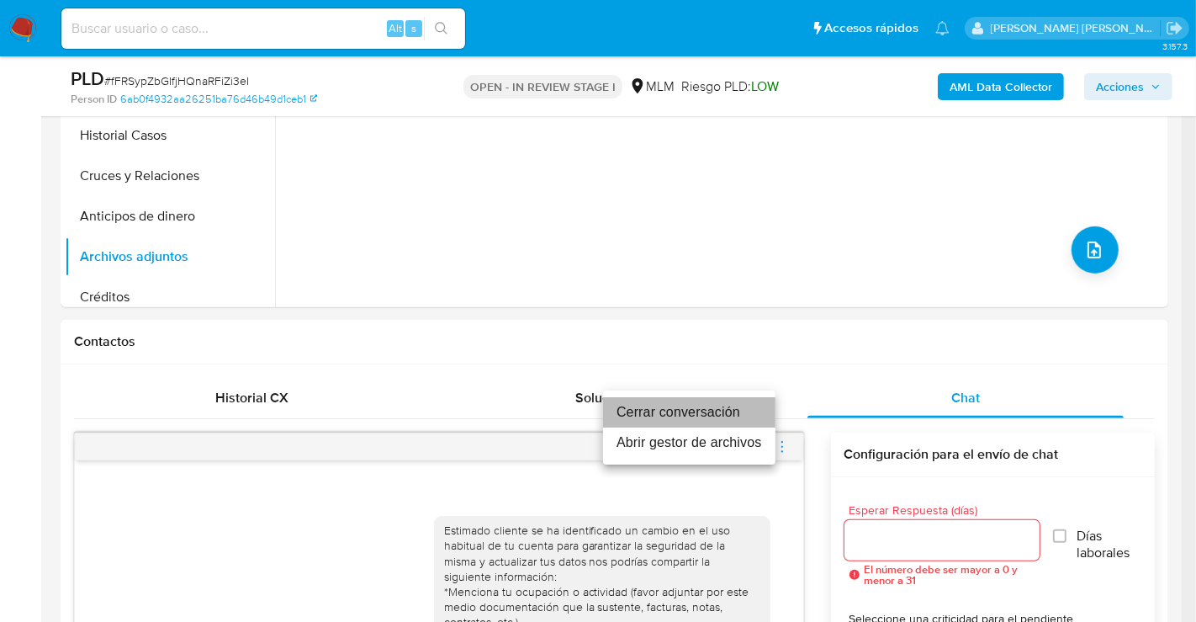
click at [669, 416] on li "Cerrar conversación" at bounding box center [689, 412] width 172 height 30
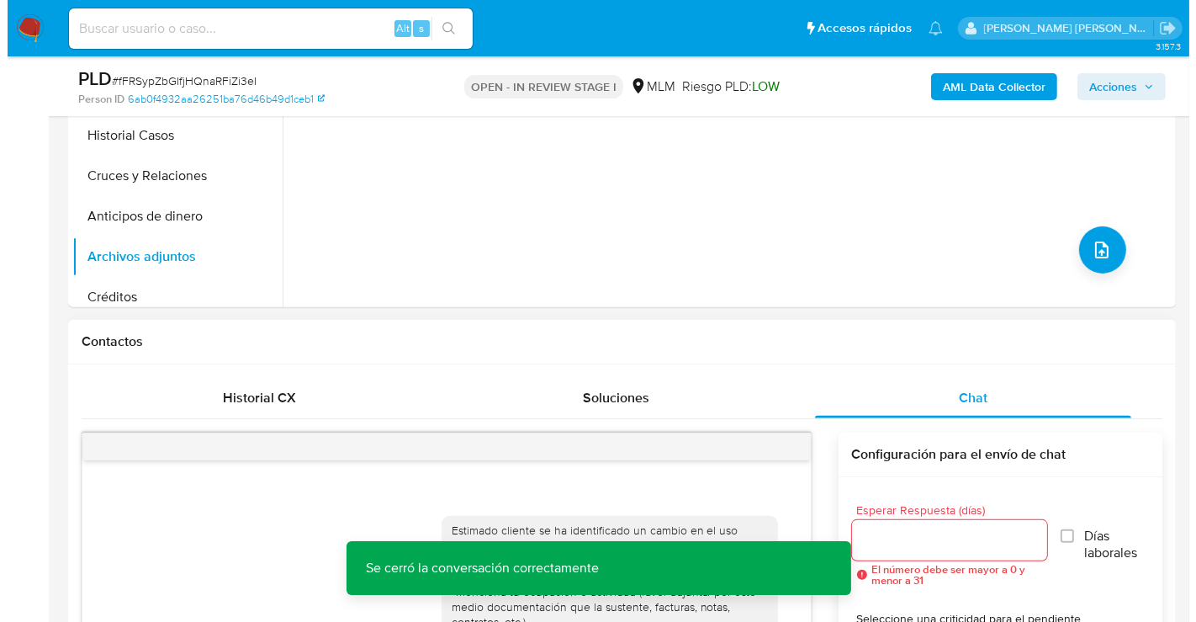
scroll to position [373, 0]
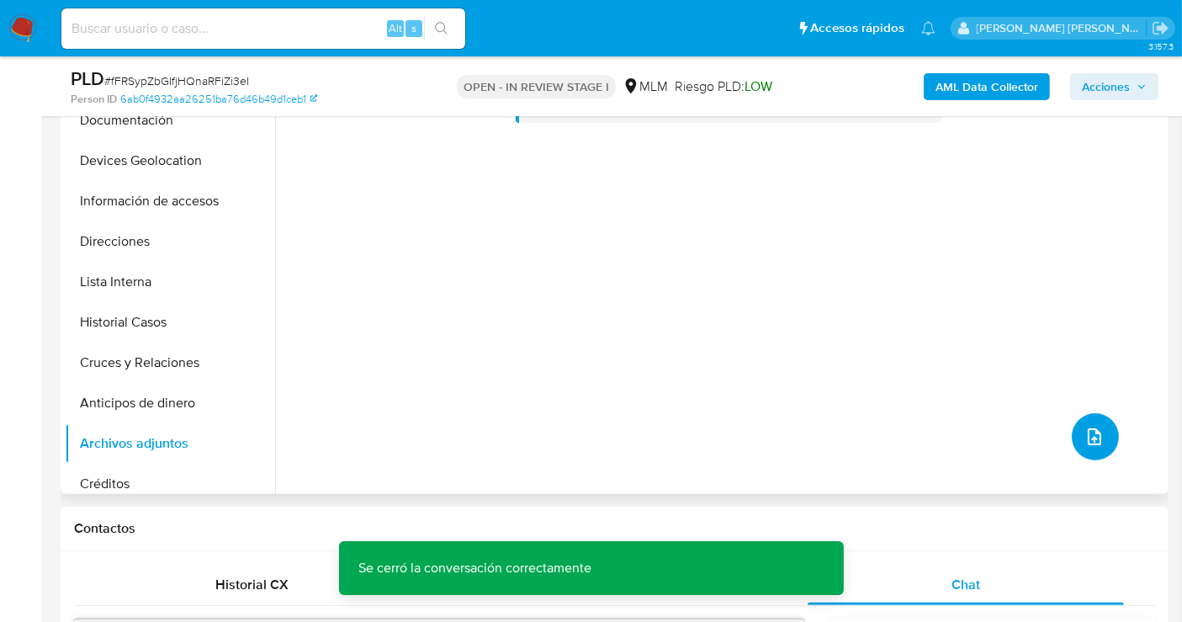
click at [1084, 442] on icon "upload-file" at bounding box center [1094, 436] width 20 height 20
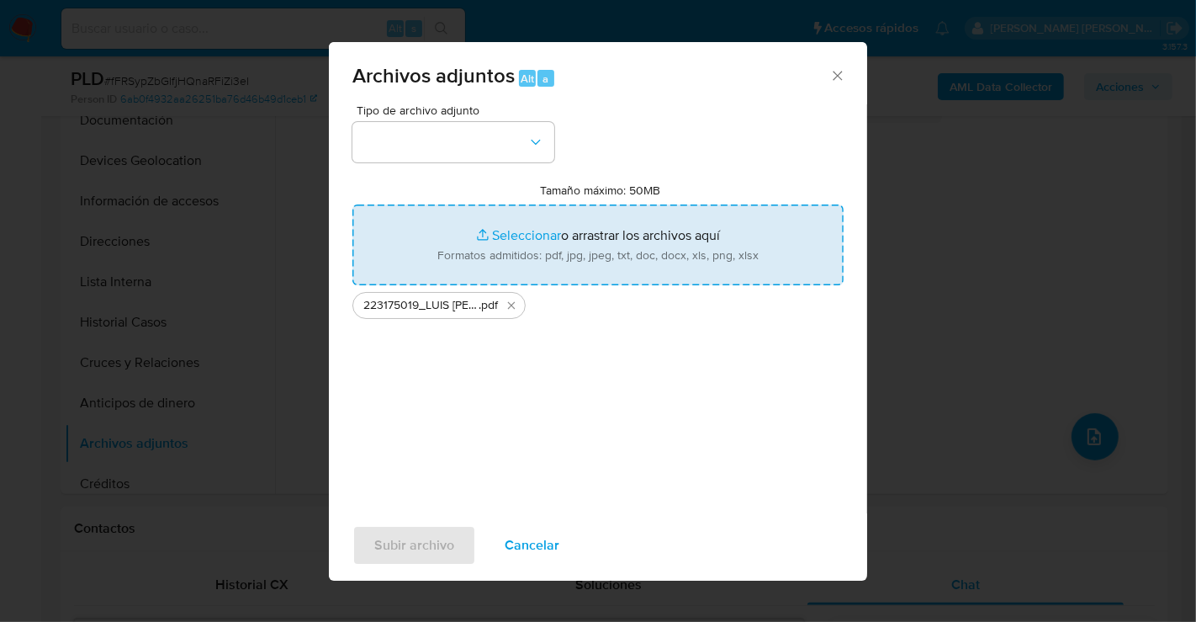
type input "C:\fakepath\223175019_LUIS ENRIQUE RUIZ RODRIGUEZ_AGO25.xlsx"
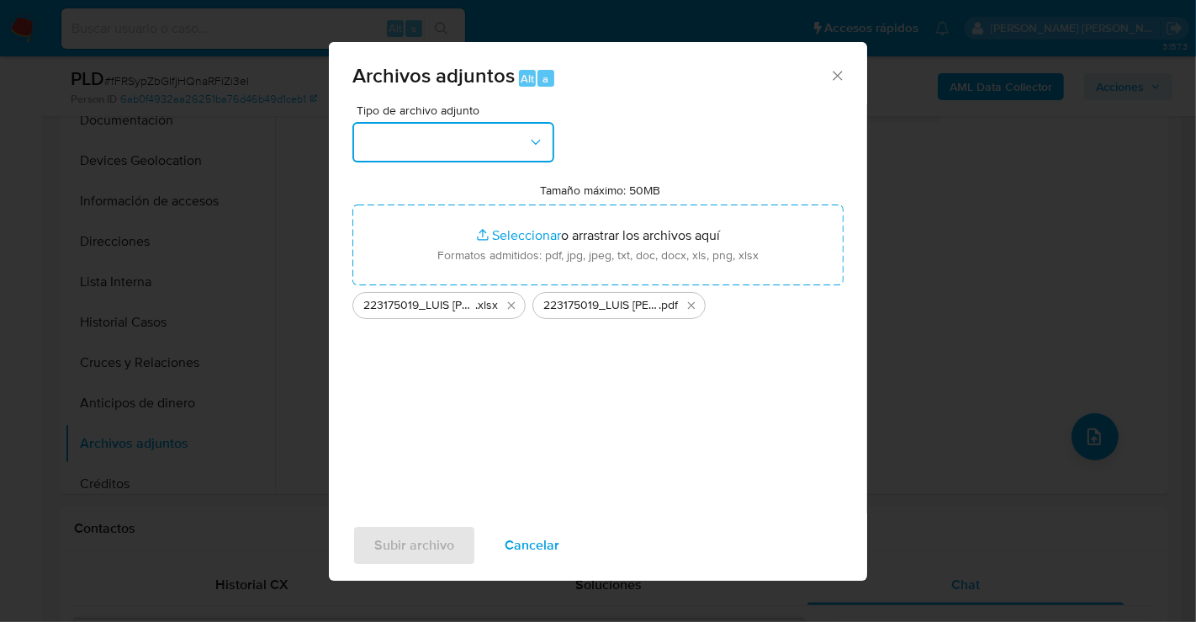
click at [387, 149] on button "button" at bounding box center [453, 142] width 202 height 40
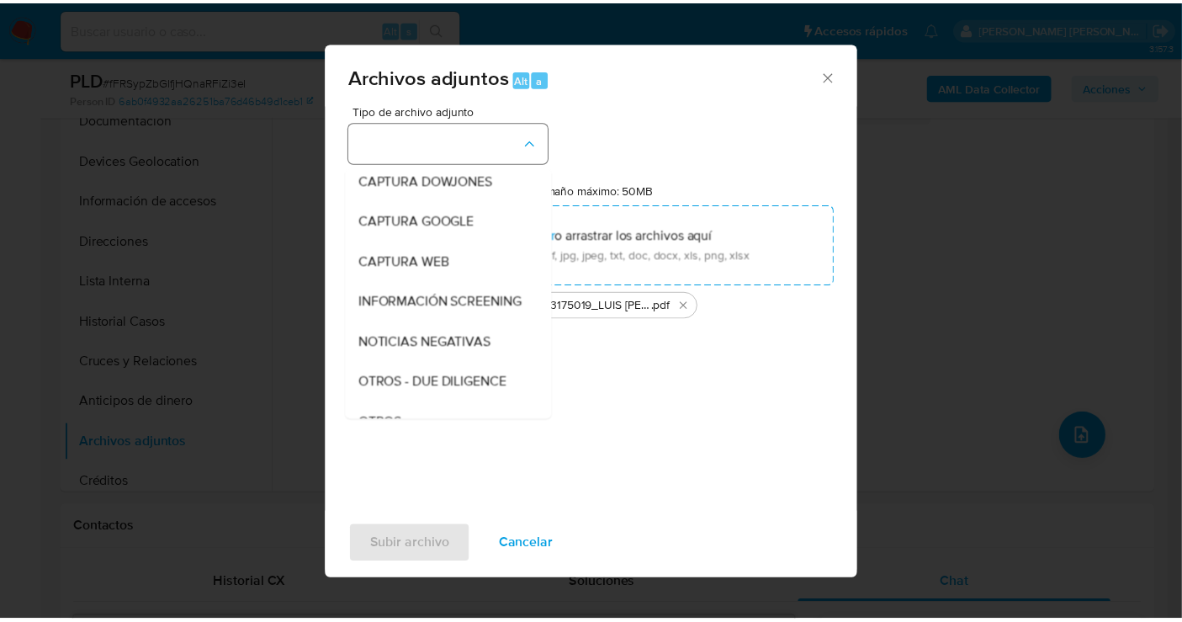
scroll to position [87, 0]
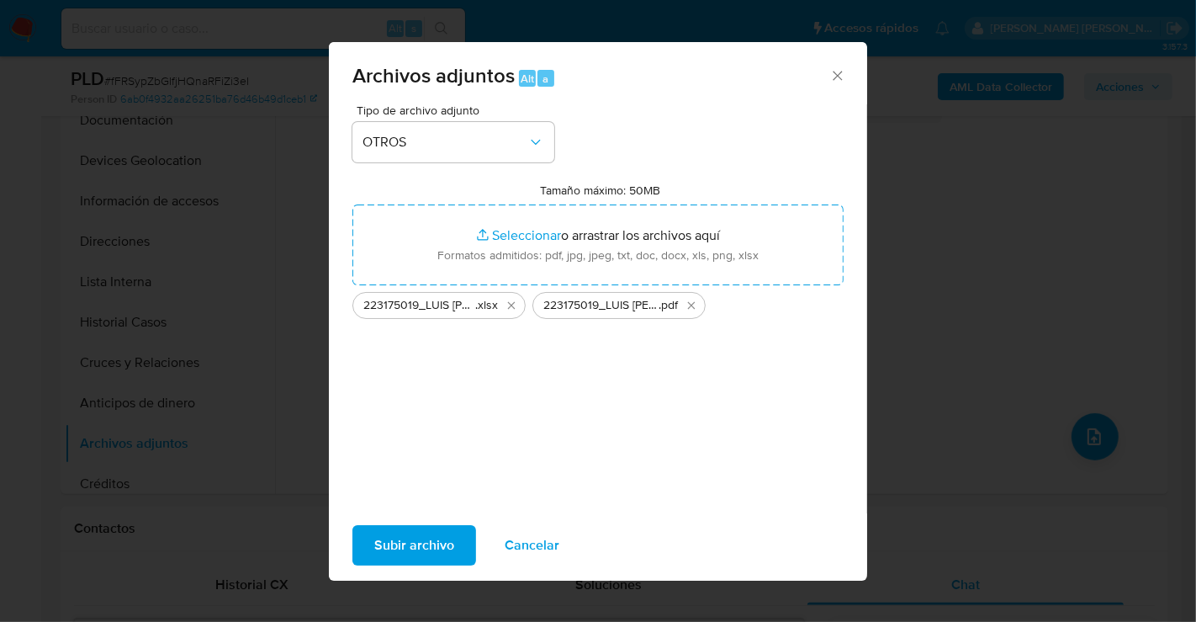
click at [428, 546] on span "Subir archivo" at bounding box center [414, 545] width 80 height 37
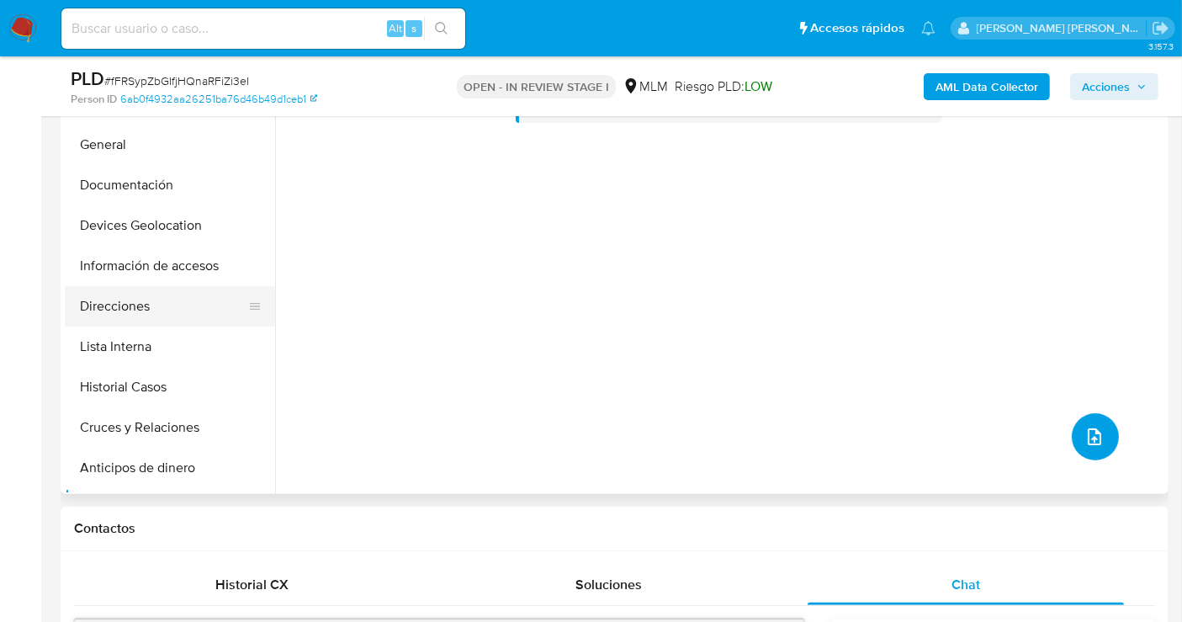
scroll to position [0, 0]
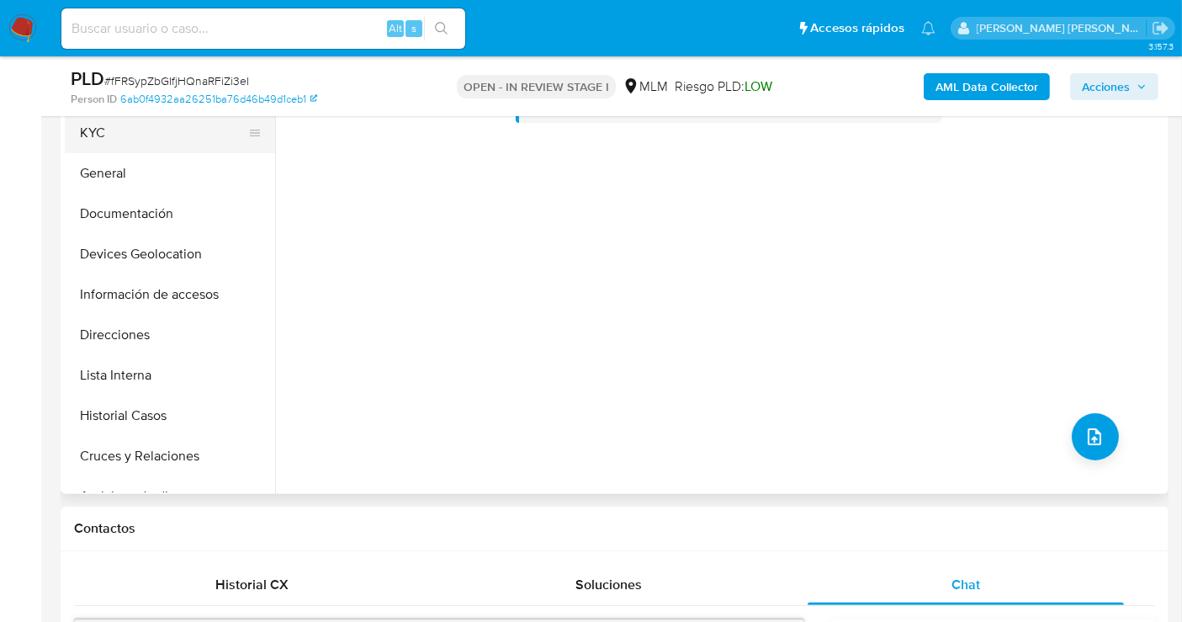
click at [98, 131] on button "KYC" at bounding box center [163, 133] width 197 height 40
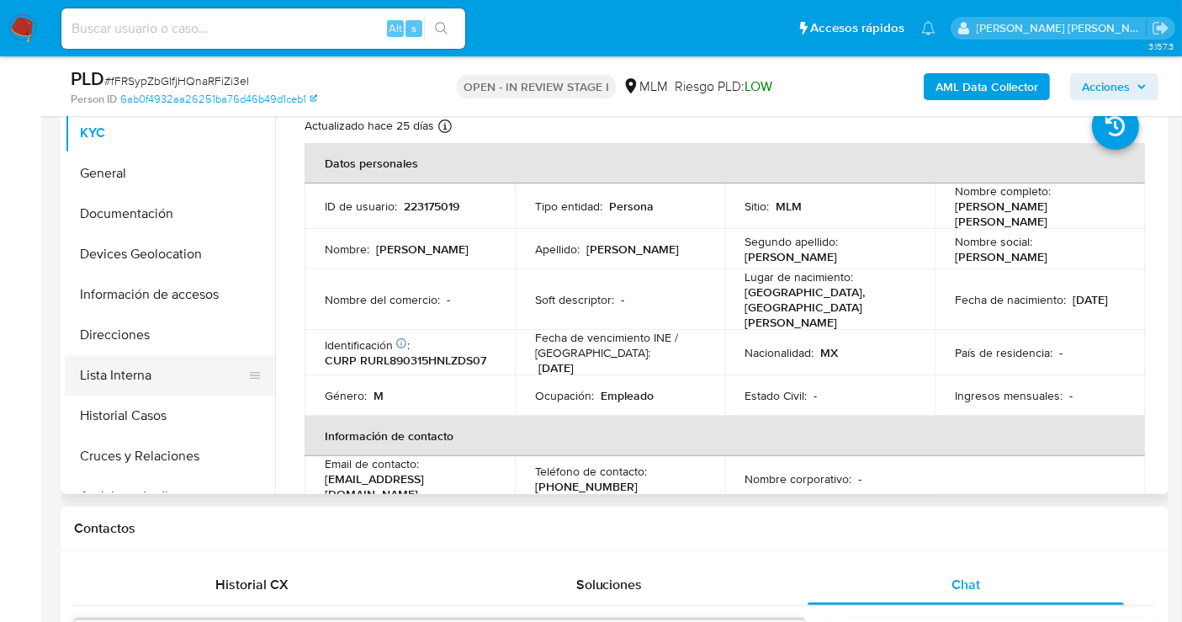
scroll to position [93, 0]
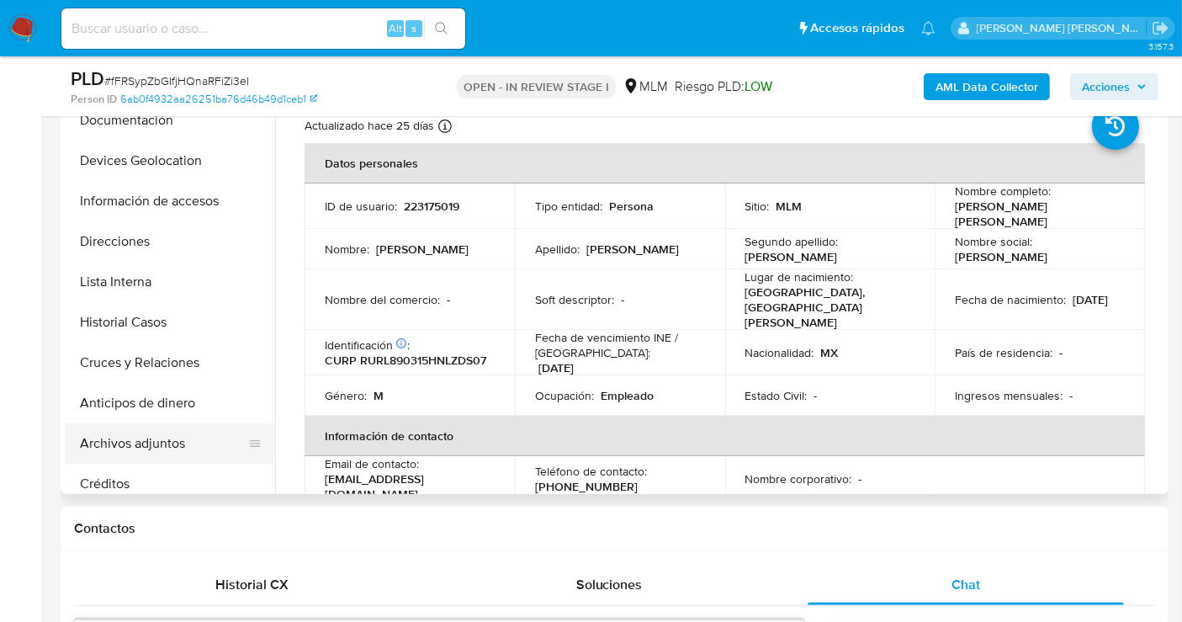
click at [115, 431] on button "Archivos adjuntos" at bounding box center [163, 443] width 197 height 40
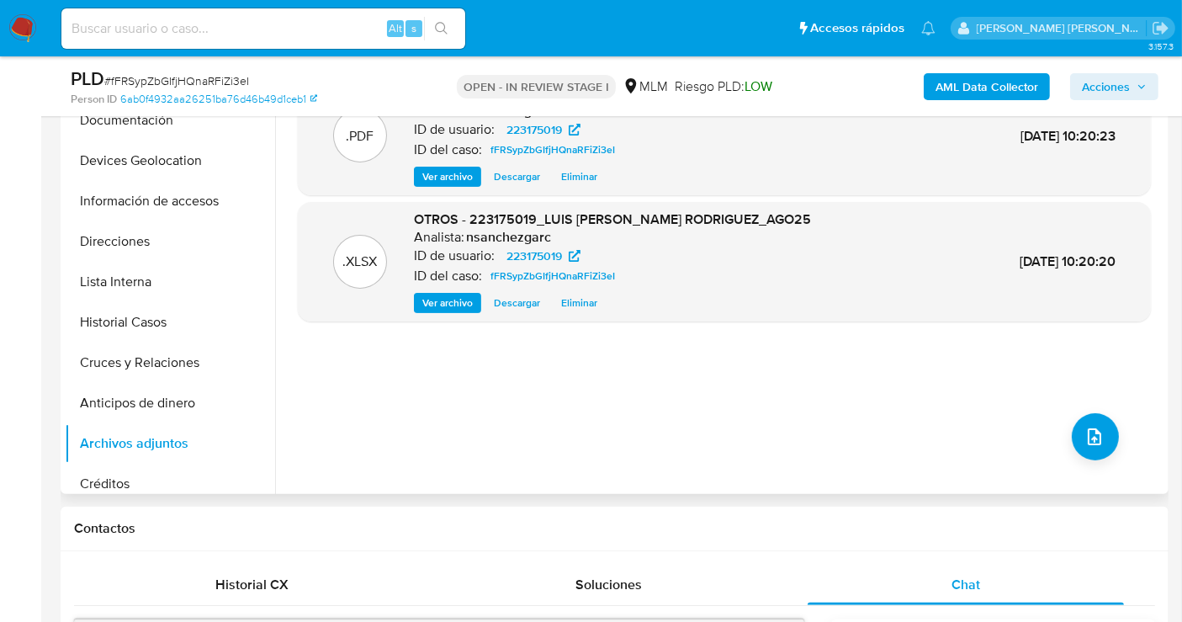
scroll to position [280, 0]
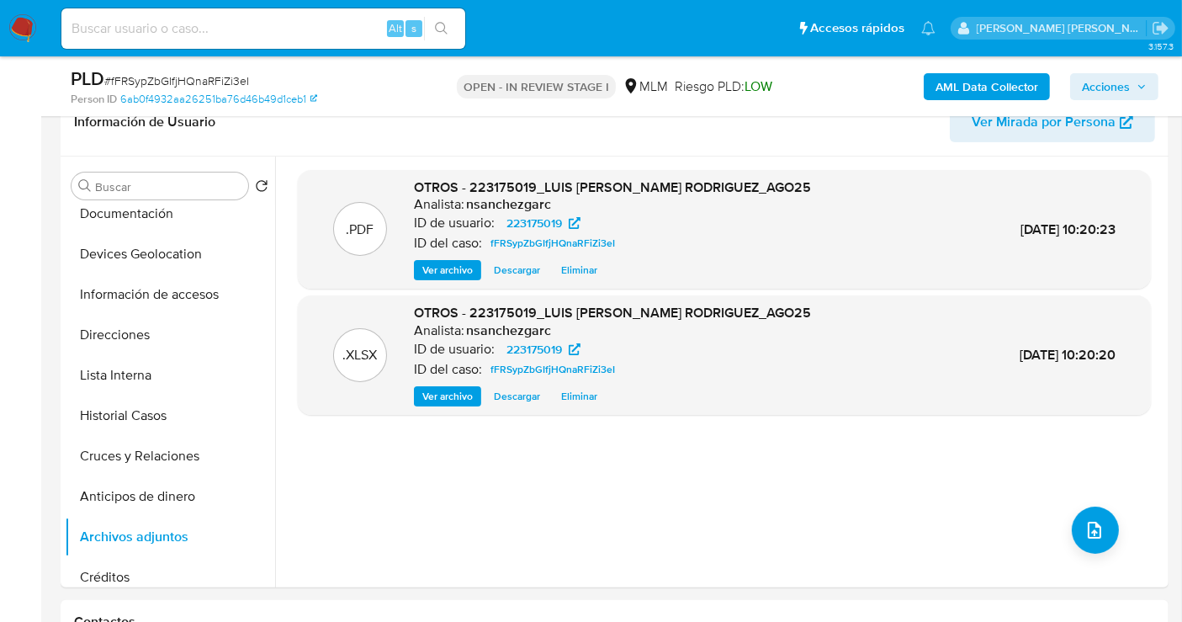
click at [1090, 94] on span "Acciones" at bounding box center [1106, 86] width 48 height 27
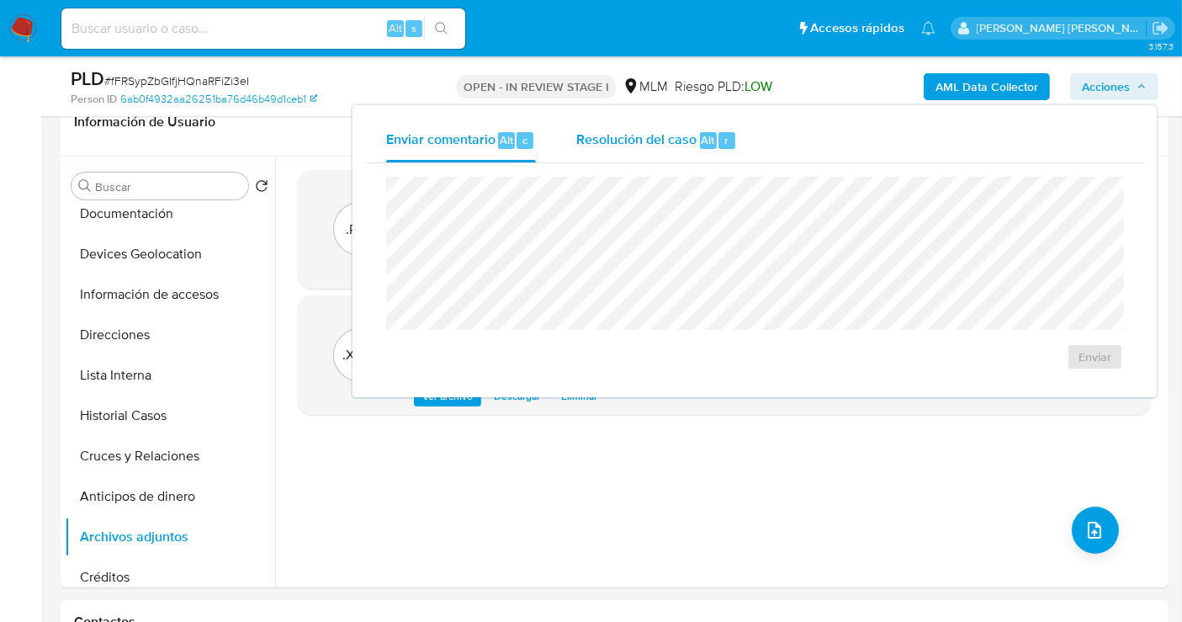
click at [649, 139] on span "Resolución del caso" at bounding box center [636, 139] width 120 height 19
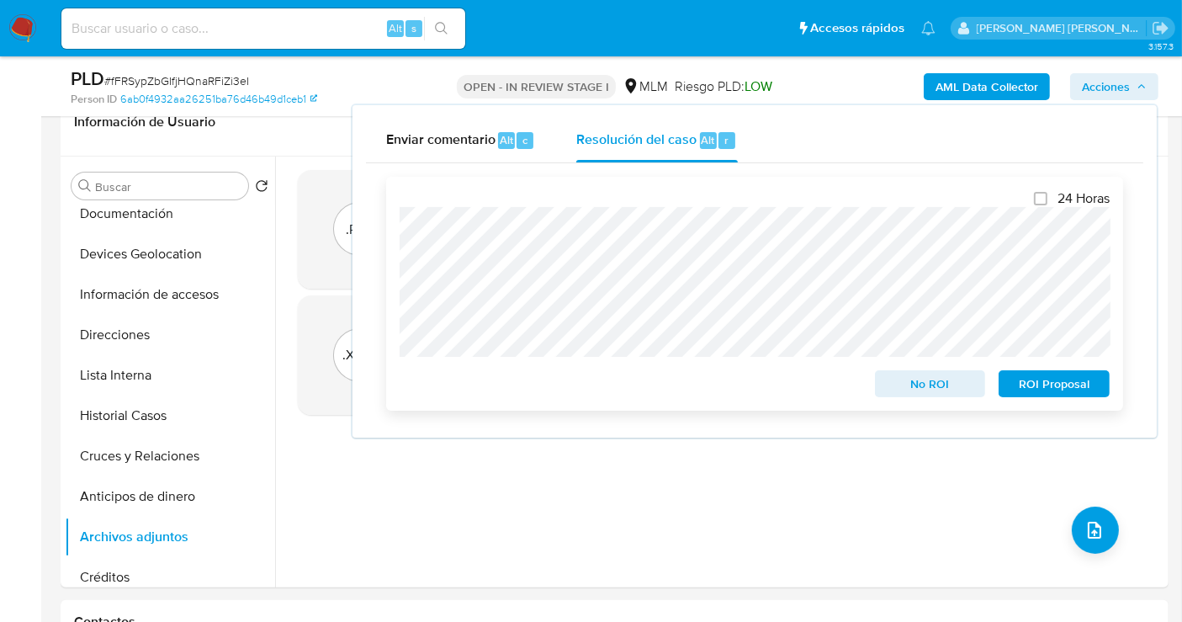
click at [1015, 385] on span "ROI Proposal" at bounding box center [1053, 384] width 87 height 24
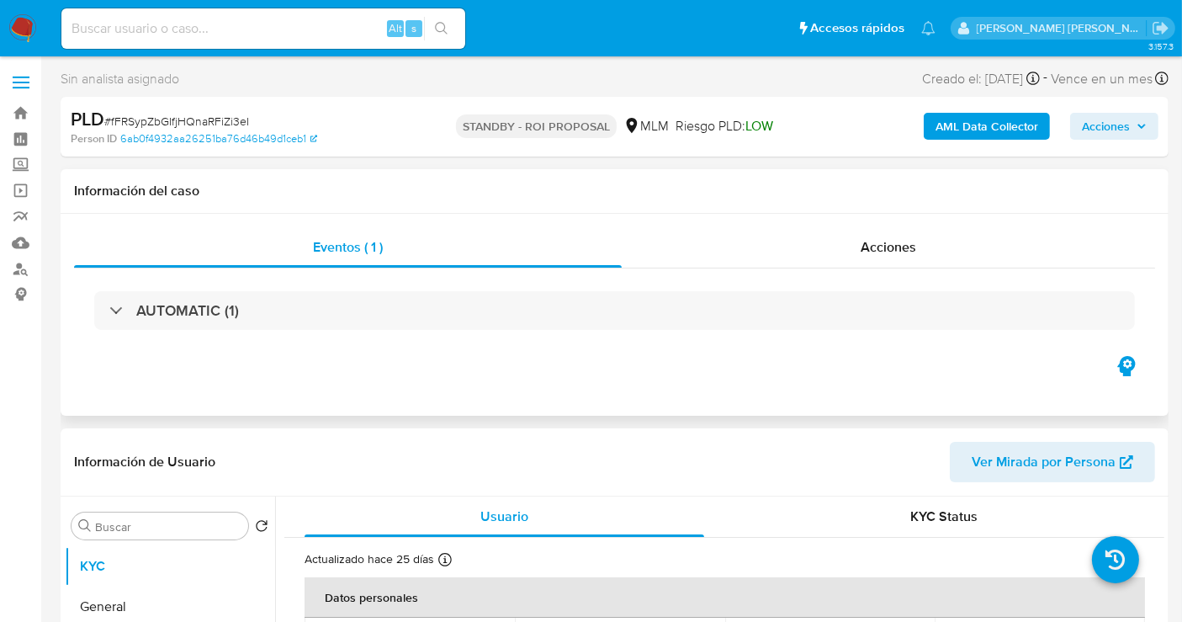
select select "10"
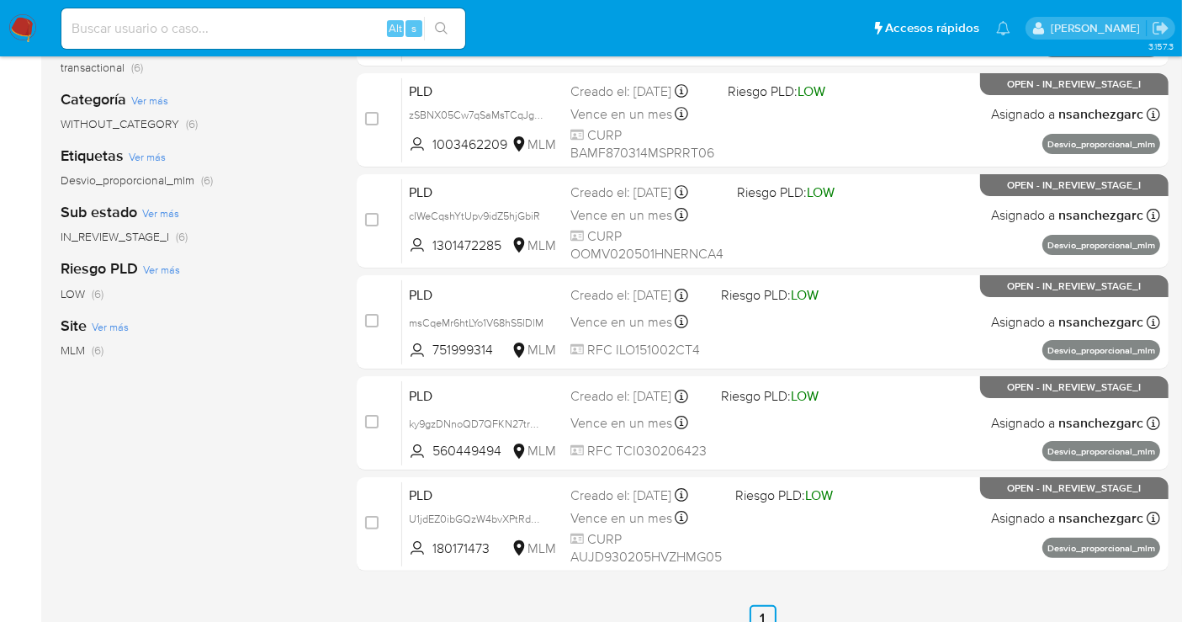
scroll to position [187, 0]
